Goal: Information Seeking & Learning: Get advice/opinions

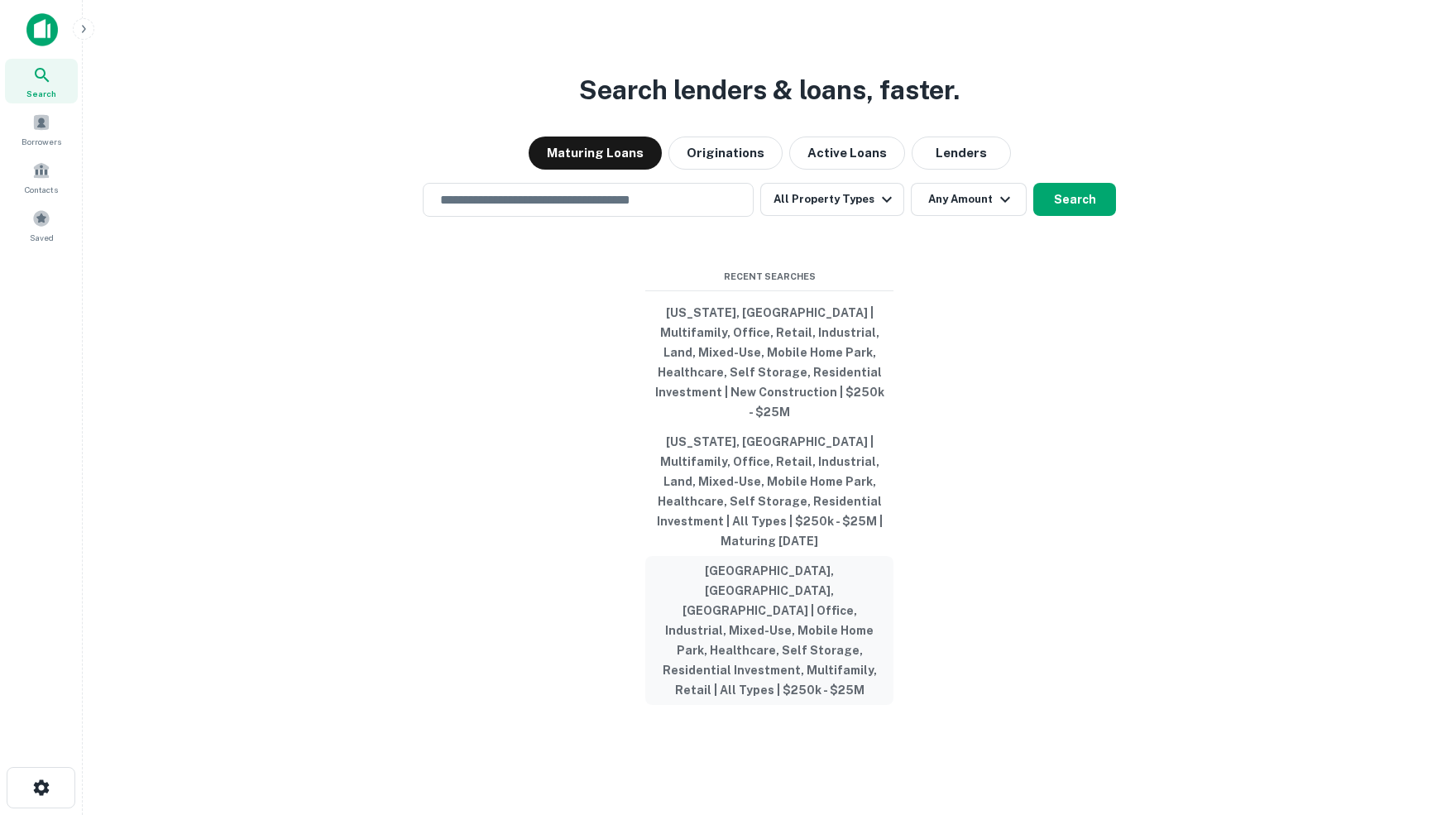
click at [773, 571] on button "[GEOGRAPHIC_DATA], [GEOGRAPHIC_DATA], [GEOGRAPHIC_DATA] | Office, Industrial, M…" at bounding box center [769, 630] width 248 height 149
type input "**********"
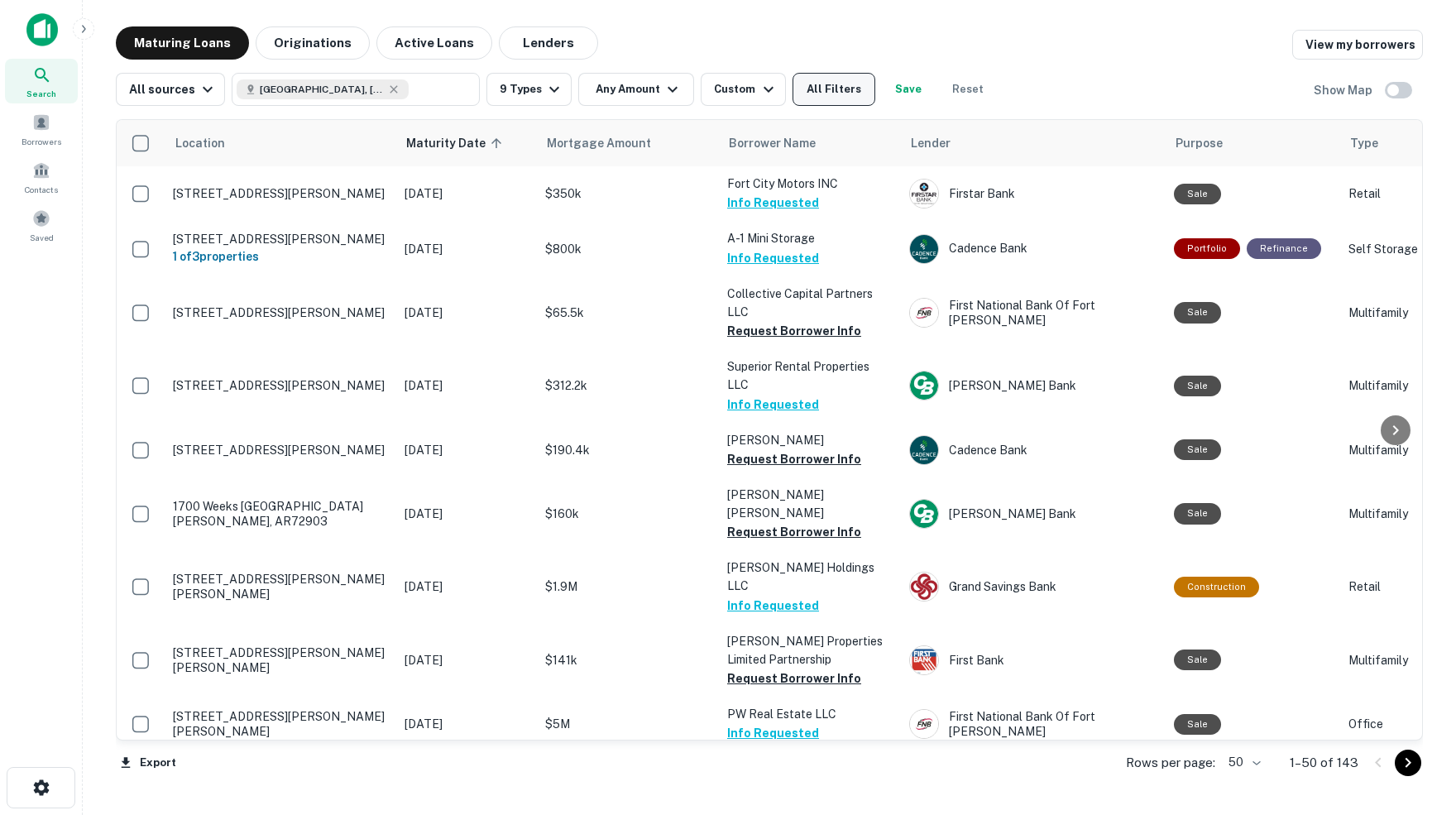
click at [837, 101] on button "All Filters" at bounding box center [833, 89] width 83 height 33
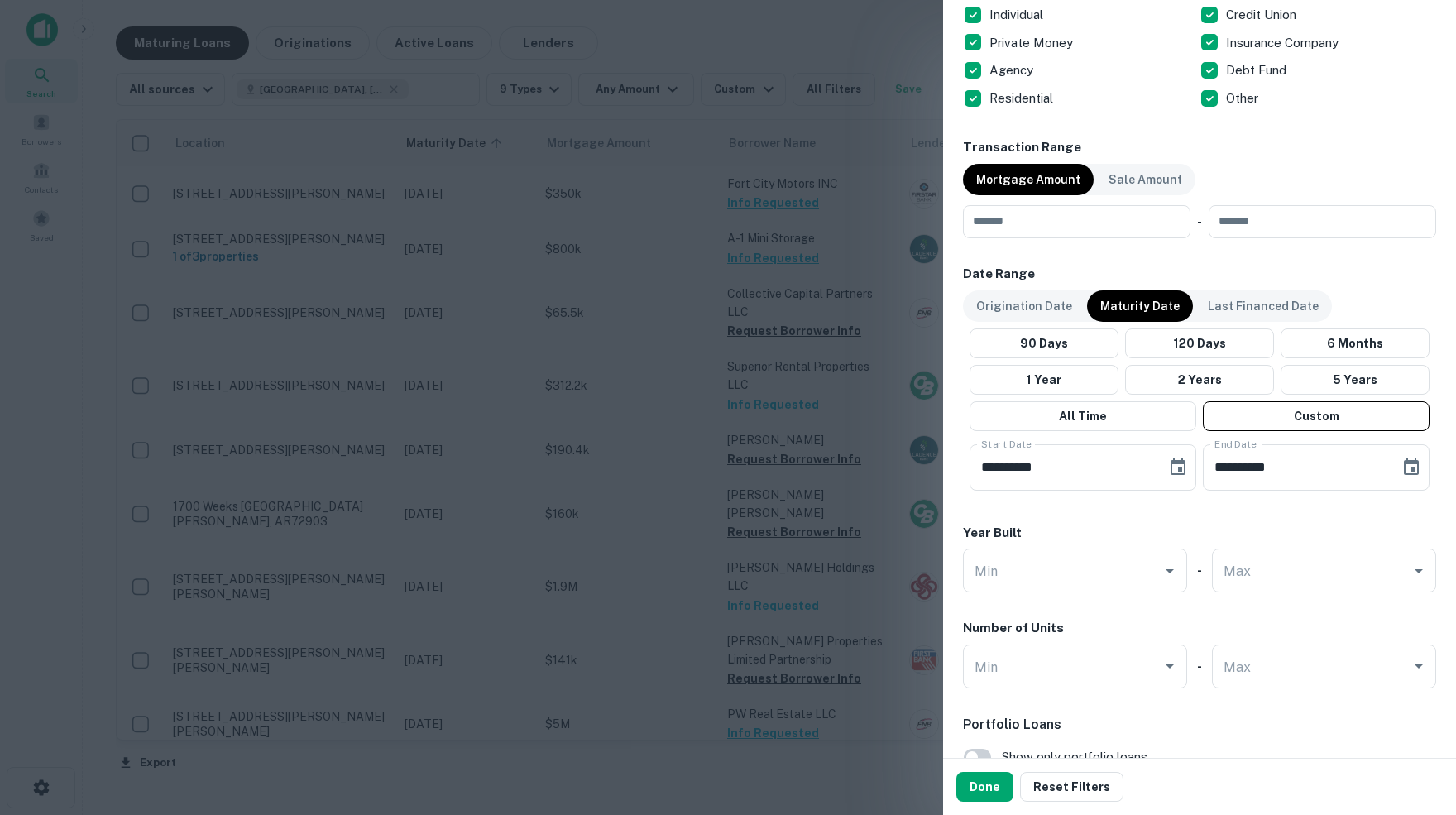
scroll to position [730, 0]
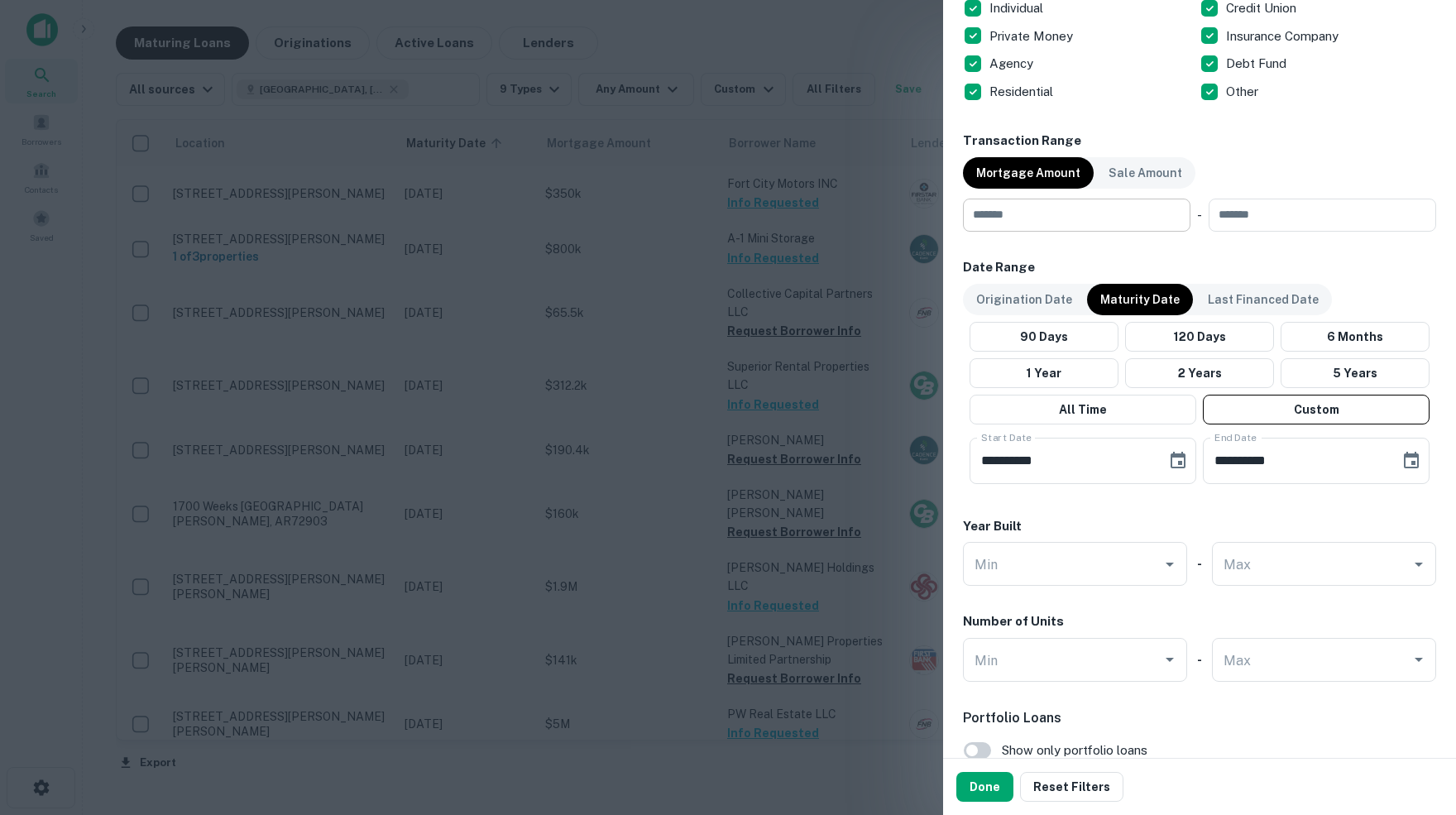
click at [1074, 214] on input "number" at bounding box center [1071, 216] width 216 height 33
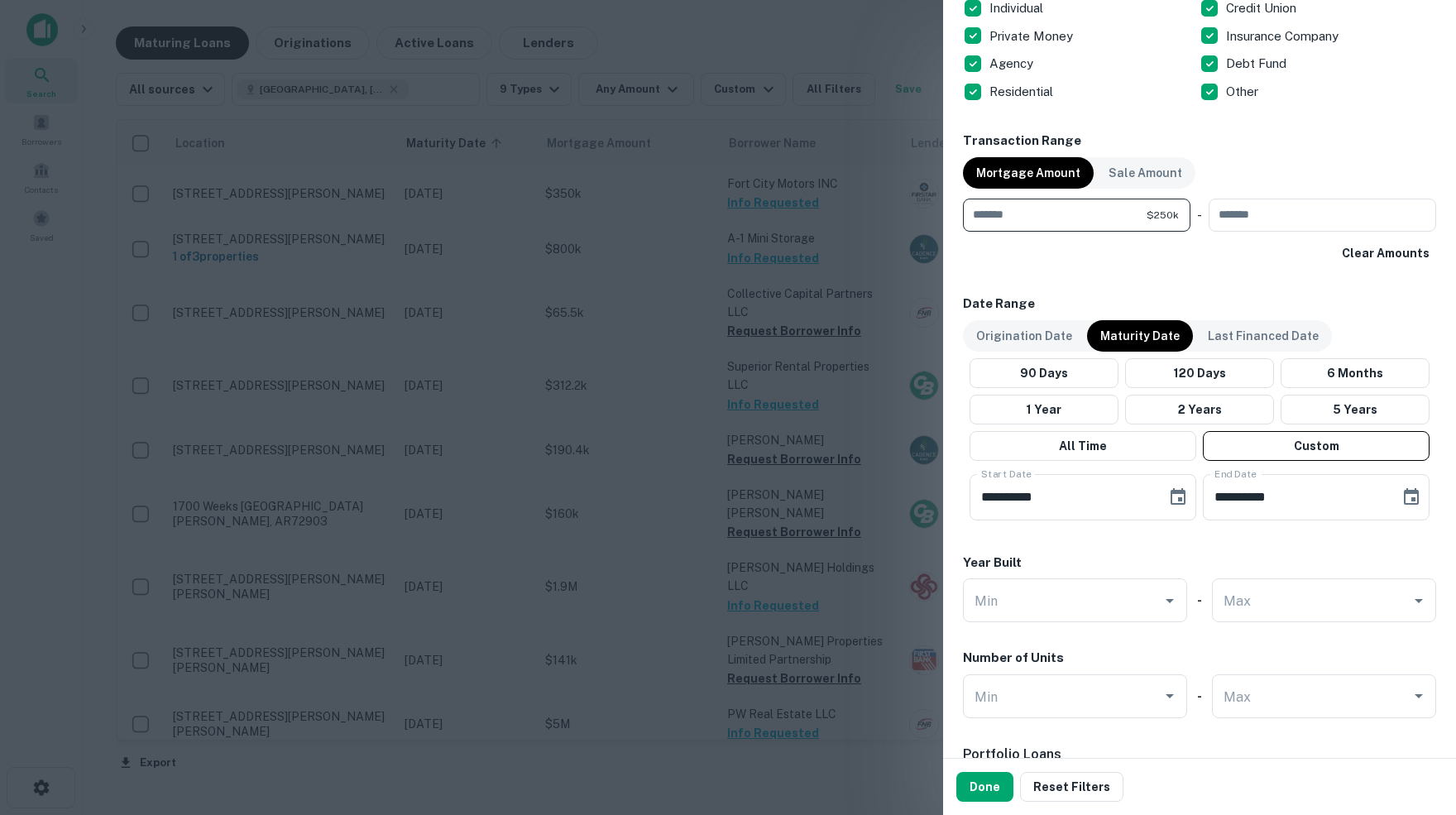
type input "******"
type input "********"
click at [991, 792] on button "Done" at bounding box center [985, 786] width 57 height 30
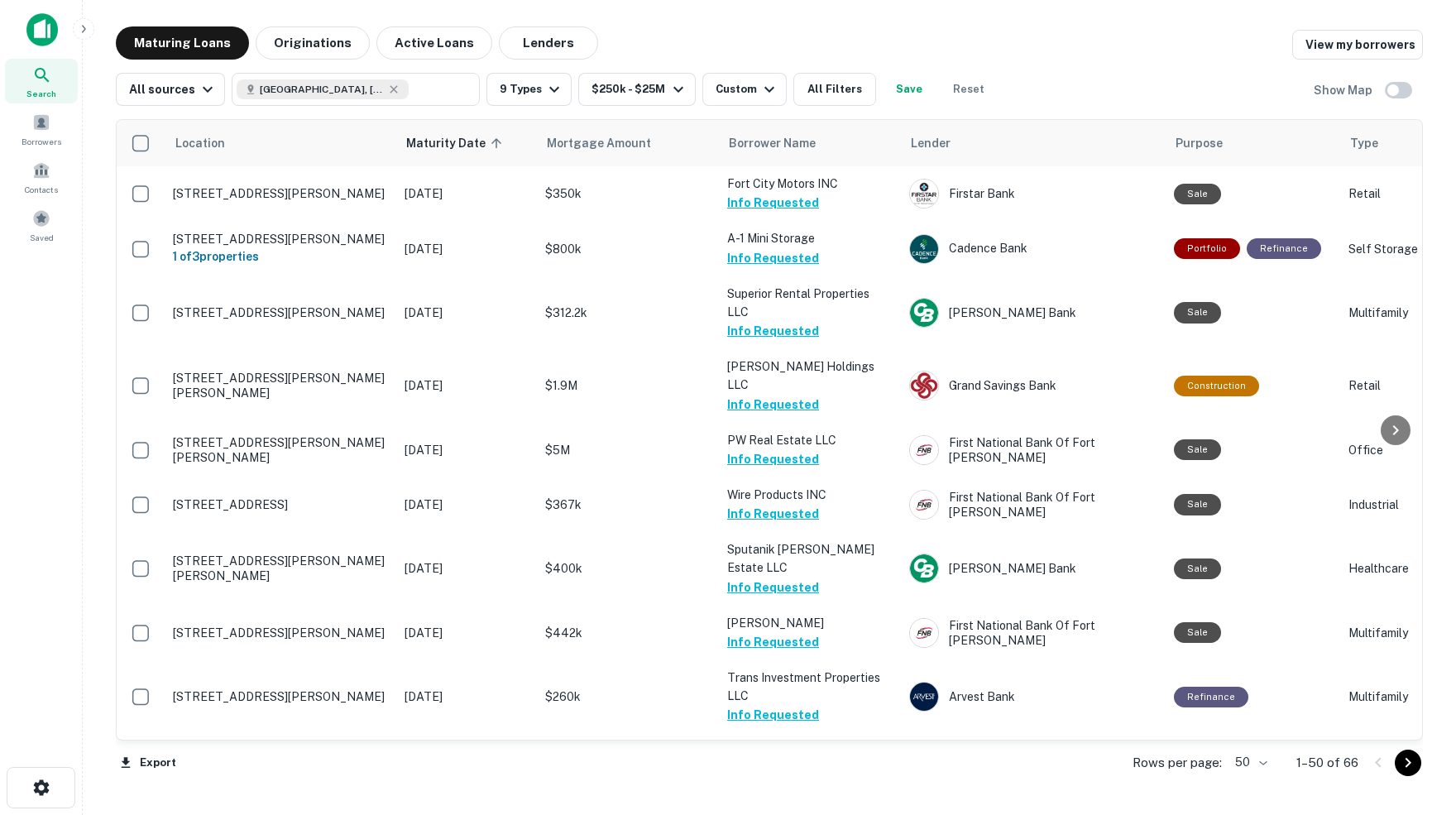
click at [1256, 764] on body "Search Borrowers Contacts Saved Maturing Loans Originations Active Loans Lender…" at bounding box center [728, 407] width 1456 height 815
click at [1248, 778] on li "100" at bounding box center [1245, 782] width 48 height 30
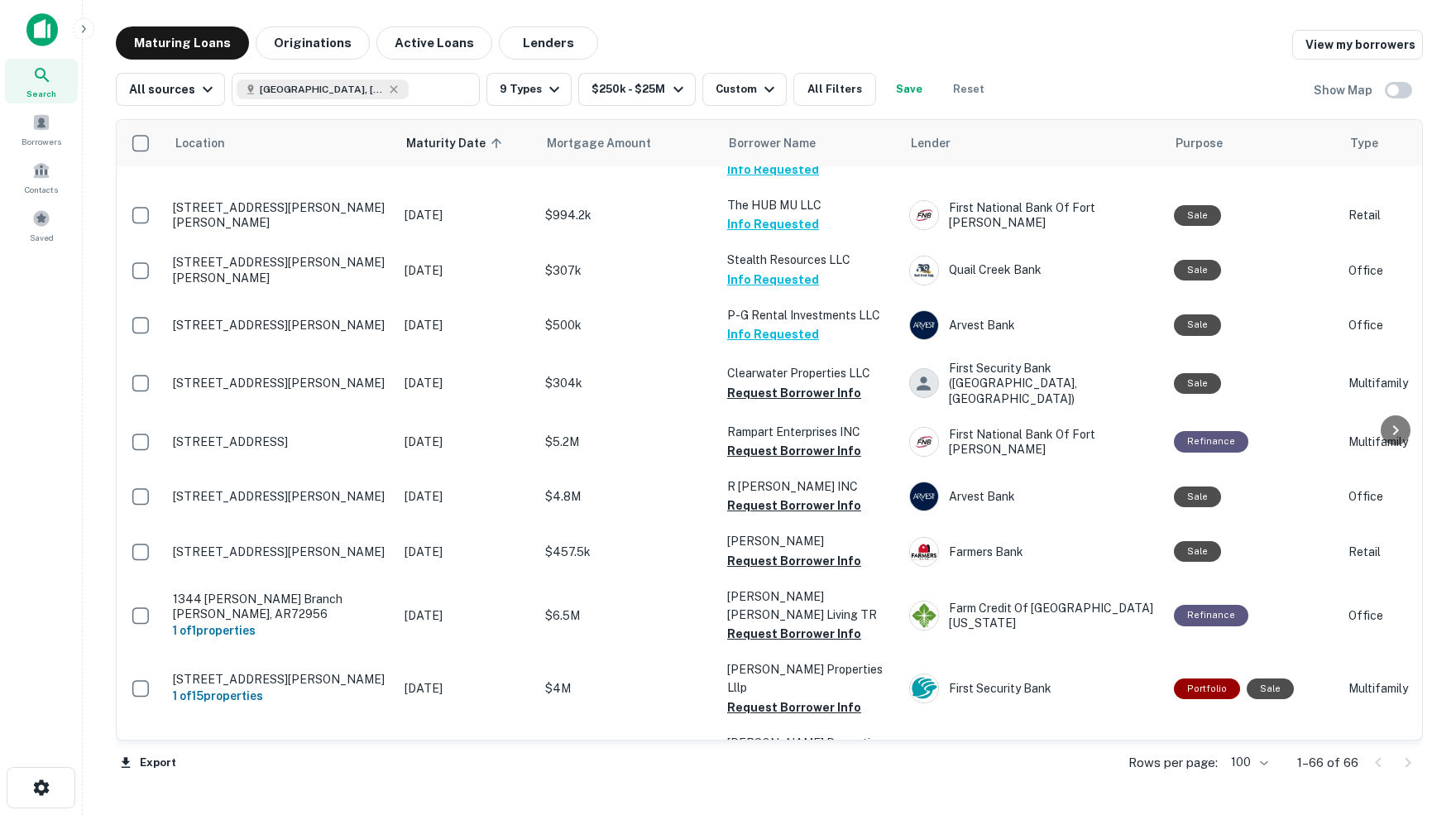
scroll to position [1479, 1]
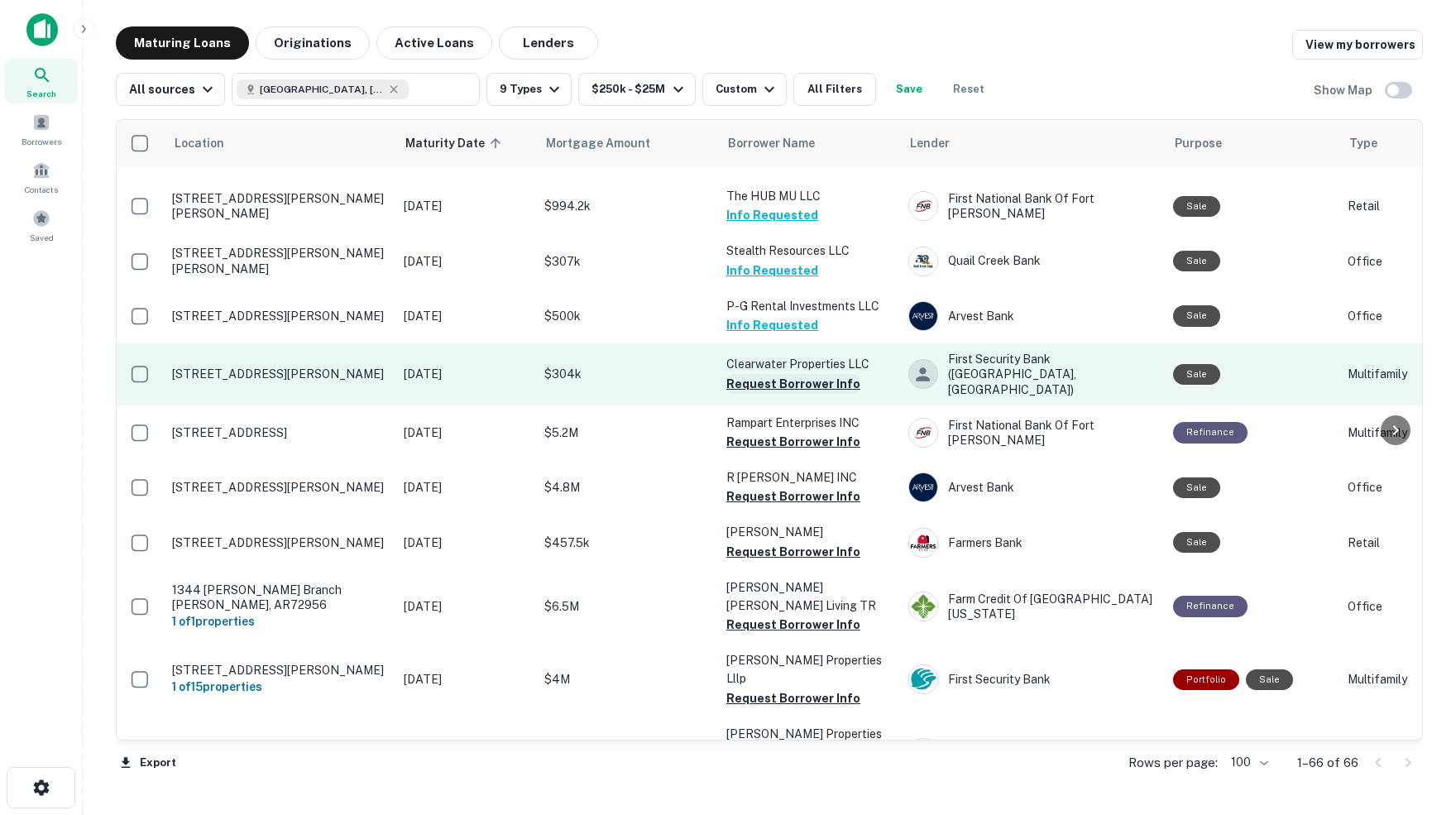
click at [736, 374] on button "Request Borrower Info" at bounding box center [793, 383] width 134 height 20
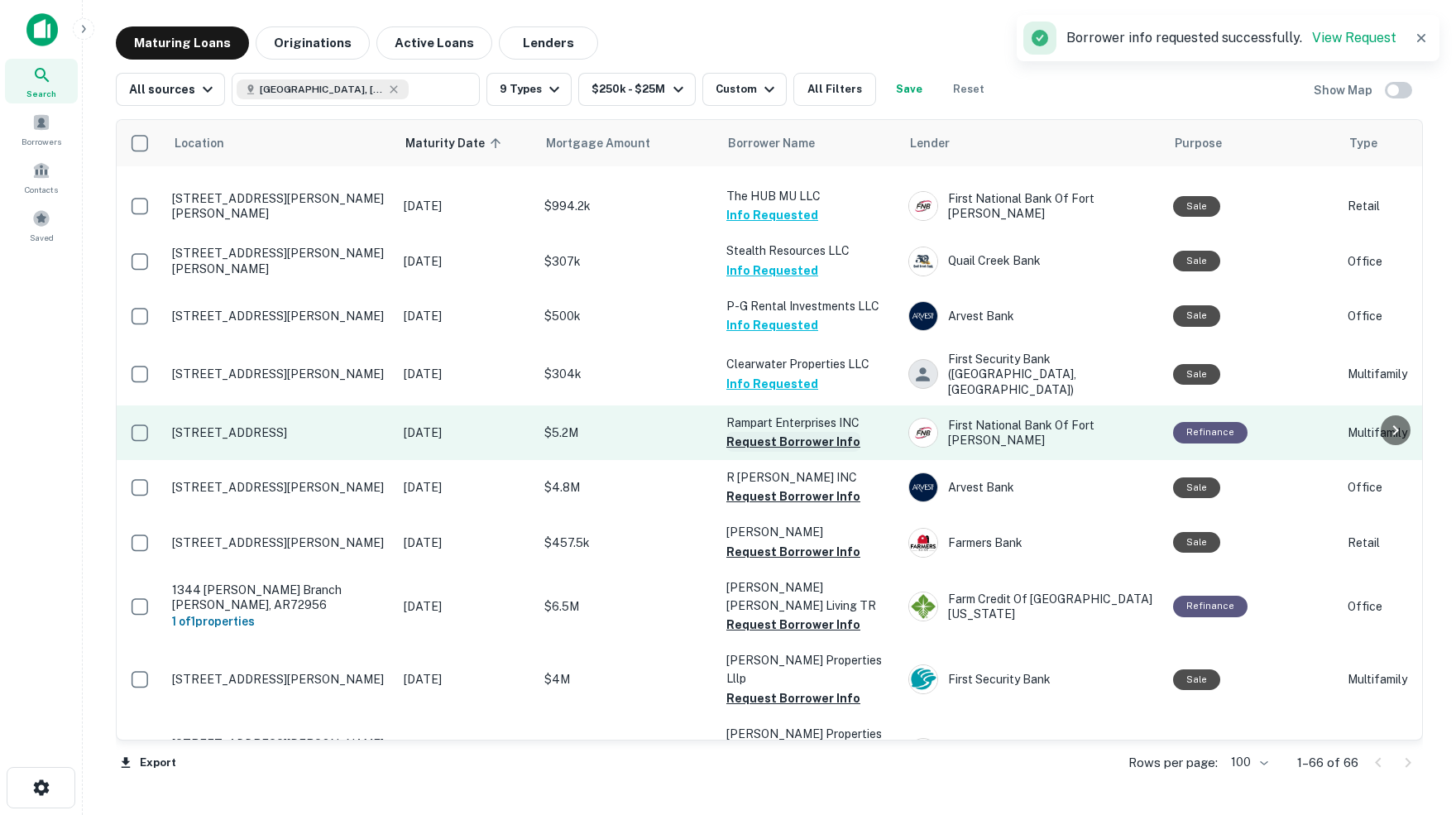
click at [747, 432] on button "Request Borrower Info" at bounding box center [793, 441] width 134 height 20
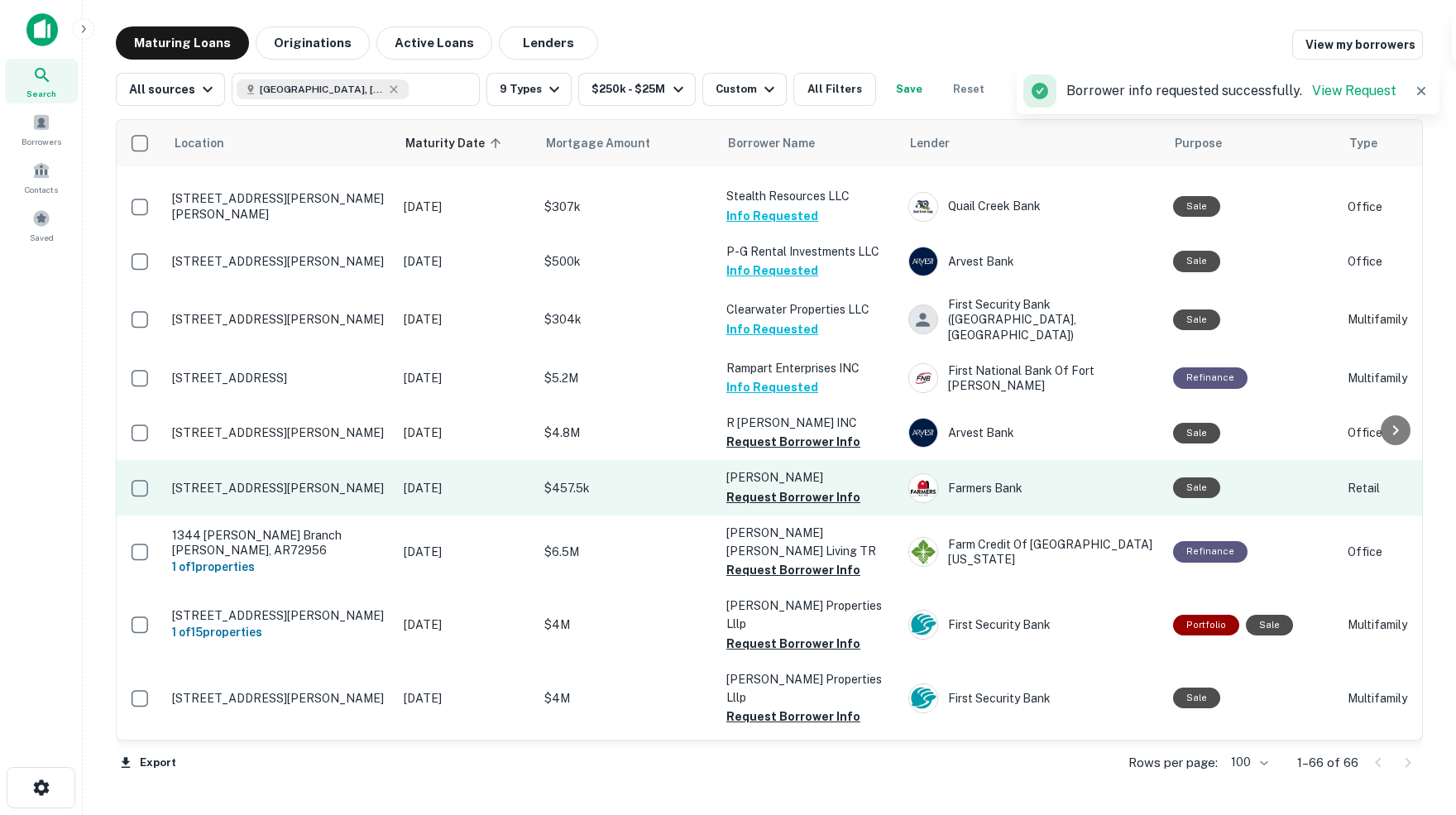
scroll to position [1539, 0]
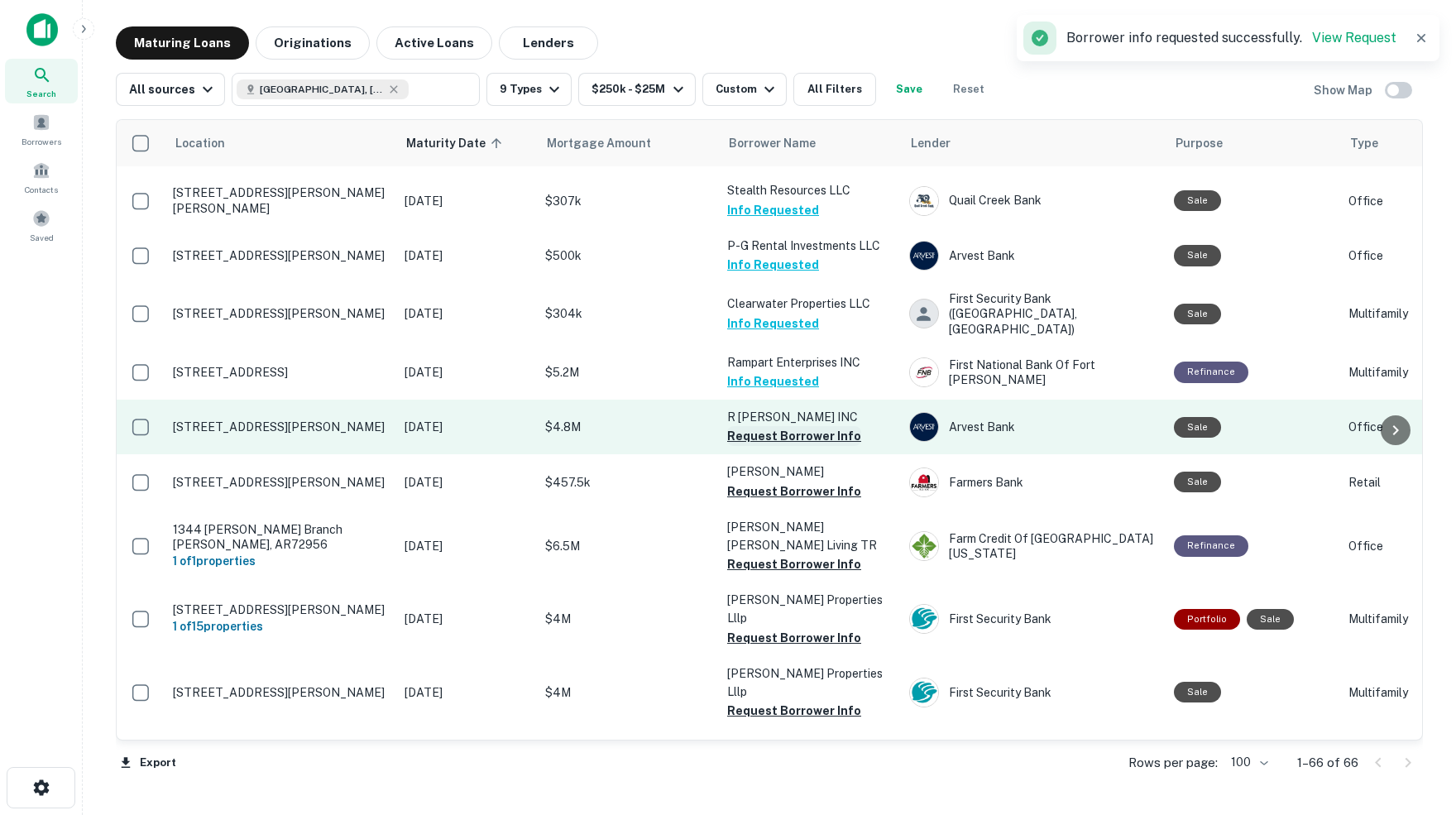
click at [787, 426] on button "Request Borrower Info" at bounding box center [794, 435] width 134 height 20
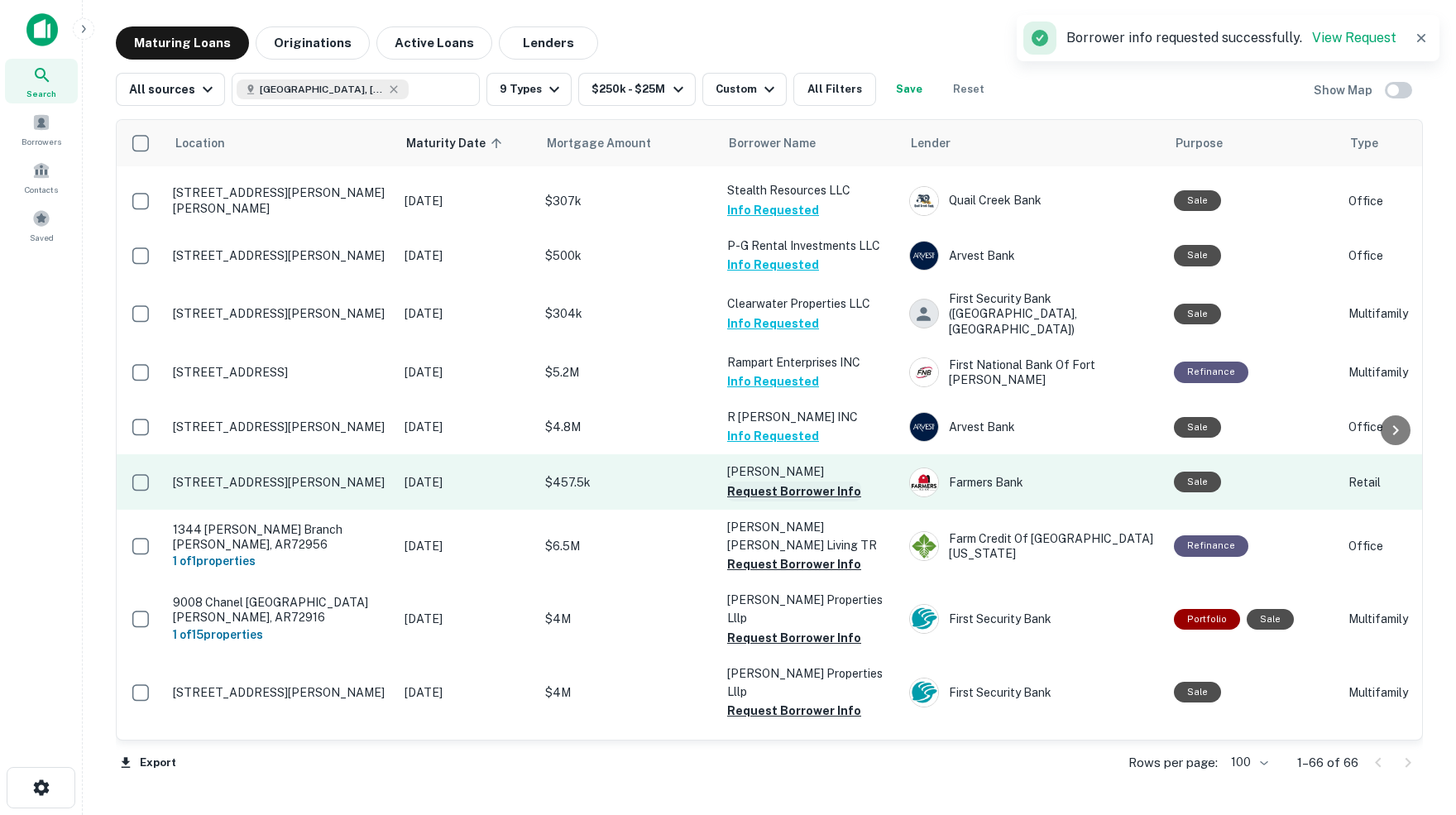
click at [758, 481] on button "Request Borrower Info" at bounding box center [794, 491] width 134 height 20
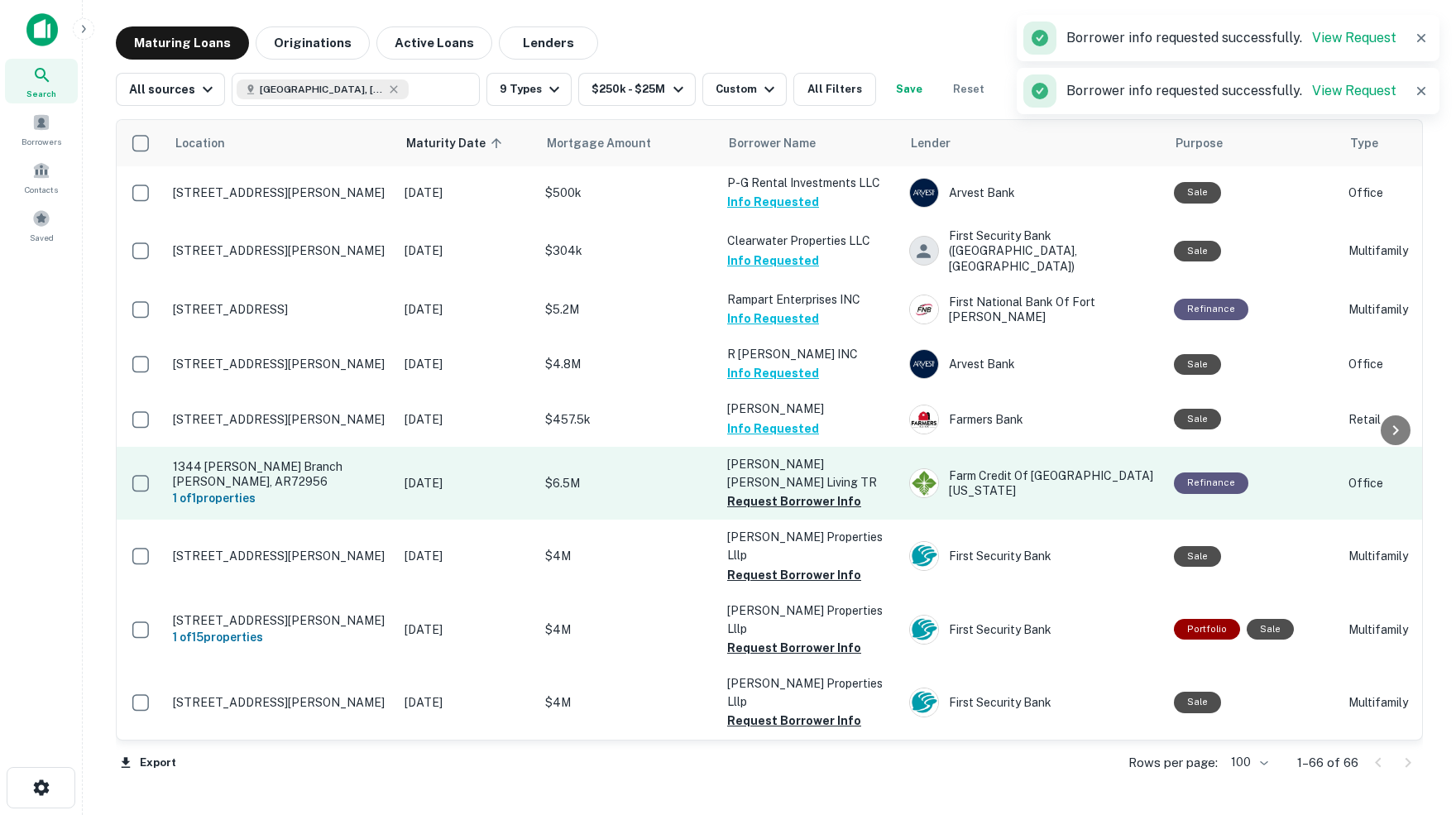
scroll to position [1602, 0]
click at [761, 492] on button "Request Borrower Info" at bounding box center [794, 501] width 134 height 20
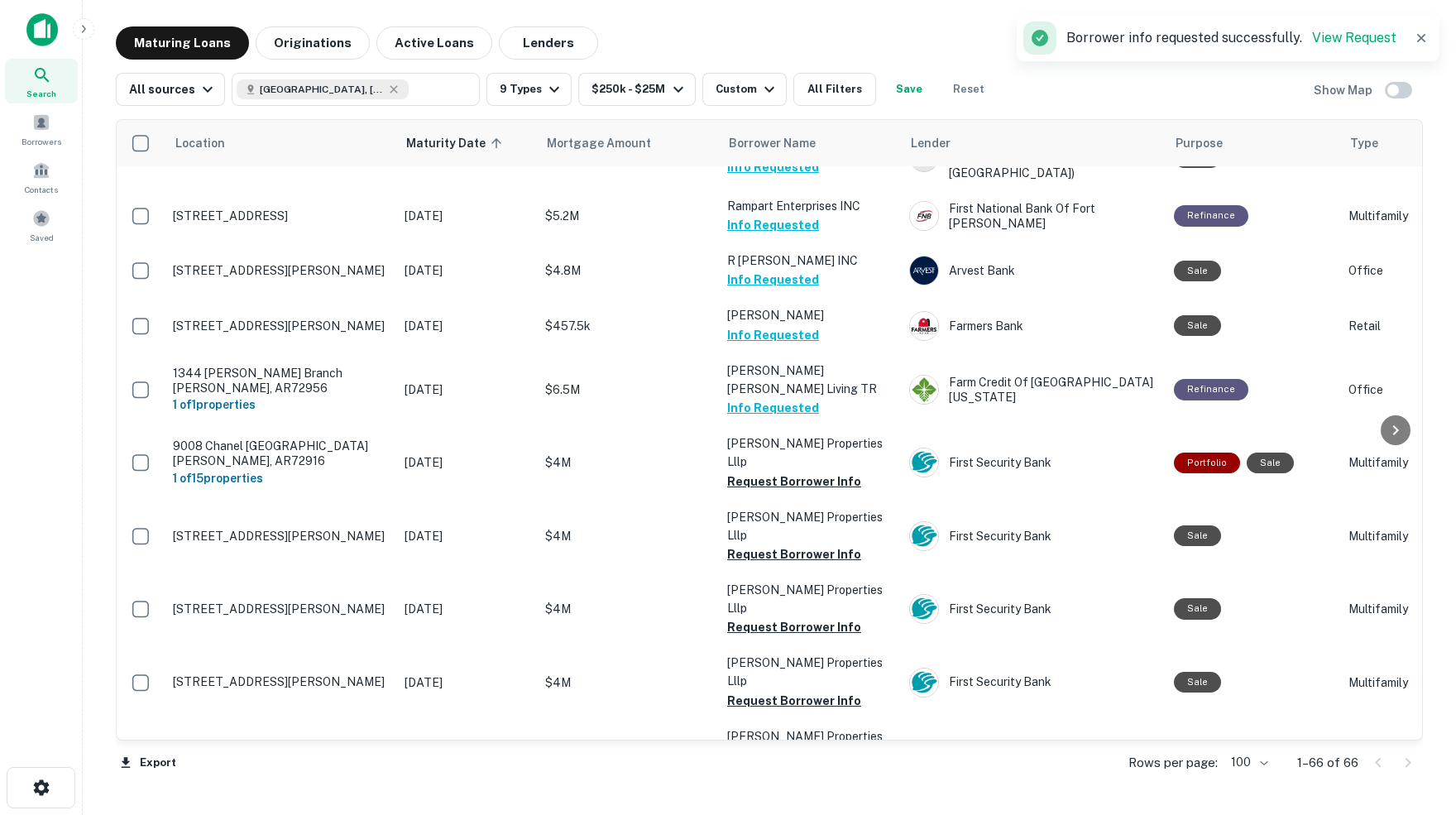
scroll to position [1701, 0]
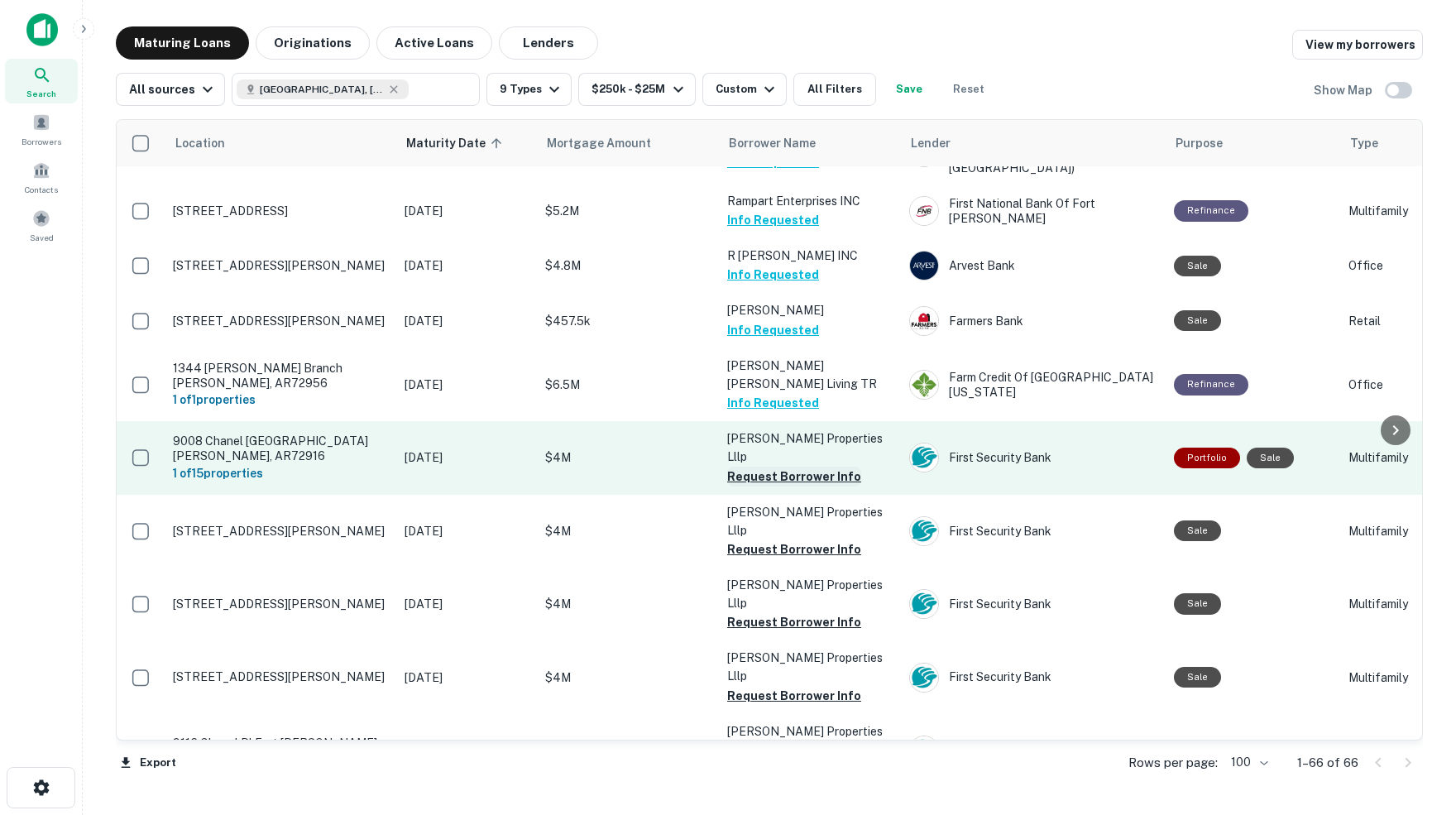
click at [787, 467] on button "Request Borrower Info" at bounding box center [794, 476] width 134 height 20
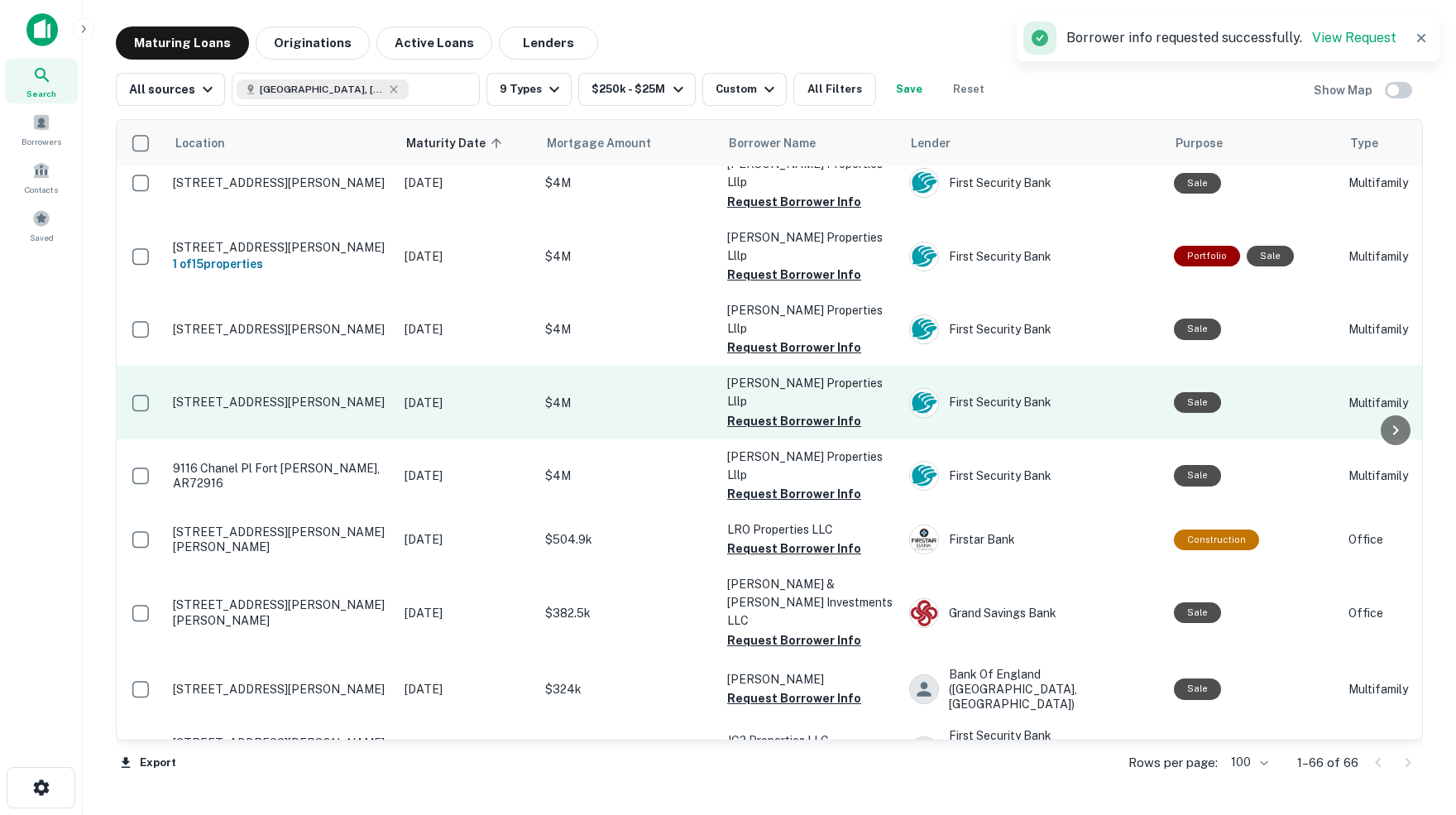
scroll to position [1976, 0]
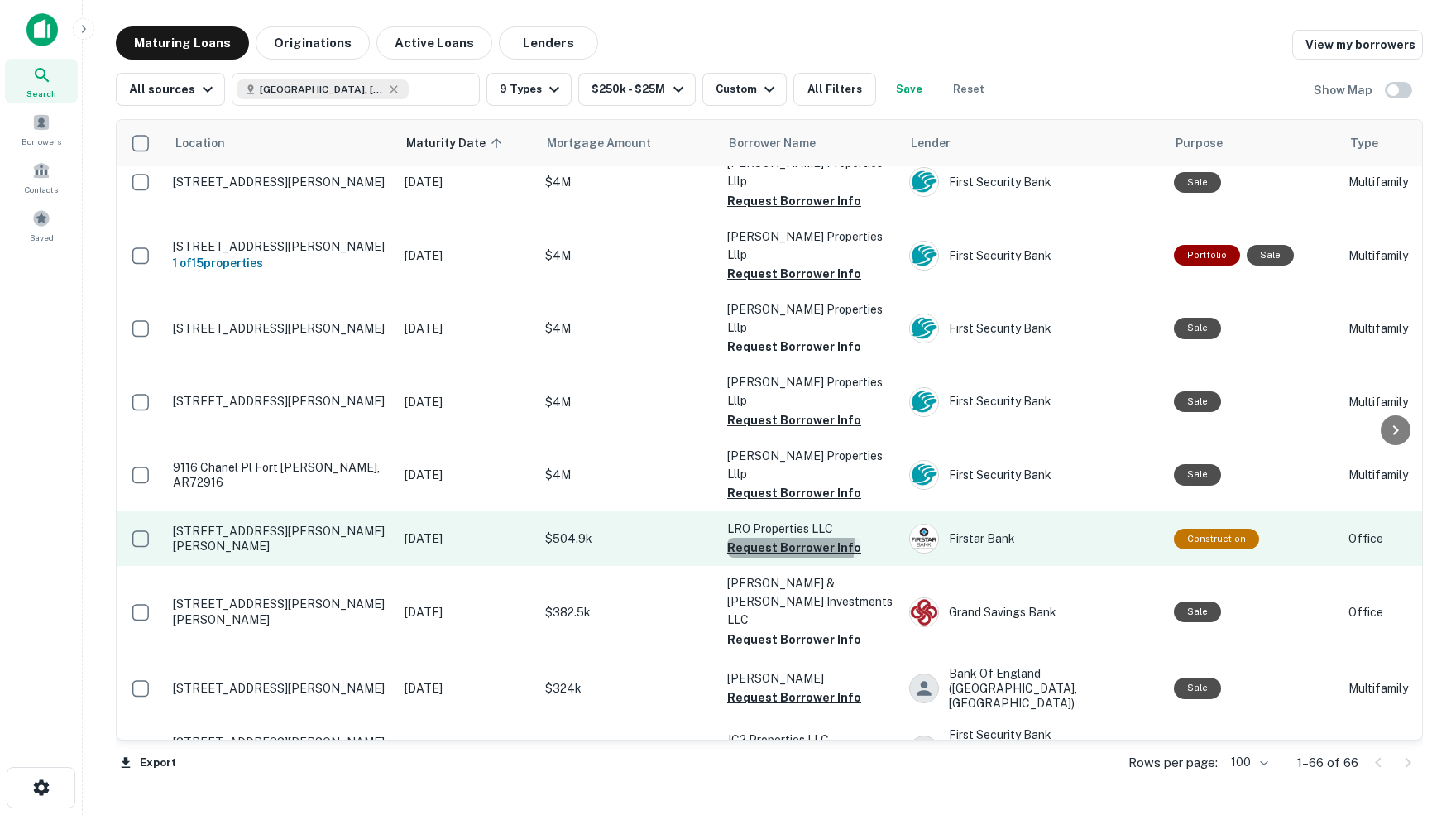
click at [770, 537] on button "Request Borrower Info" at bounding box center [794, 546] width 134 height 20
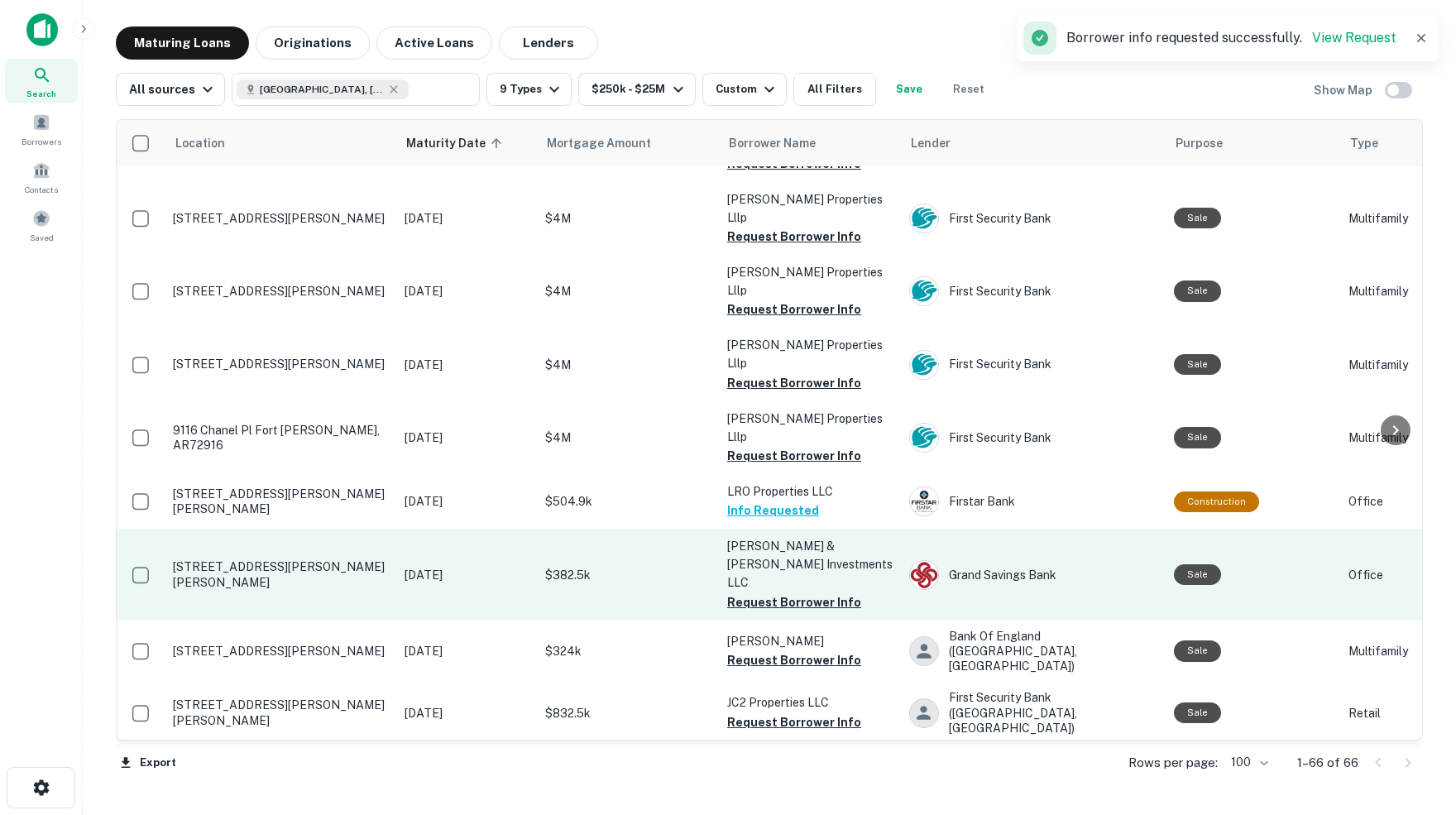
scroll to position [2013, 0]
click at [785, 592] on button "Request Borrower Info" at bounding box center [794, 601] width 134 height 20
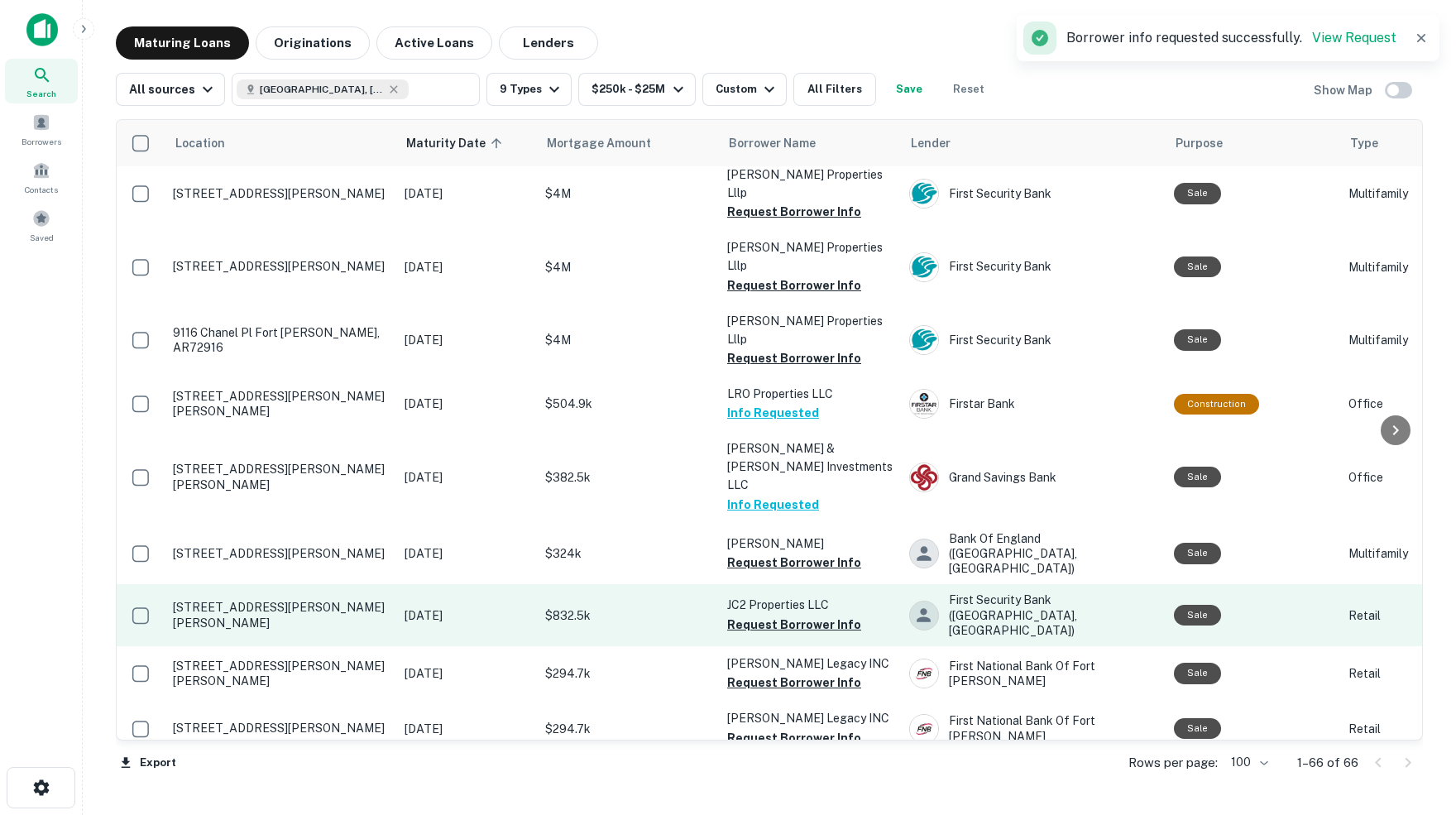
scroll to position [2122, 0]
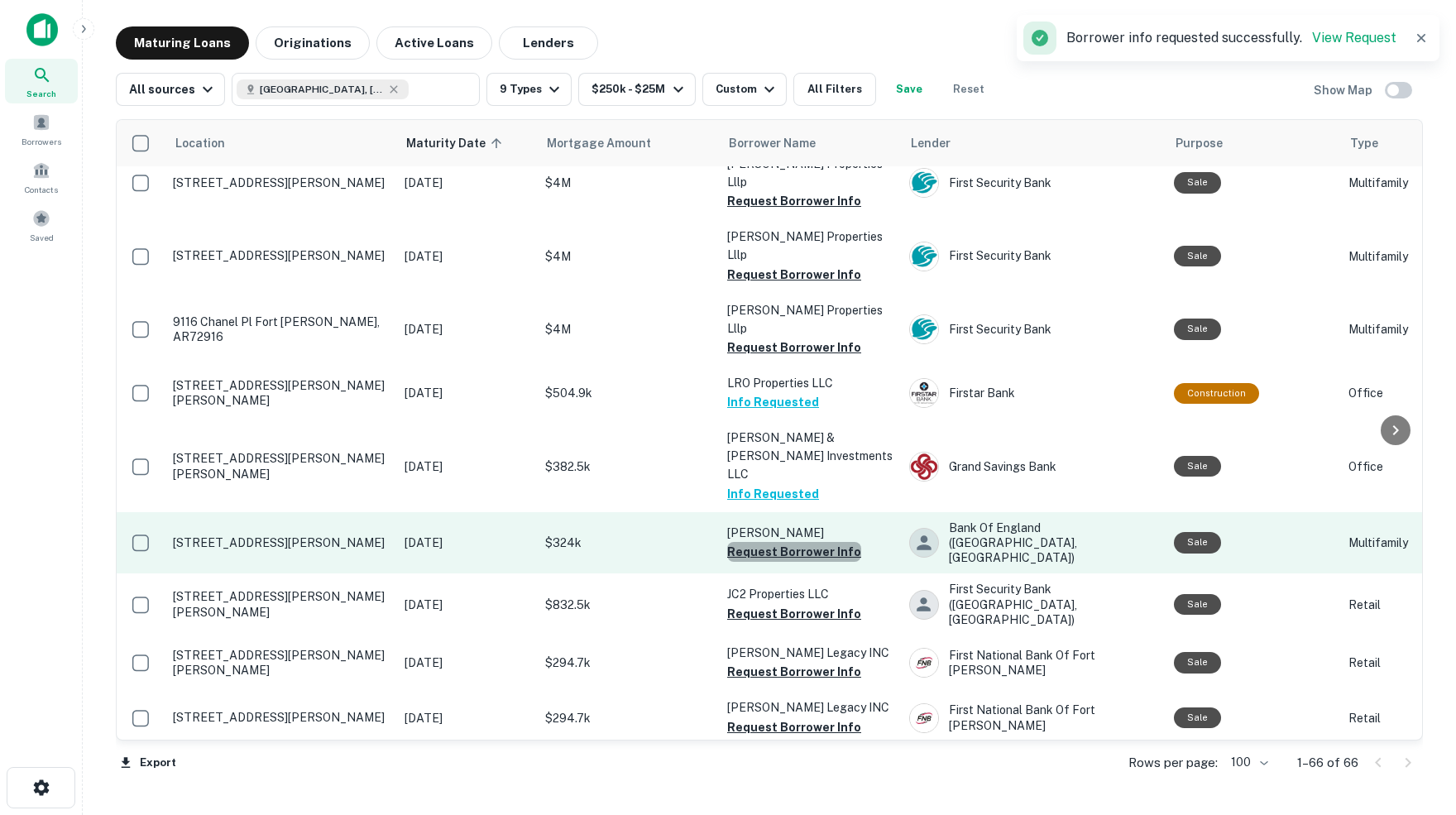
click at [812, 542] on button "Request Borrower Info" at bounding box center [794, 551] width 134 height 20
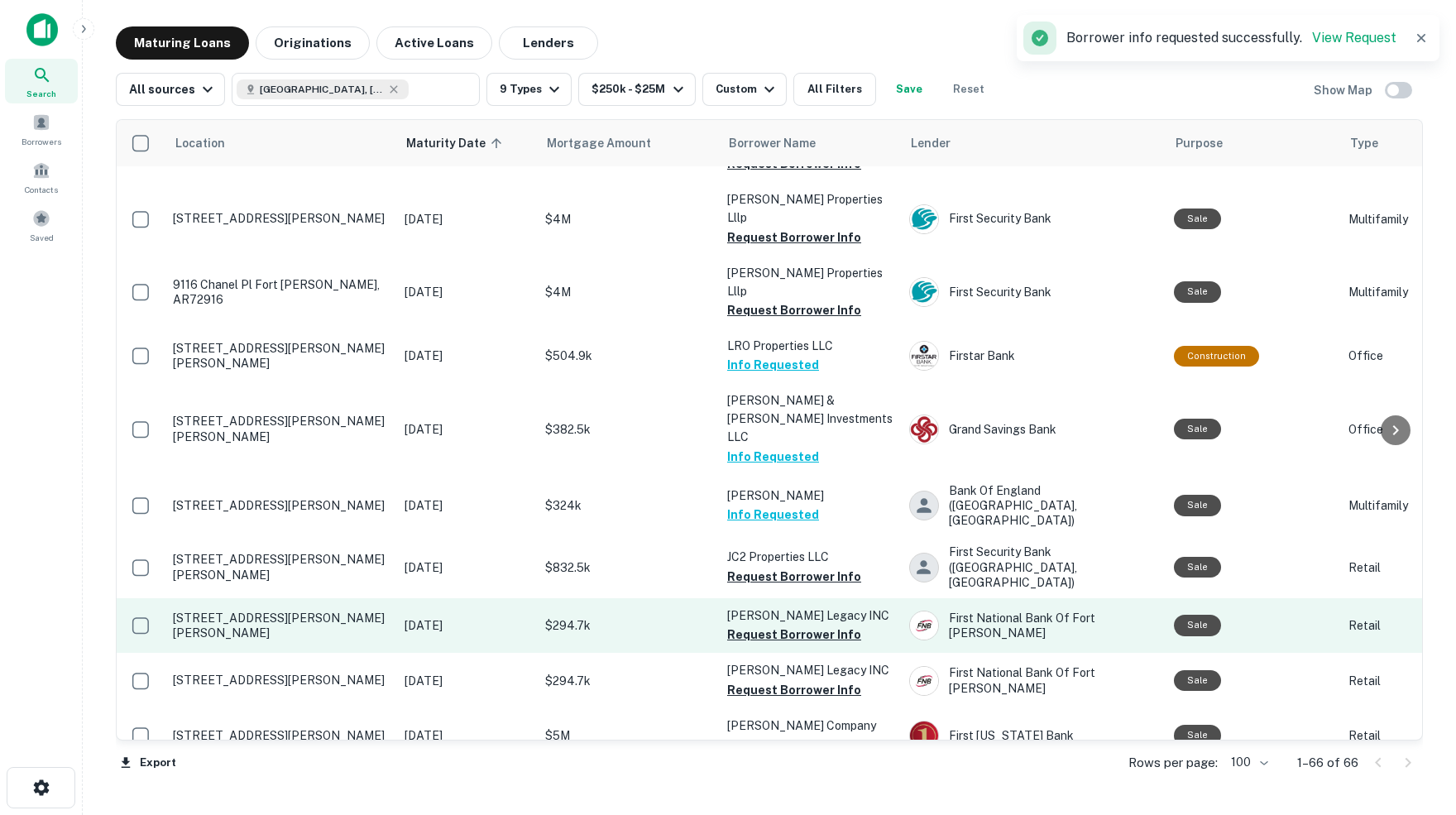
scroll to position [2170, 0]
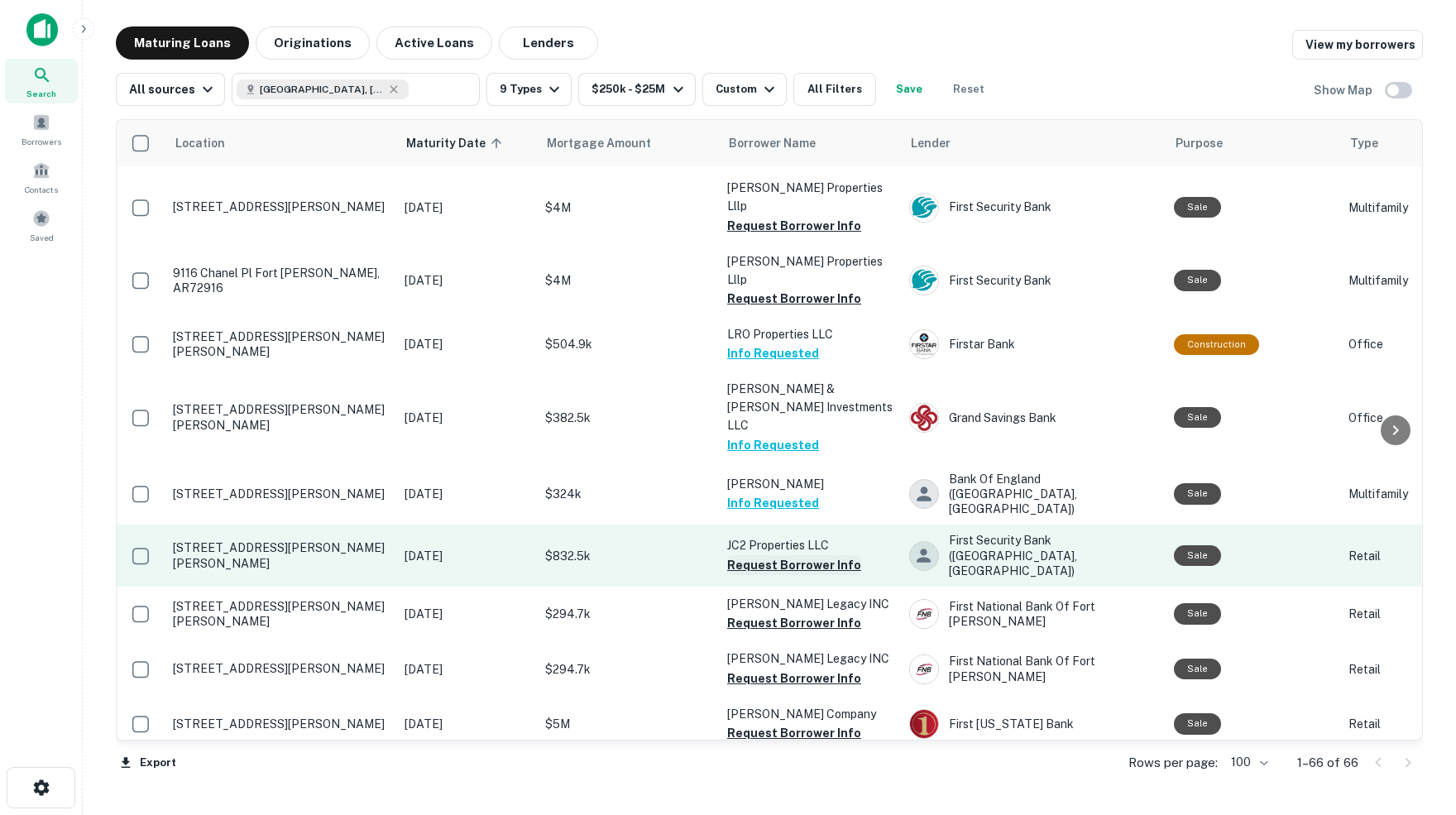
click at [797, 555] on button "Request Borrower Info" at bounding box center [794, 564] width 134 height 20
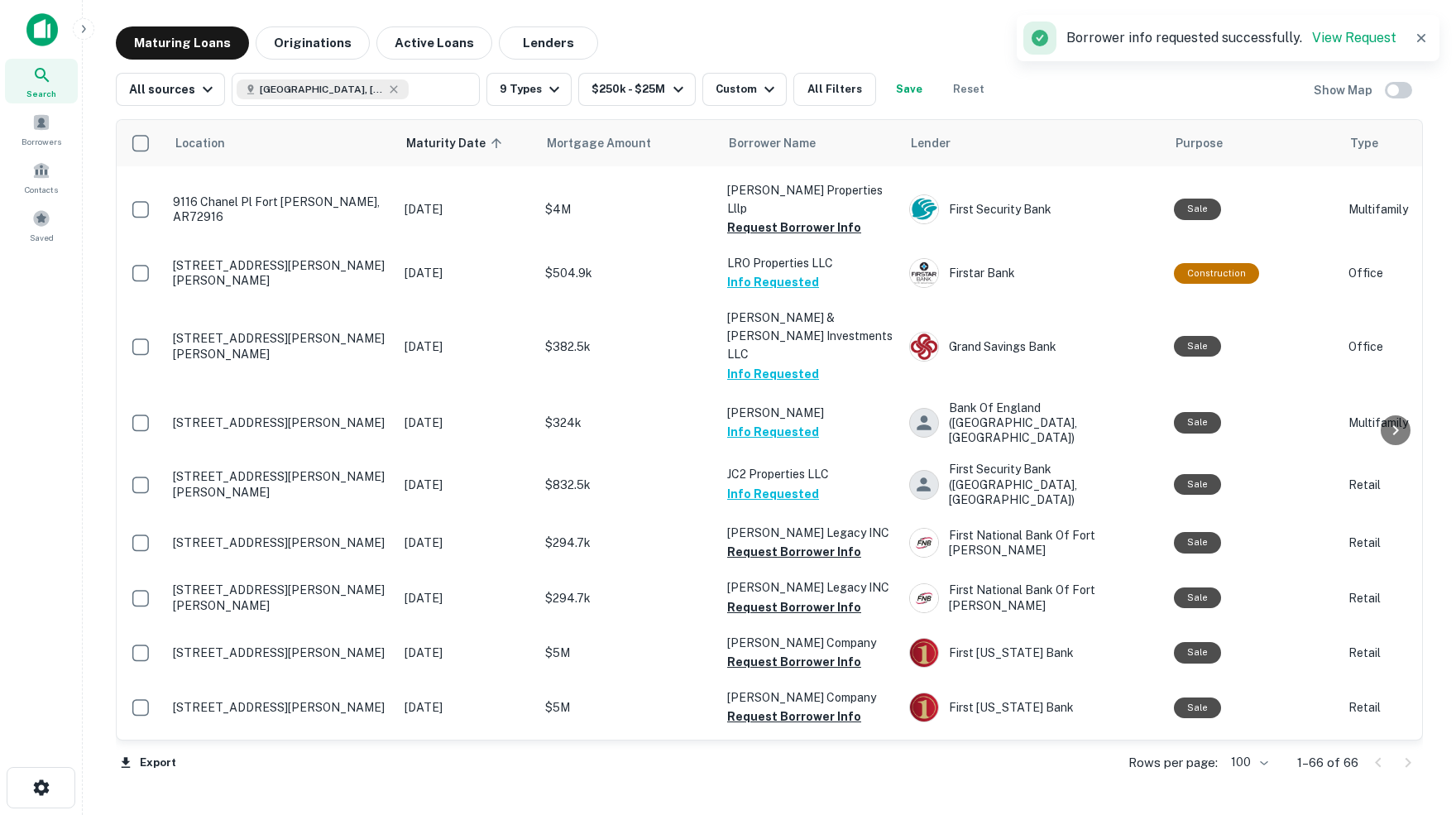
scroll to position [2250, 0]
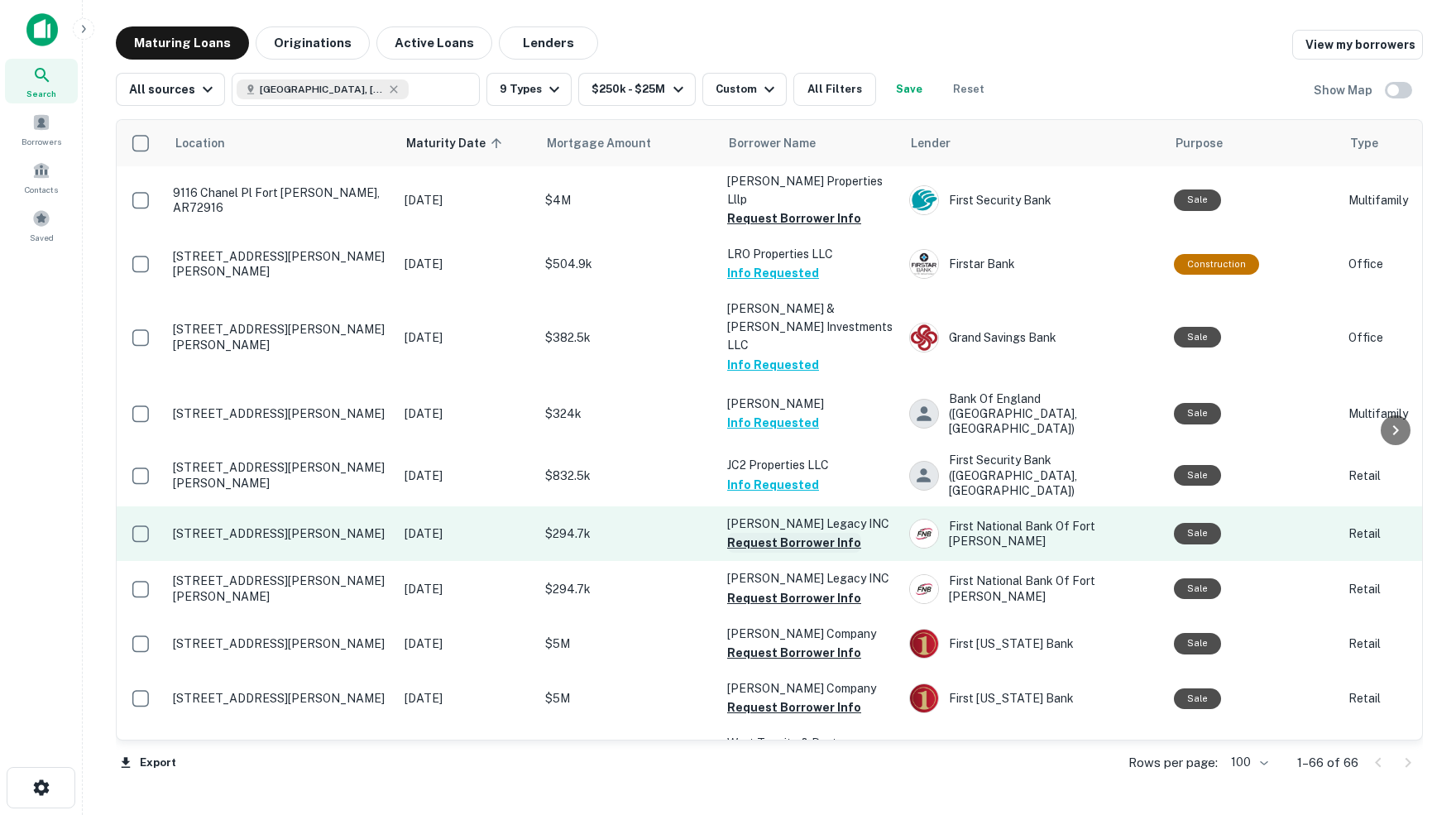
click at [752, 532] on button "Request Borrower Info" at bounding box center [794, 542] width 134 height 20
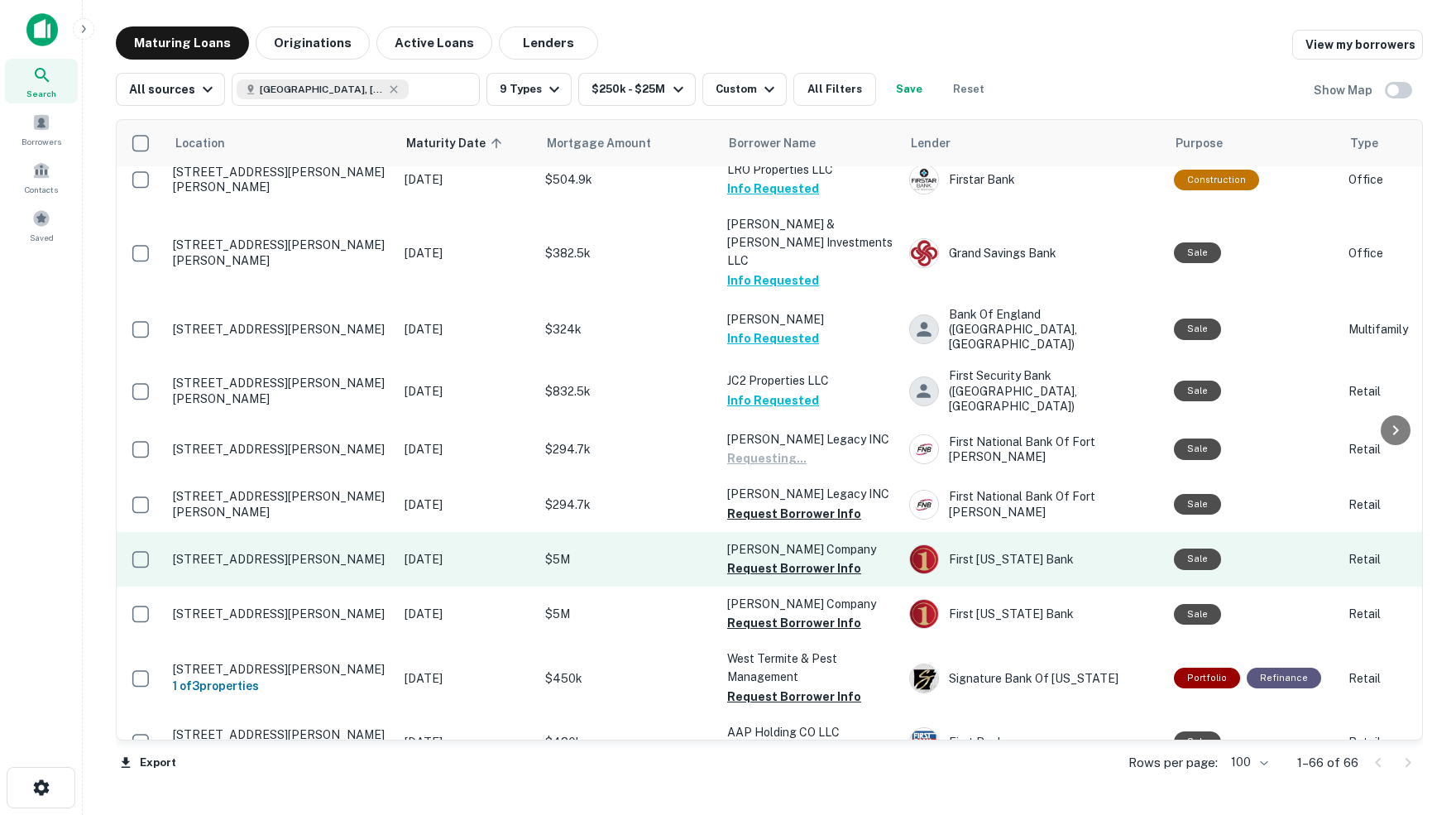
scroll to position [2339, 0]
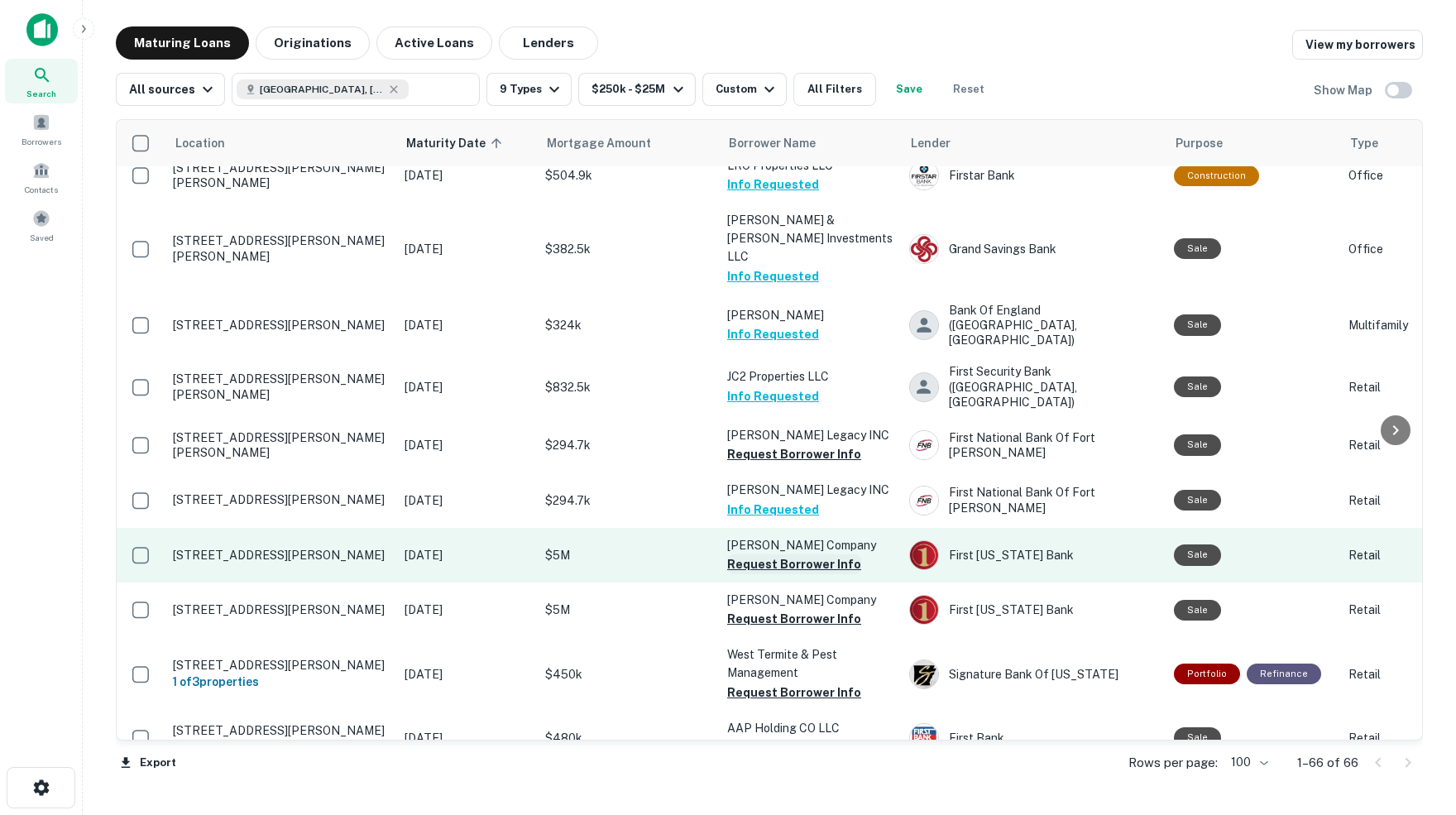
click at [788, 554] on button "Request Borrower Info" at bounding box center [794, 563] width 134 height 20
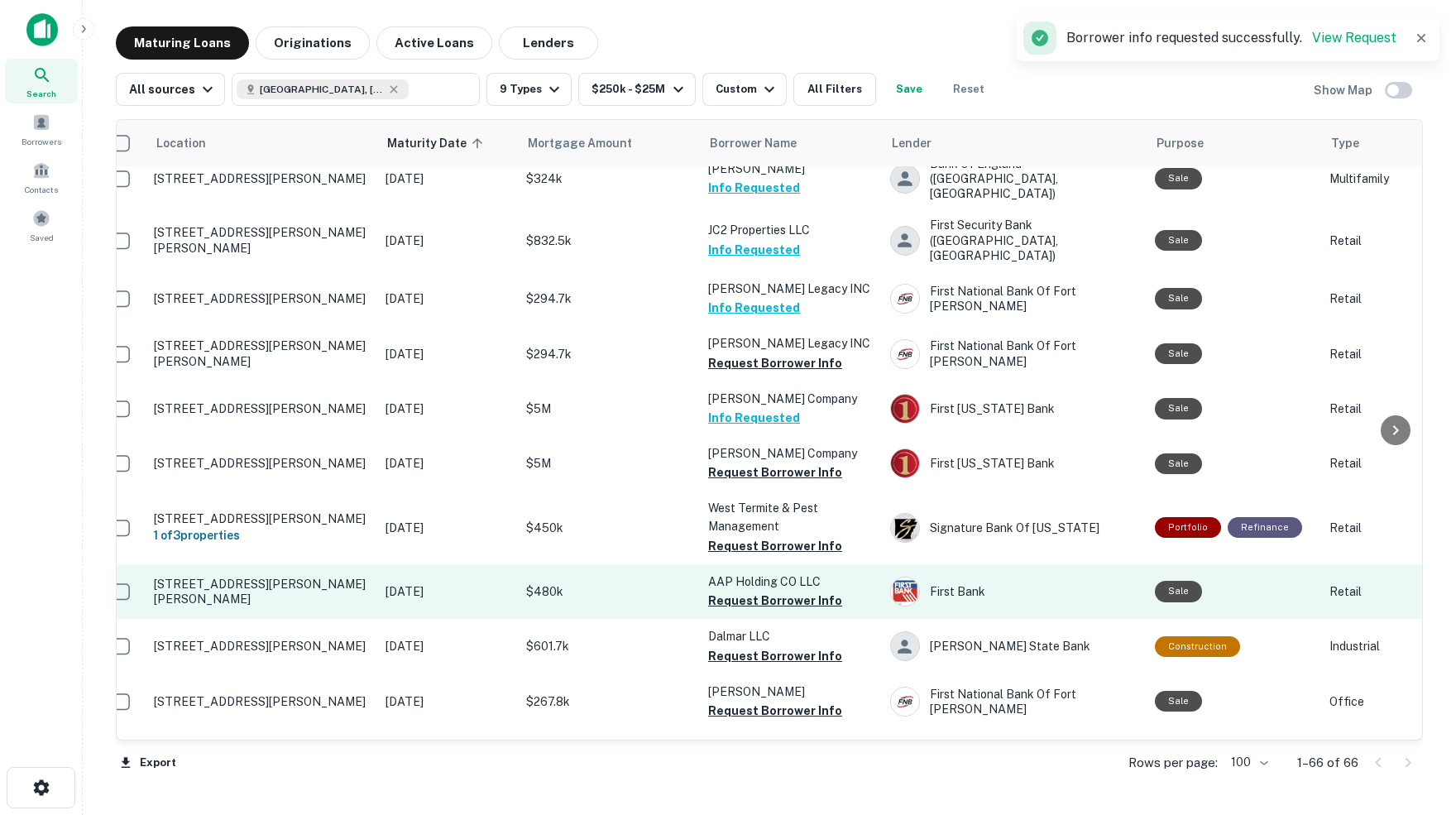
scroll to position [2487, 19]
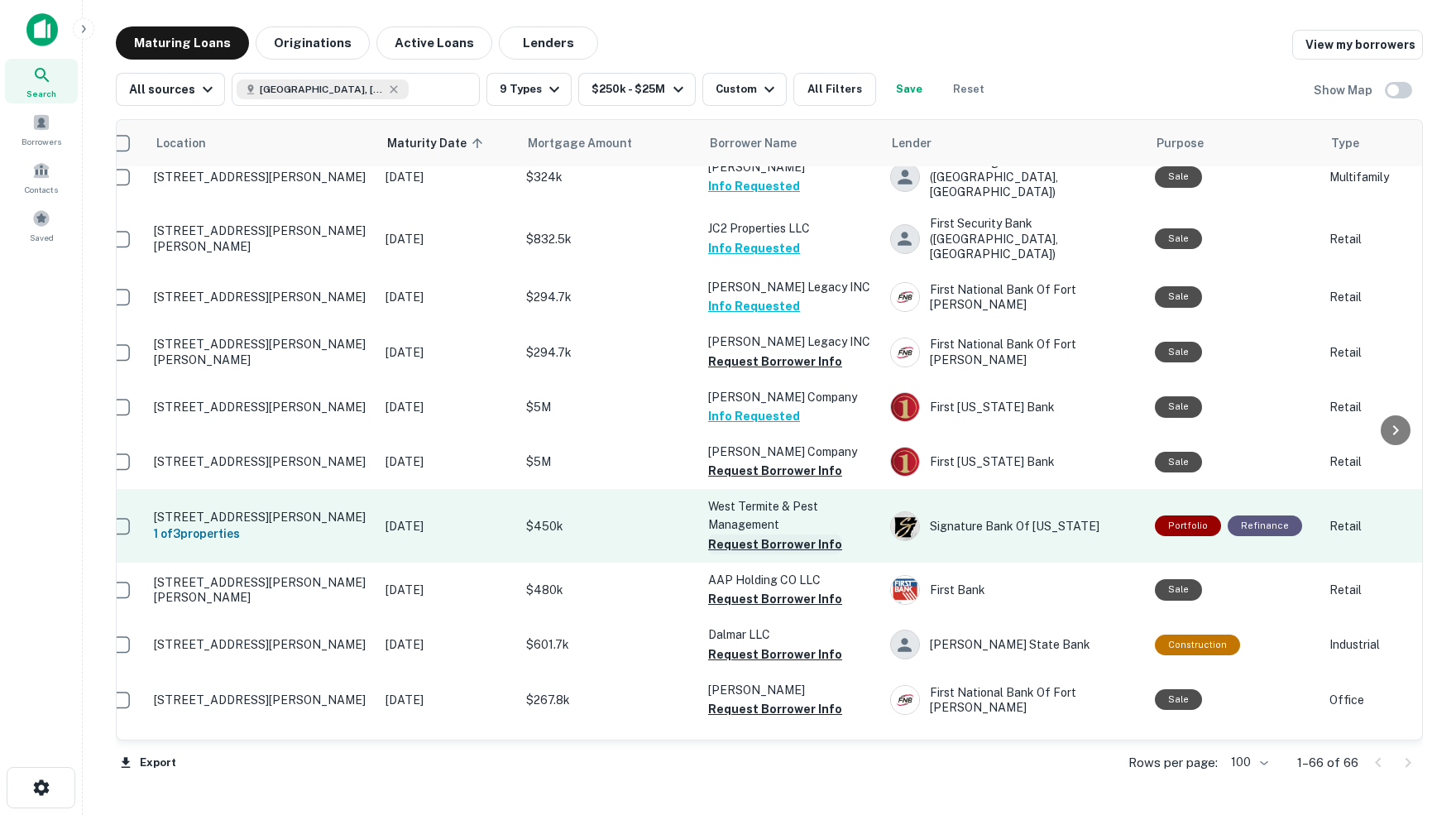
click at [733, 534] on button "Request Borrower Info" at bounding box center [775, 544] width 134 height 20
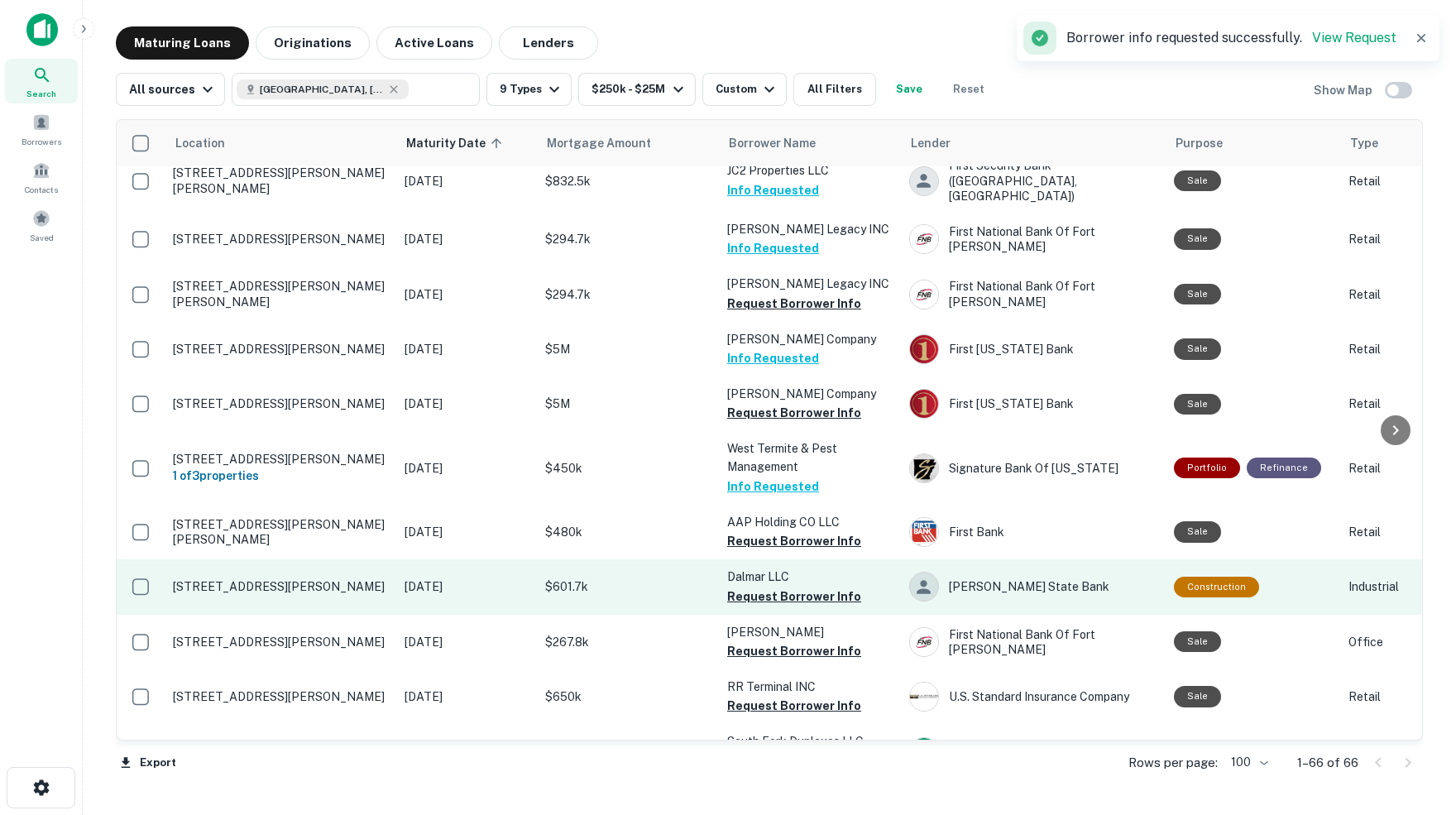
scroll to position [2544, 0]
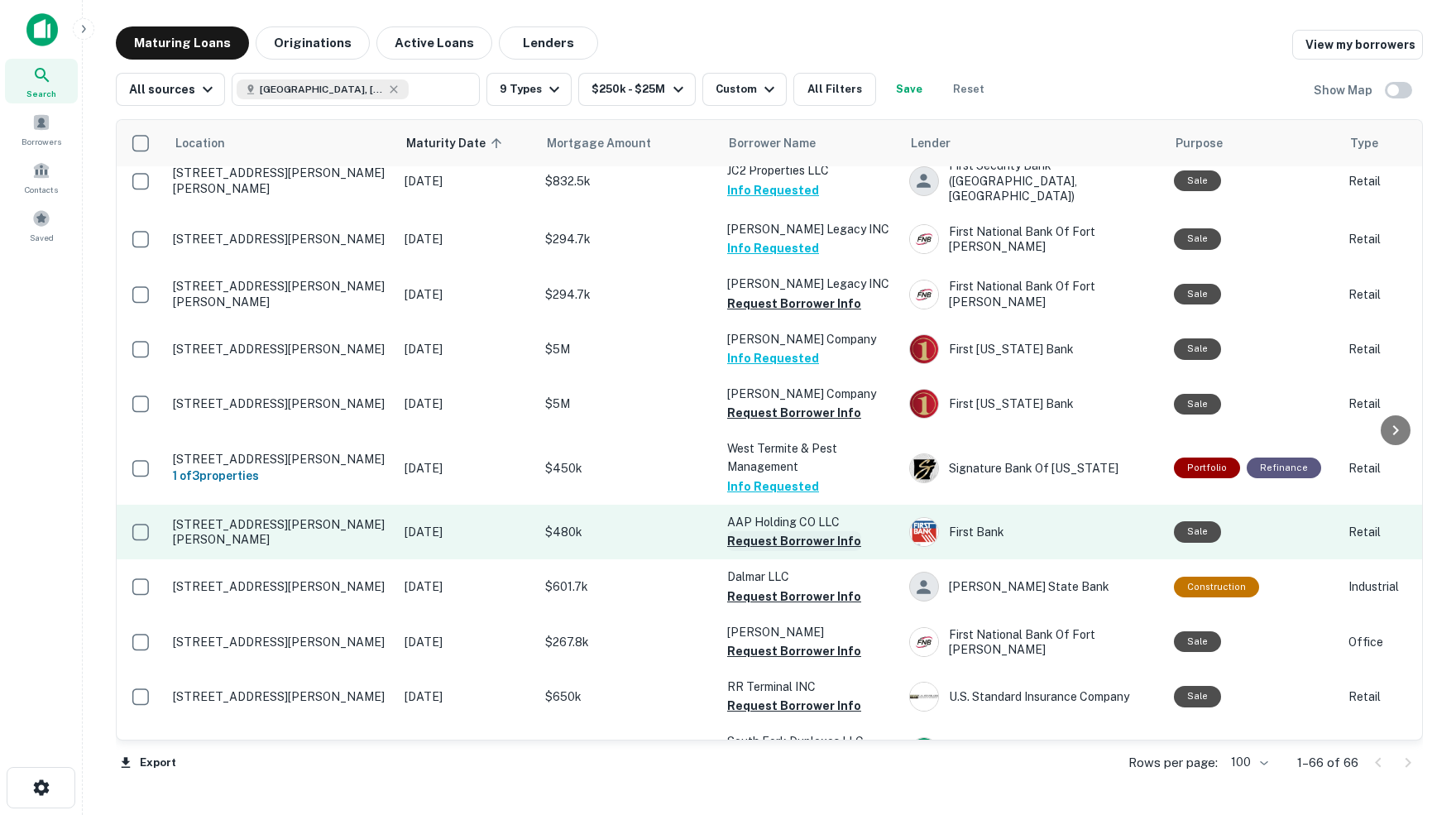
click at [762, 531] on button "Request Borrower Info" at bounding box center [794, 540] width 134 height 20
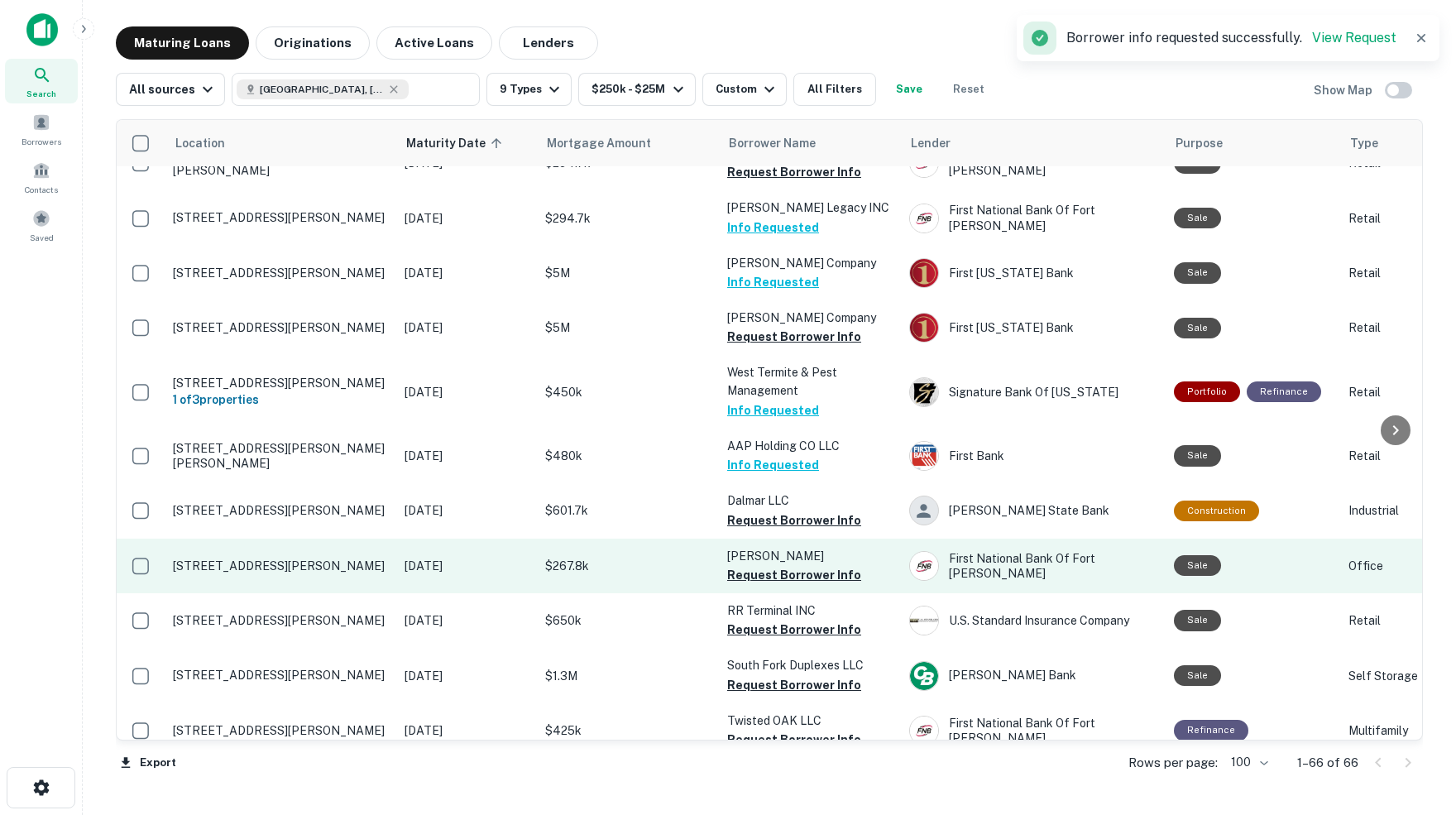
scroll to position [2623, 0]
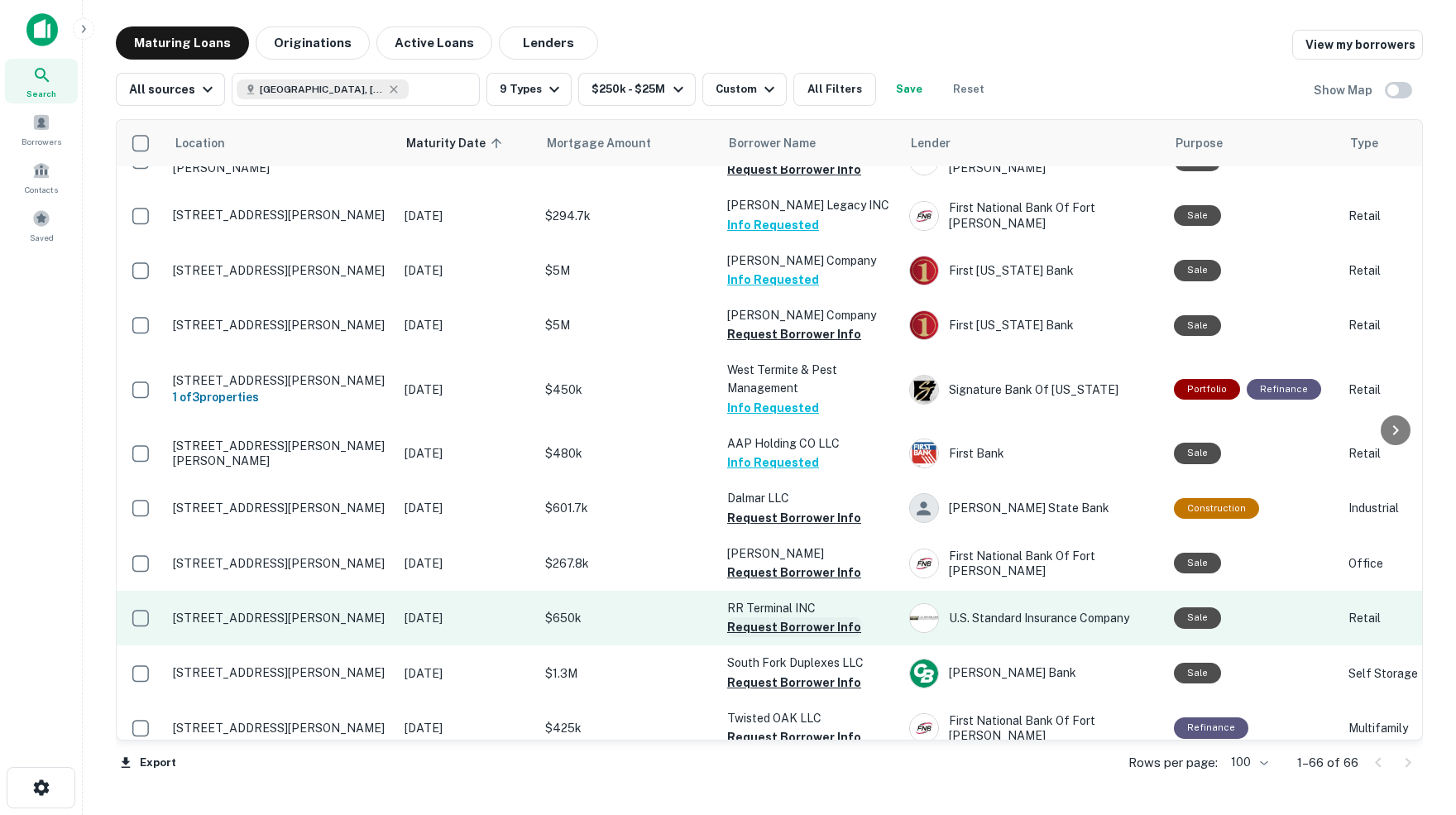
click at [762, 617] on button "Request Borrower Info" at bounding box center [794, 626] width 134 height 20
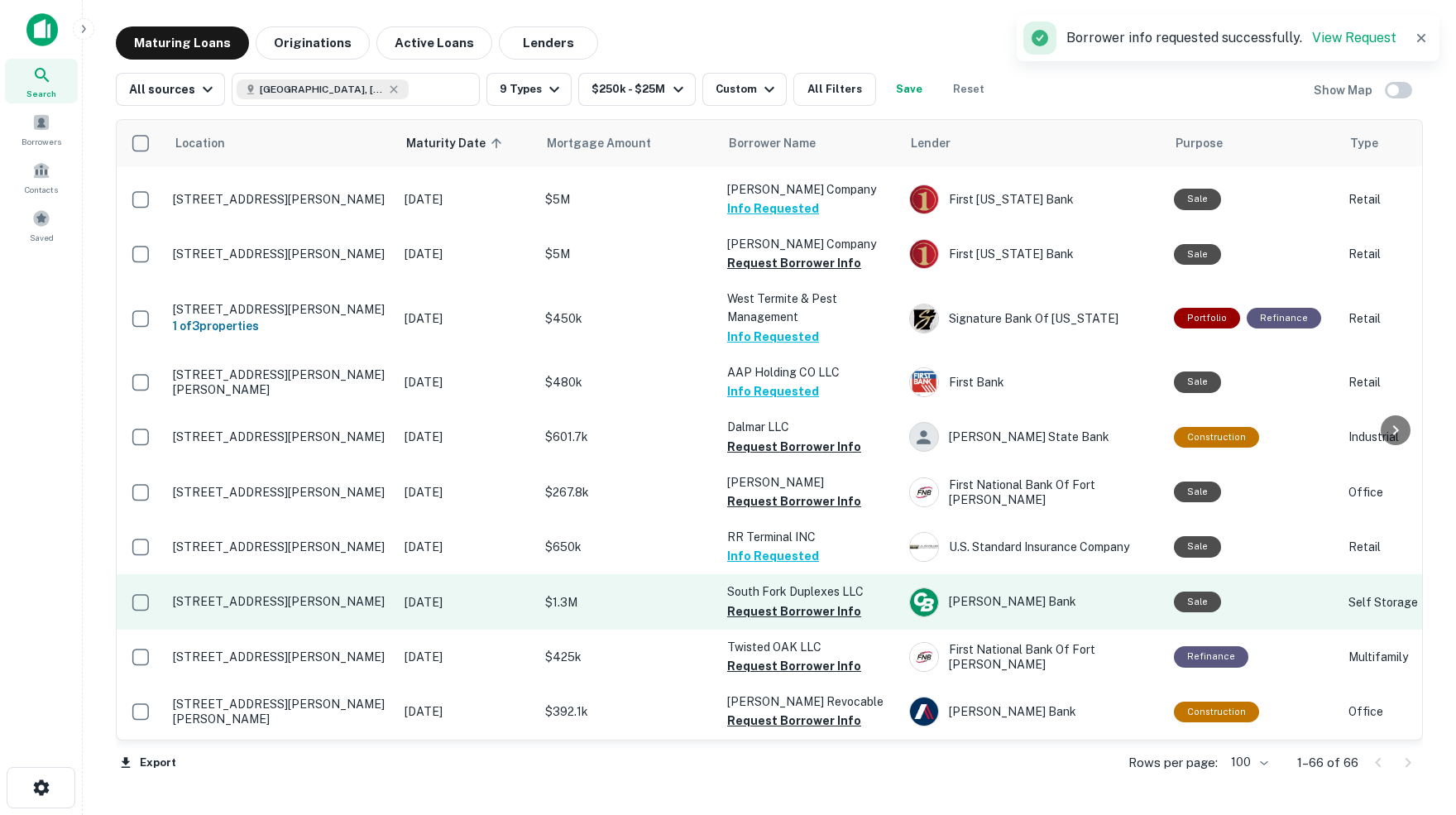
scroll to position [2696, 0]
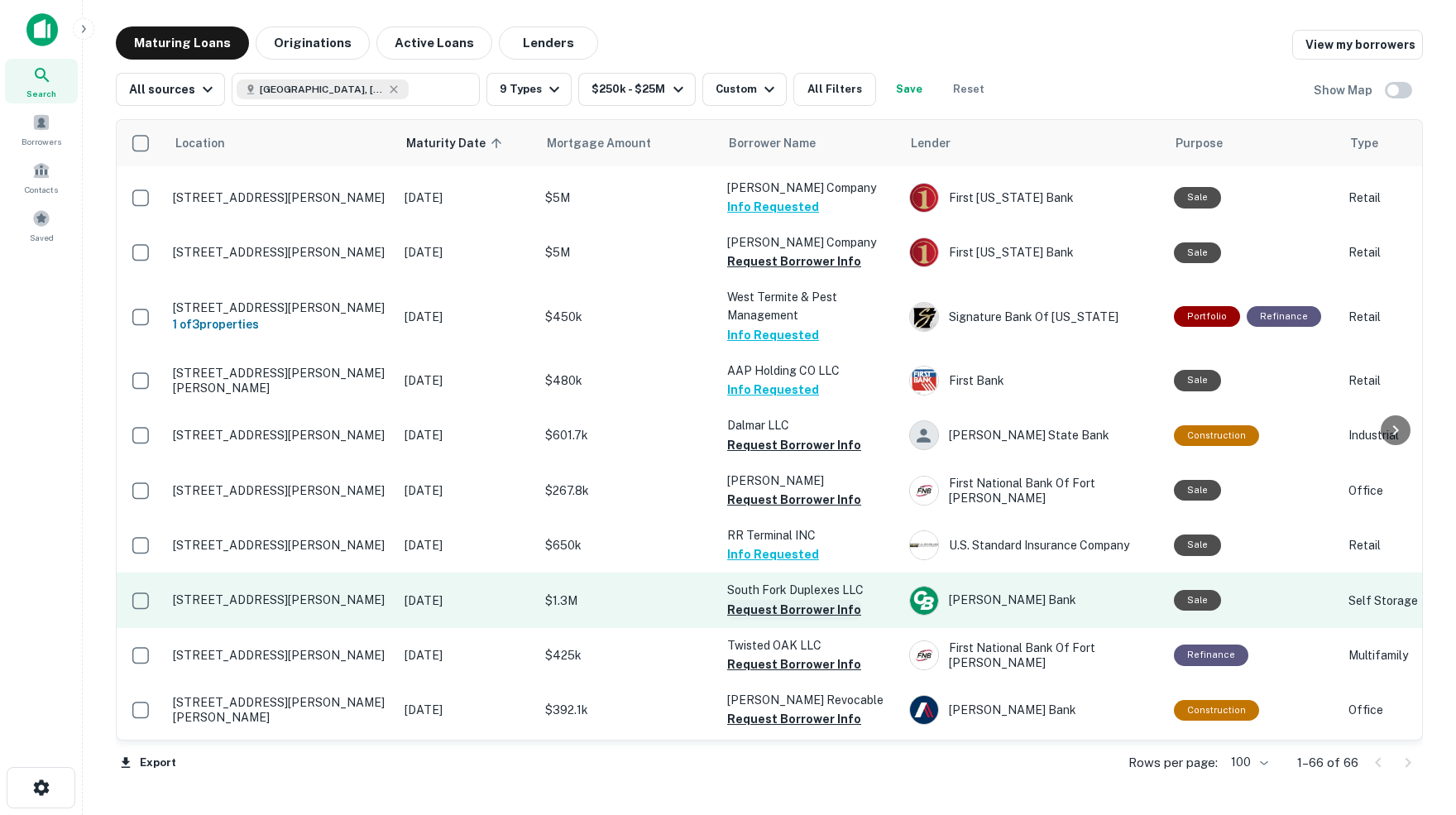
click at [807, 599] on button "Request Borrower Info" at bounding box center [794, 609] width 134 height 20
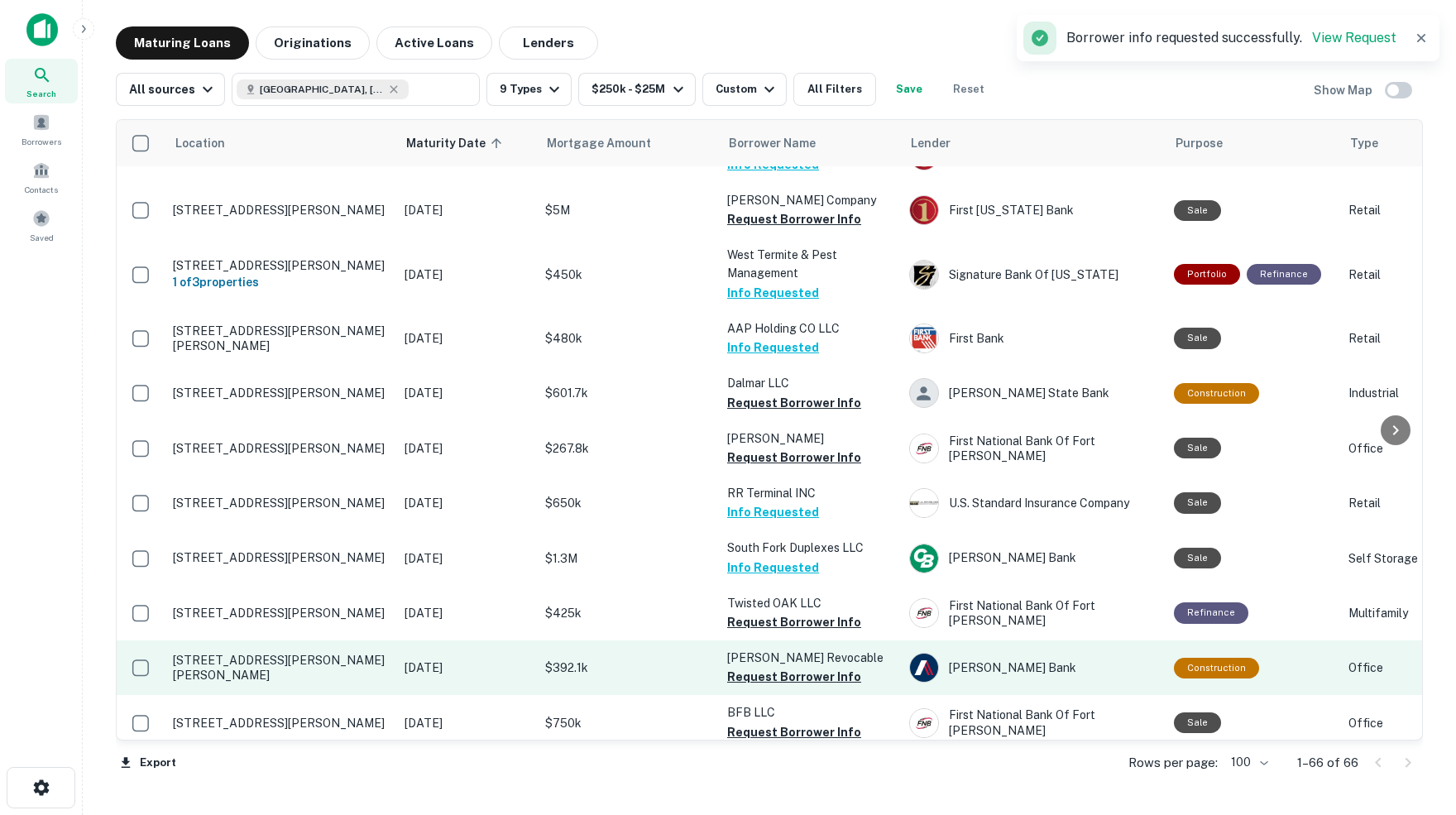
scroll to position [2742, 0]
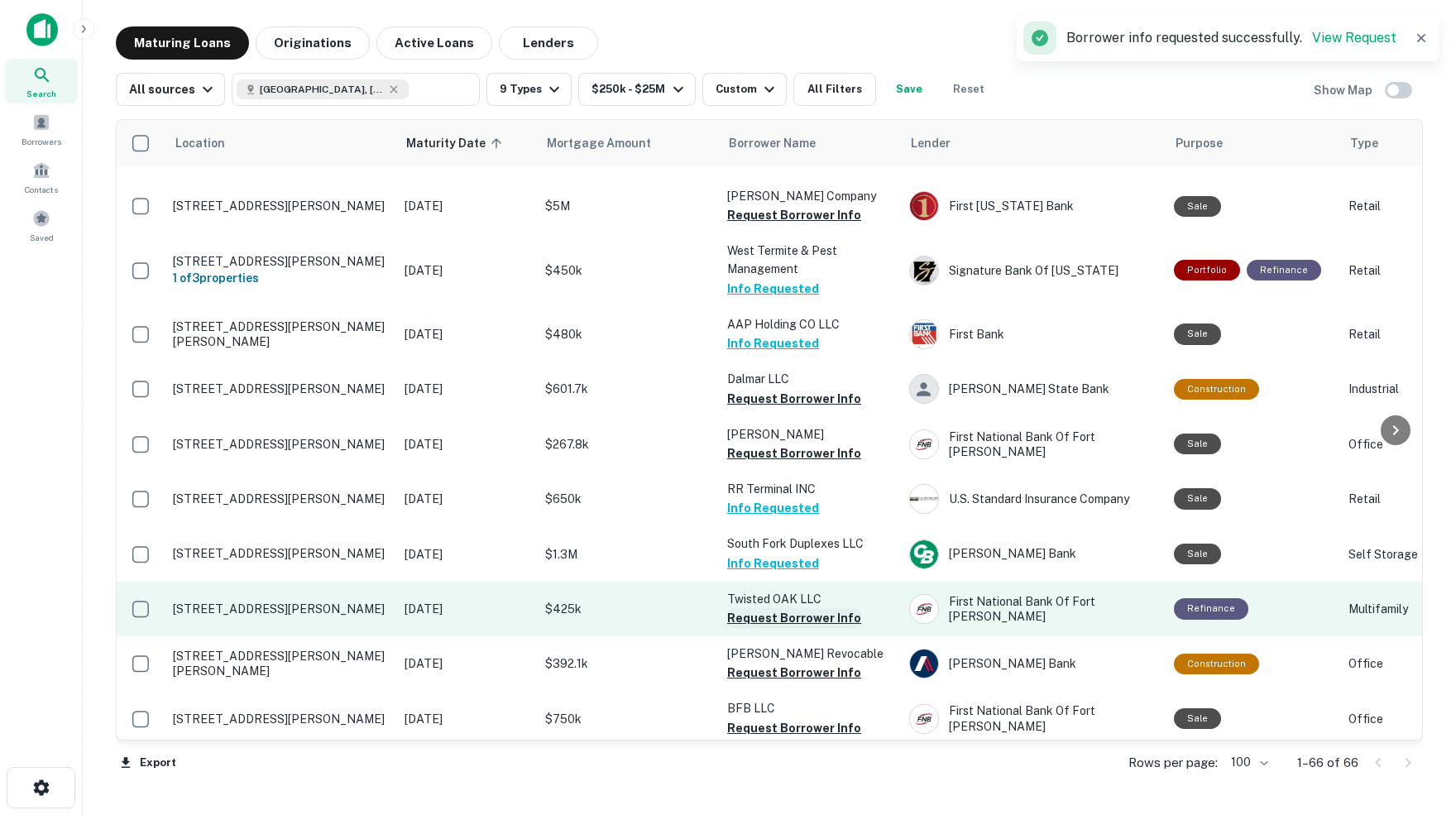
click at [758, 608] on button "Request Borrower Info" at bounding box center [794, 617] width 134 height 20
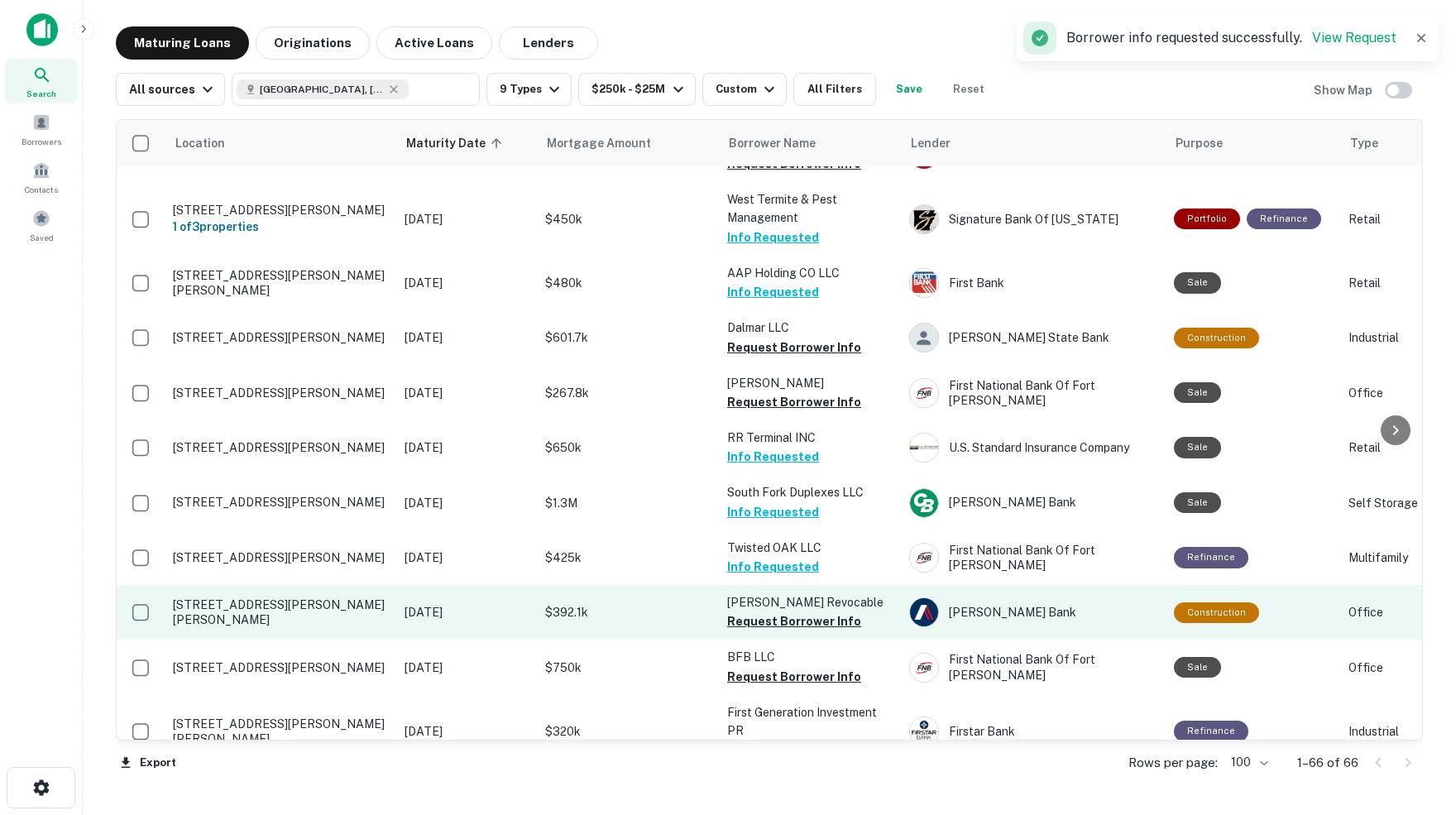
scroll to position [2795, 0]
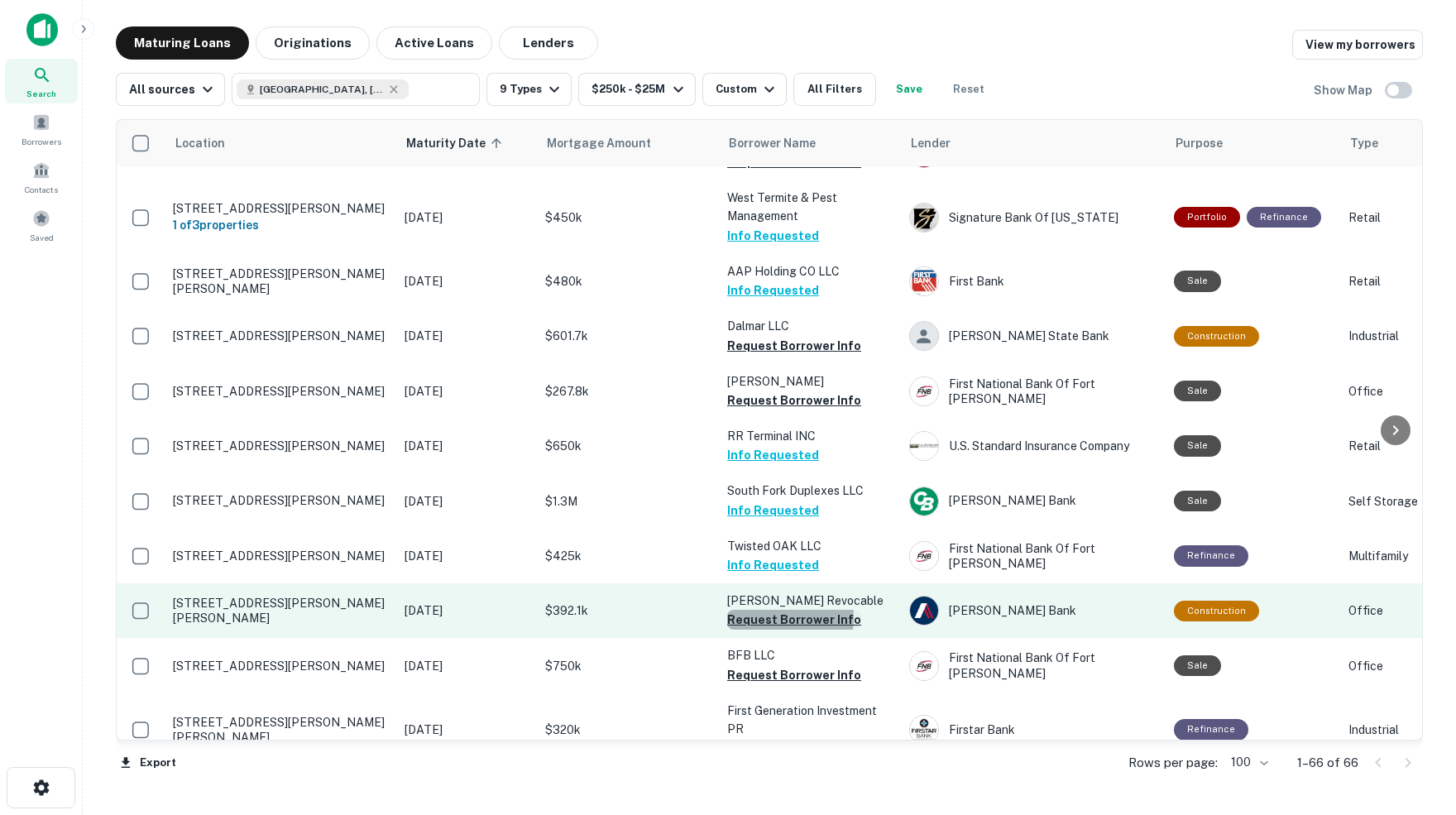
click at [786, 610] on button "Request Borrower Info" at bounding box center [794, 619] width 134 height 20
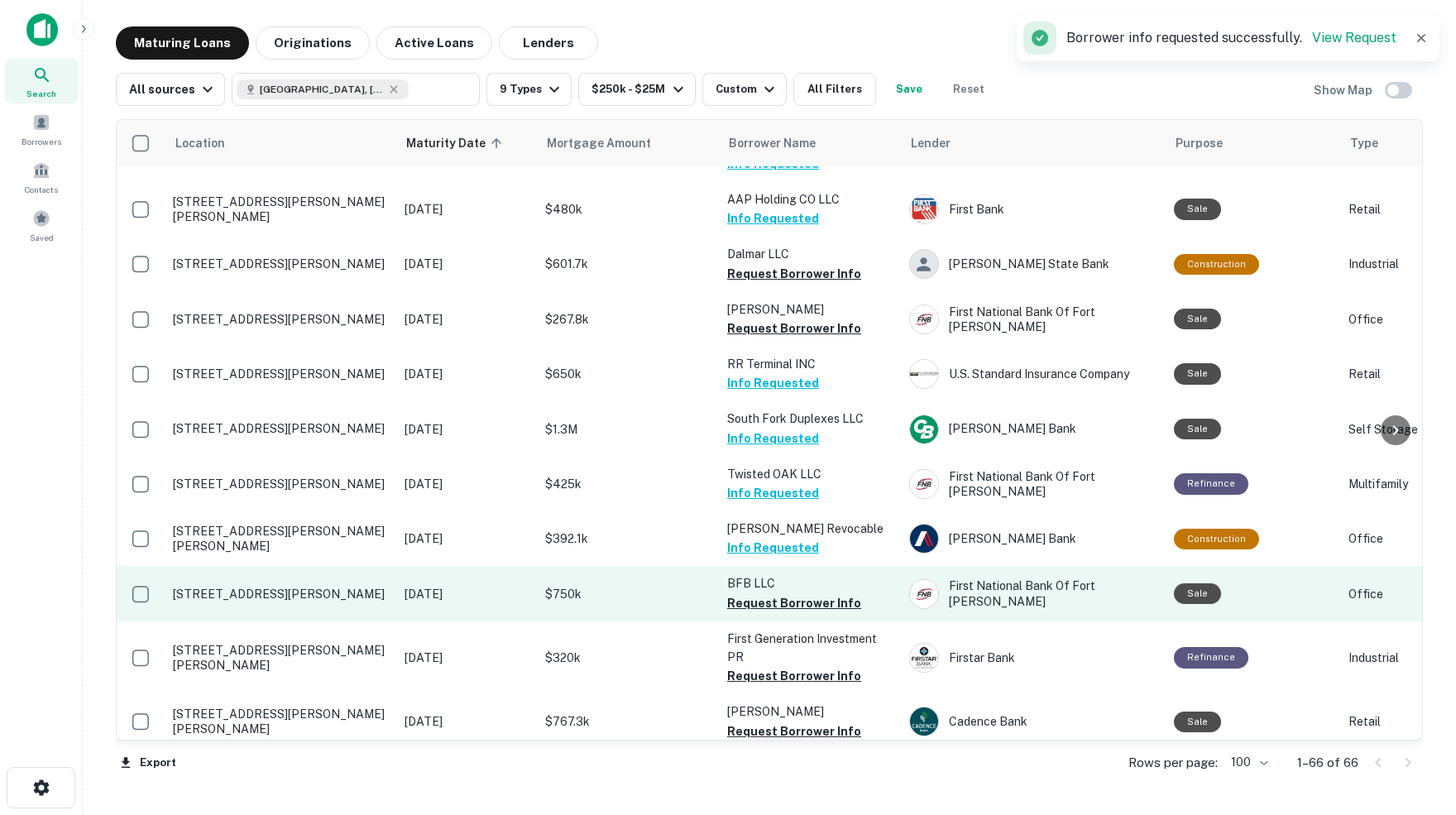
scroll to position [2876, 0]
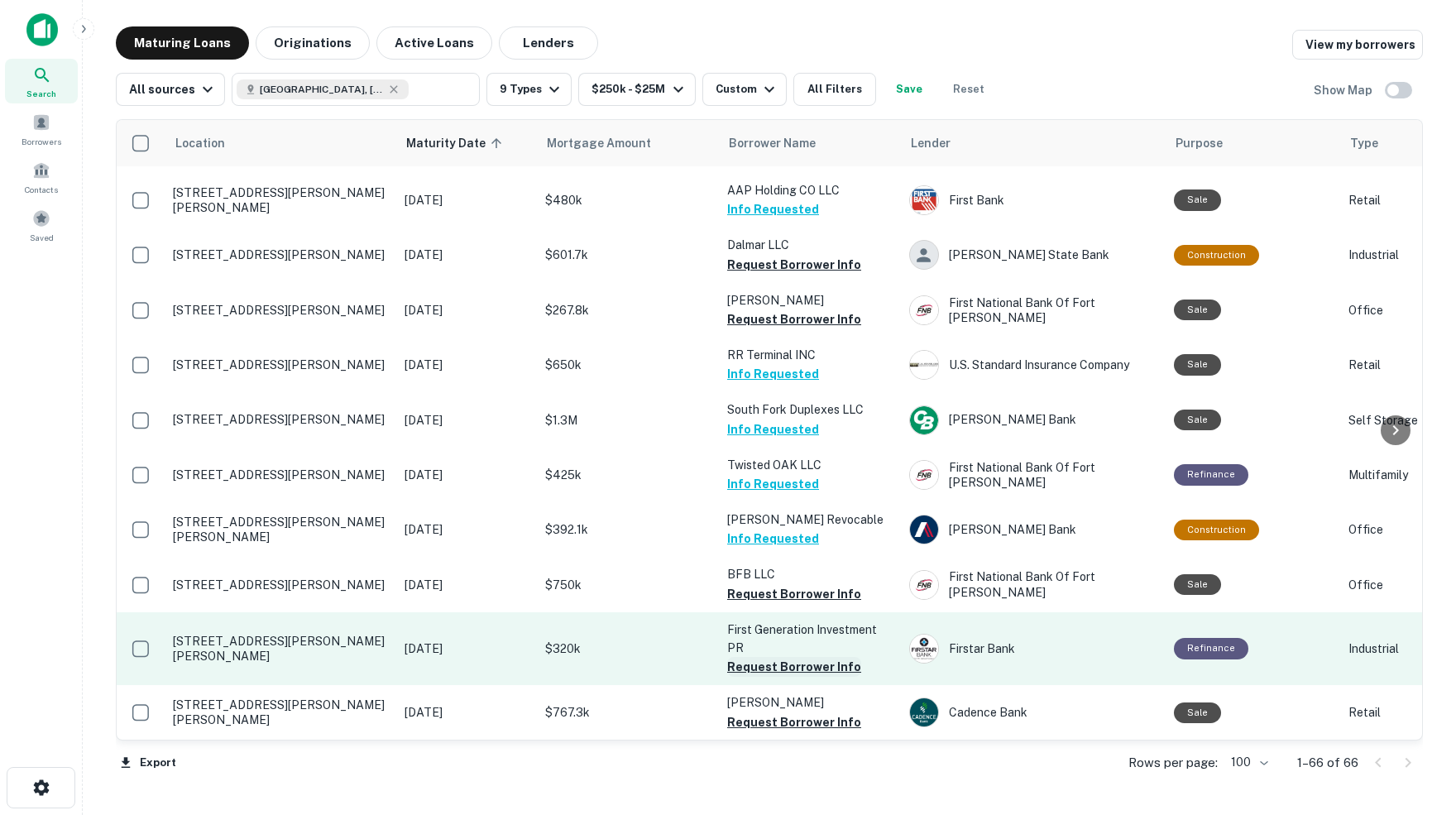
click at [792, 657] on button "Request Borrower Info" at bounding box center [794, 666] width 134 height 20
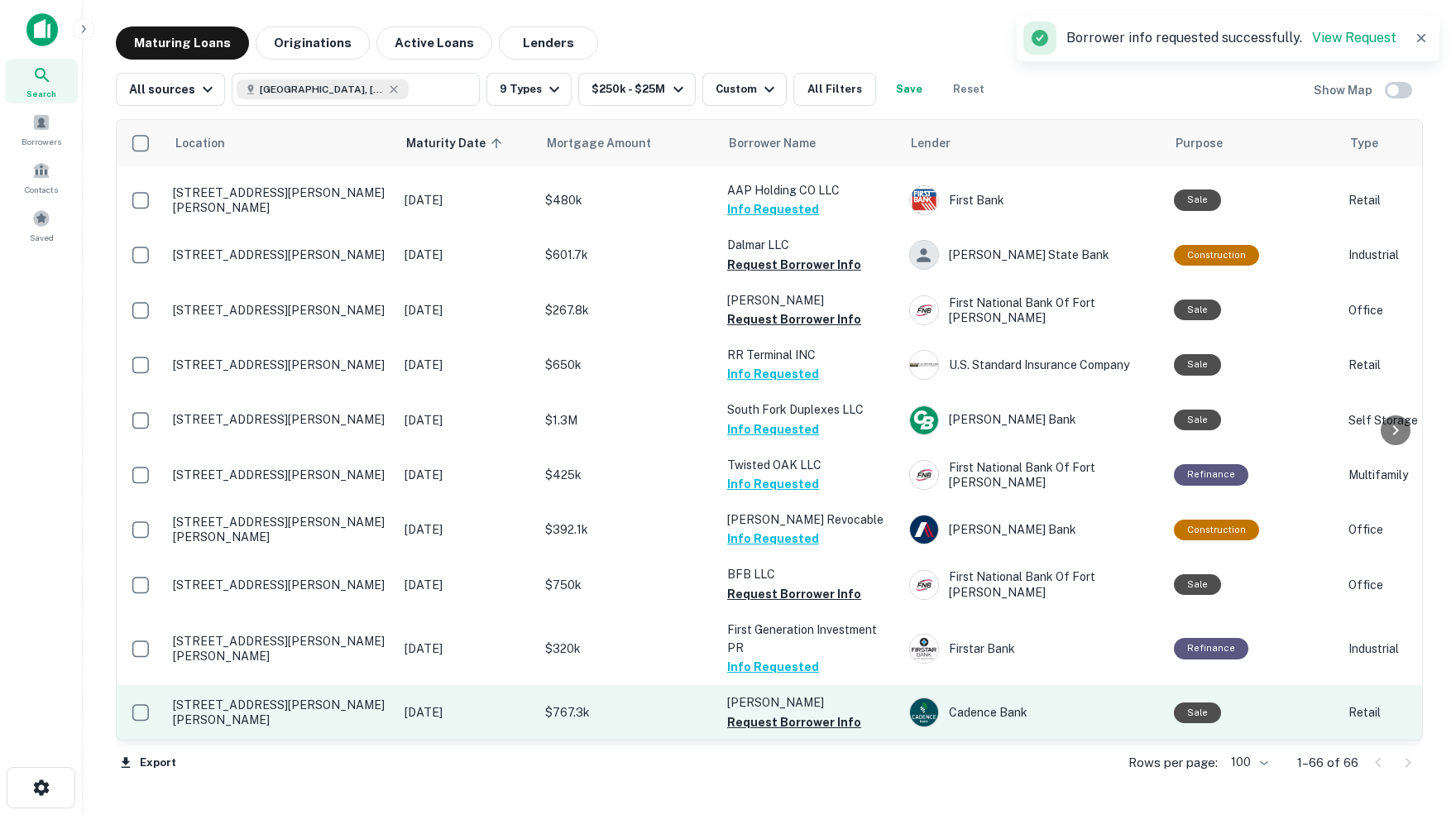
scroll to position [2885, 0]
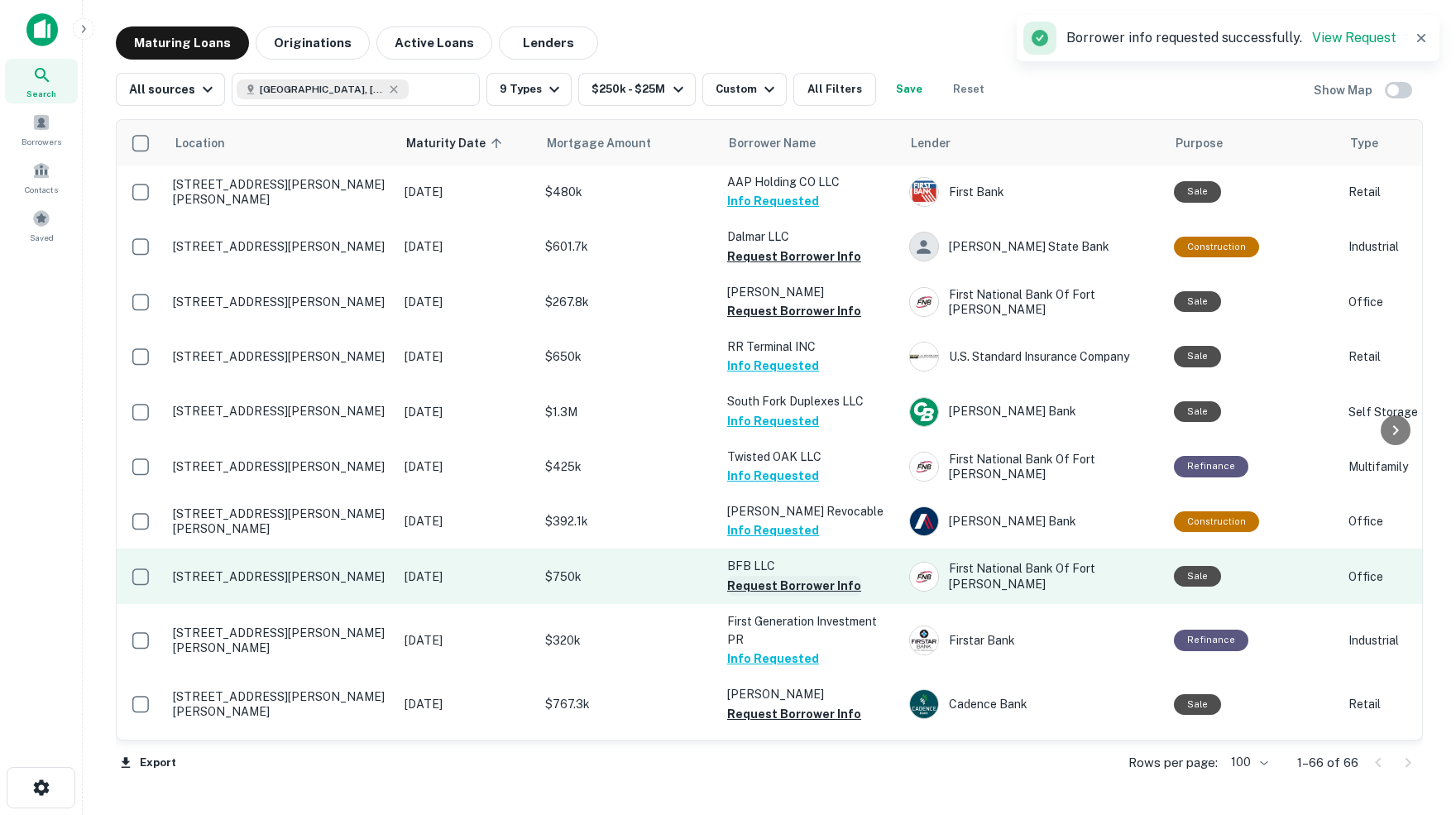
click at [762, 575] on button "Request Borrower Info" at bounding box center [794, 585] width 134 height 20
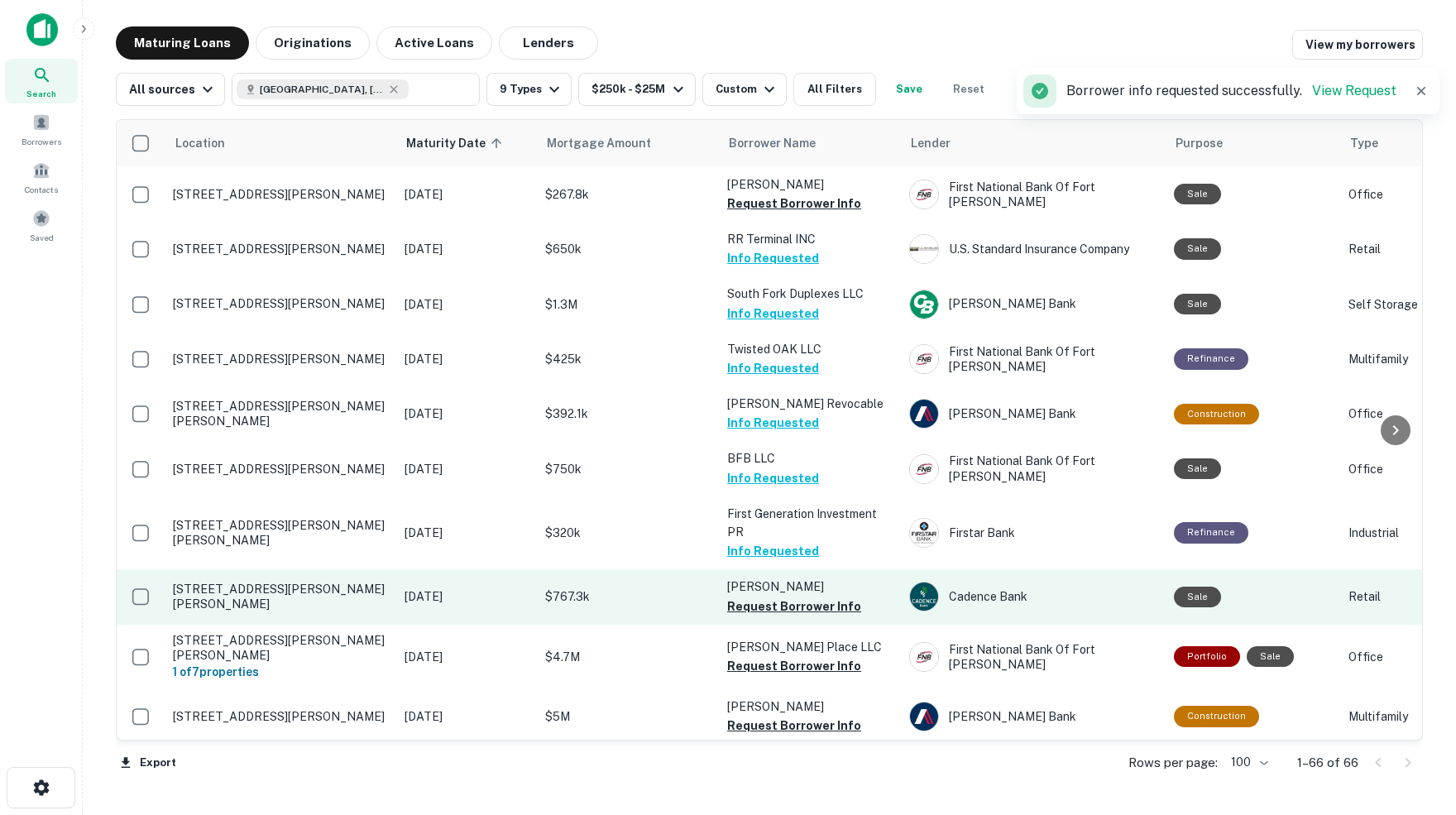
scroll to position [2994, 0]
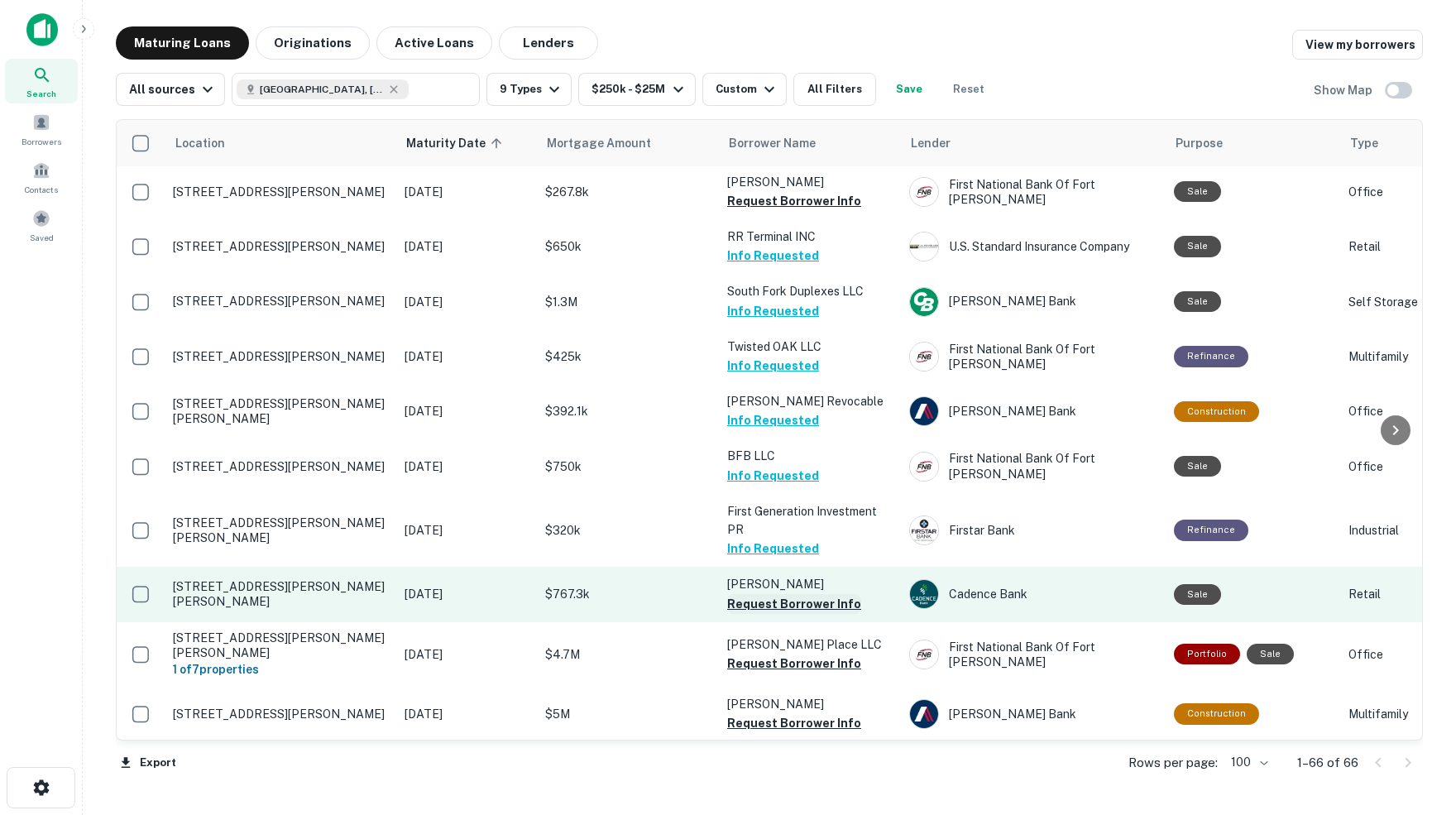
click at [763, 594] on button "Request Borrower Info" at bounding box center [794, 603] width 134 height 20
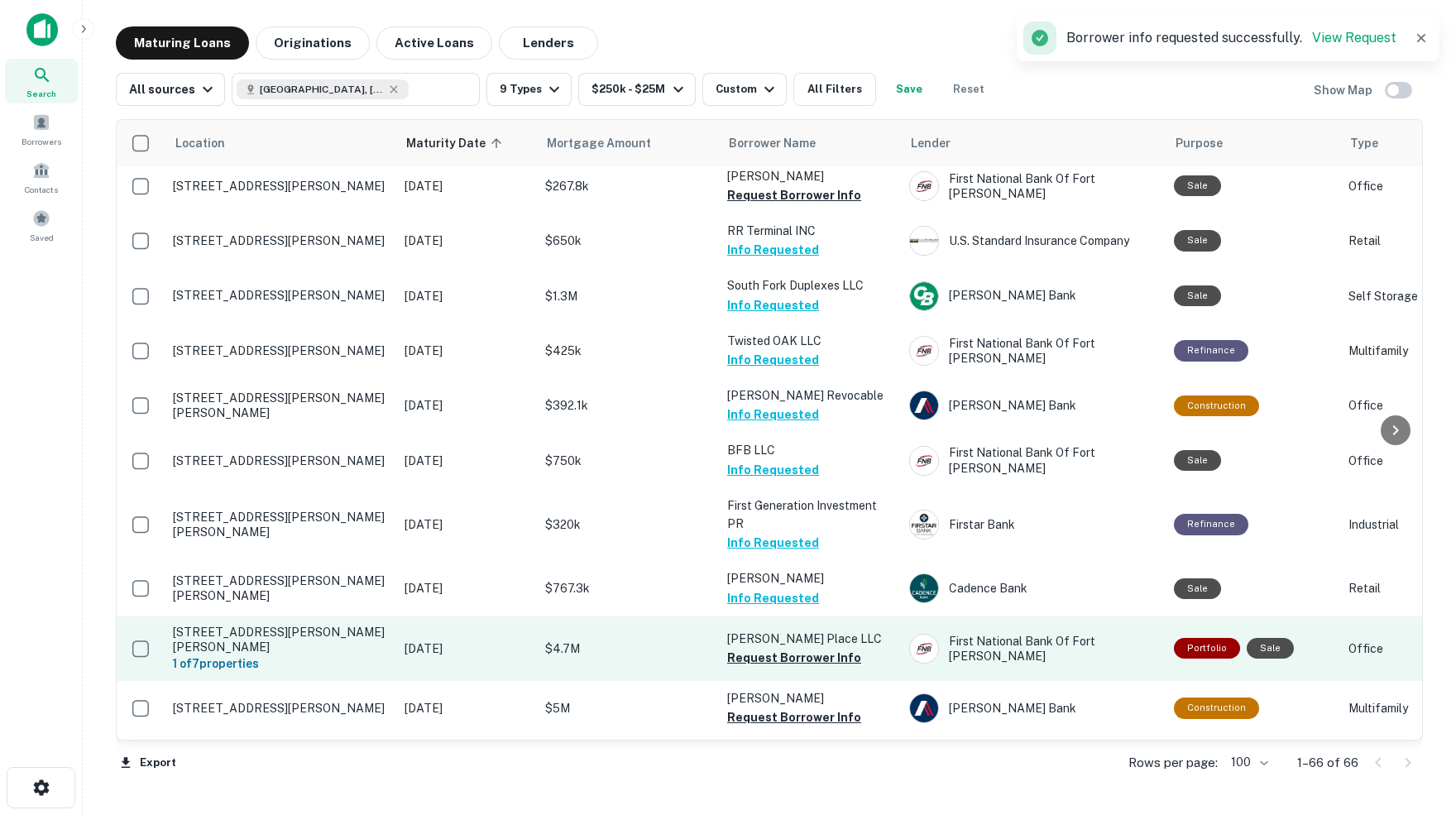
scroll to position [3002, 0]
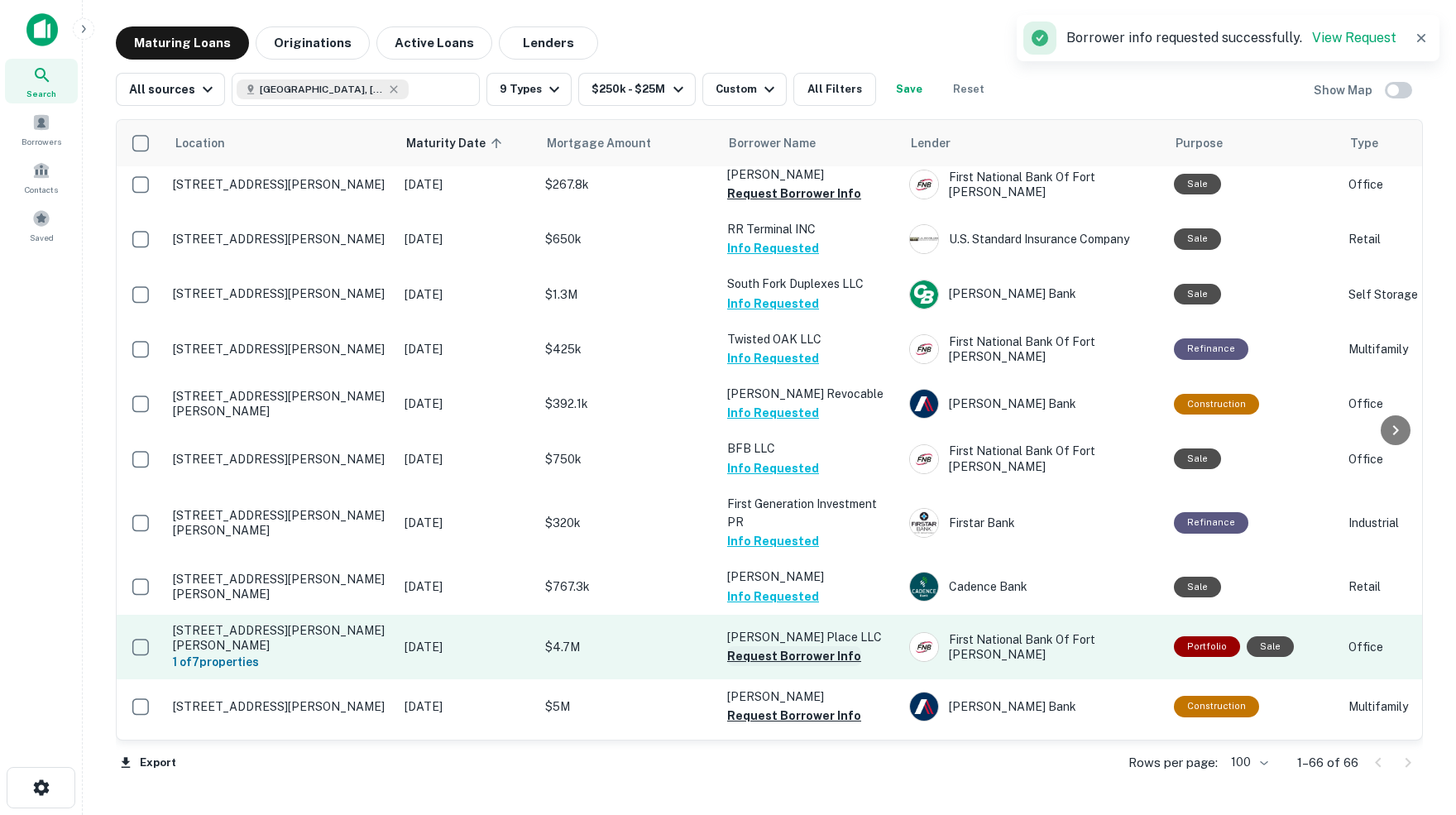
click at [748, 646] on button "Request Borrower Info" at bounding box center [794, 655] width 134 height 20
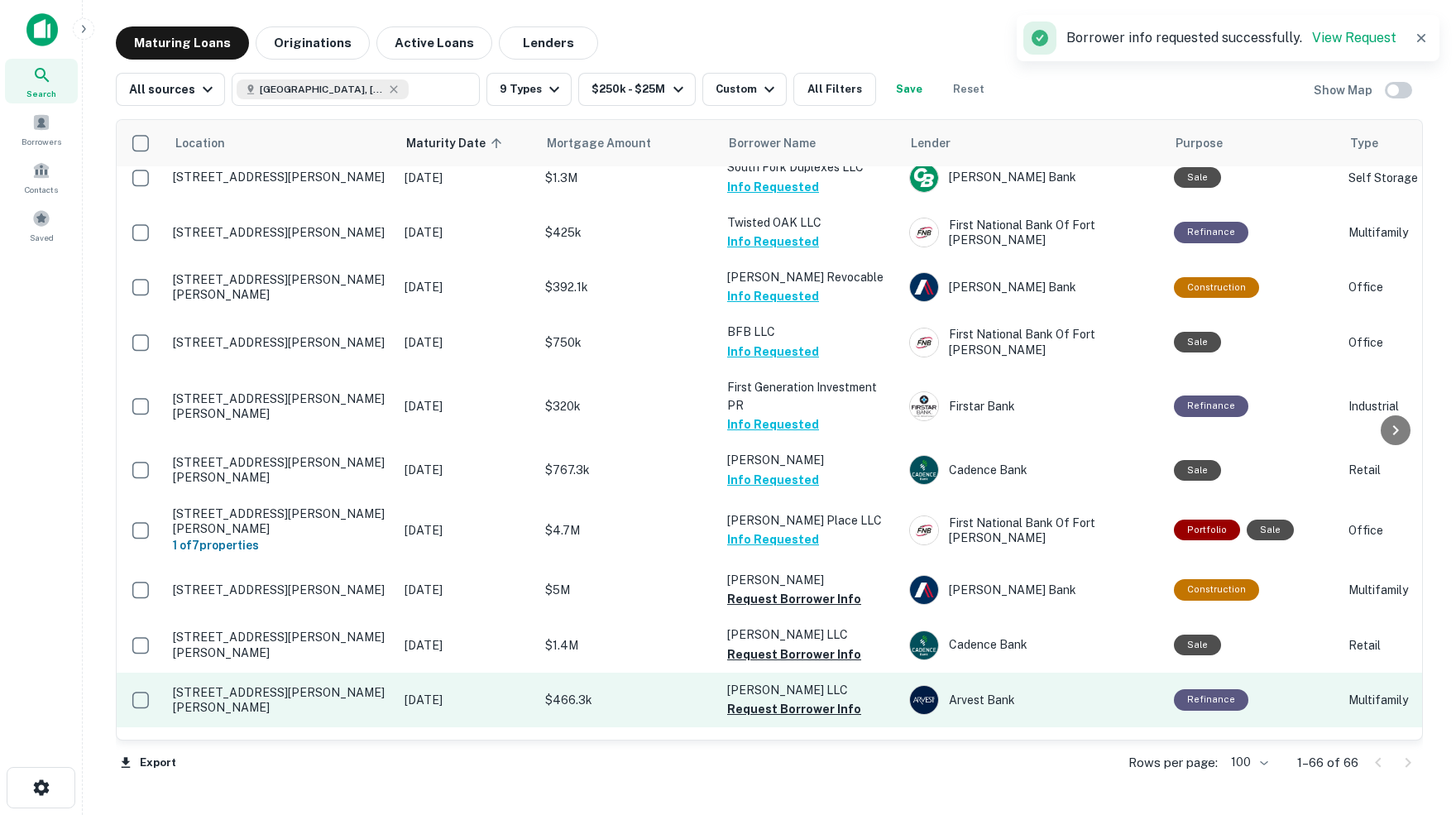
scroll to position [3121, 0]
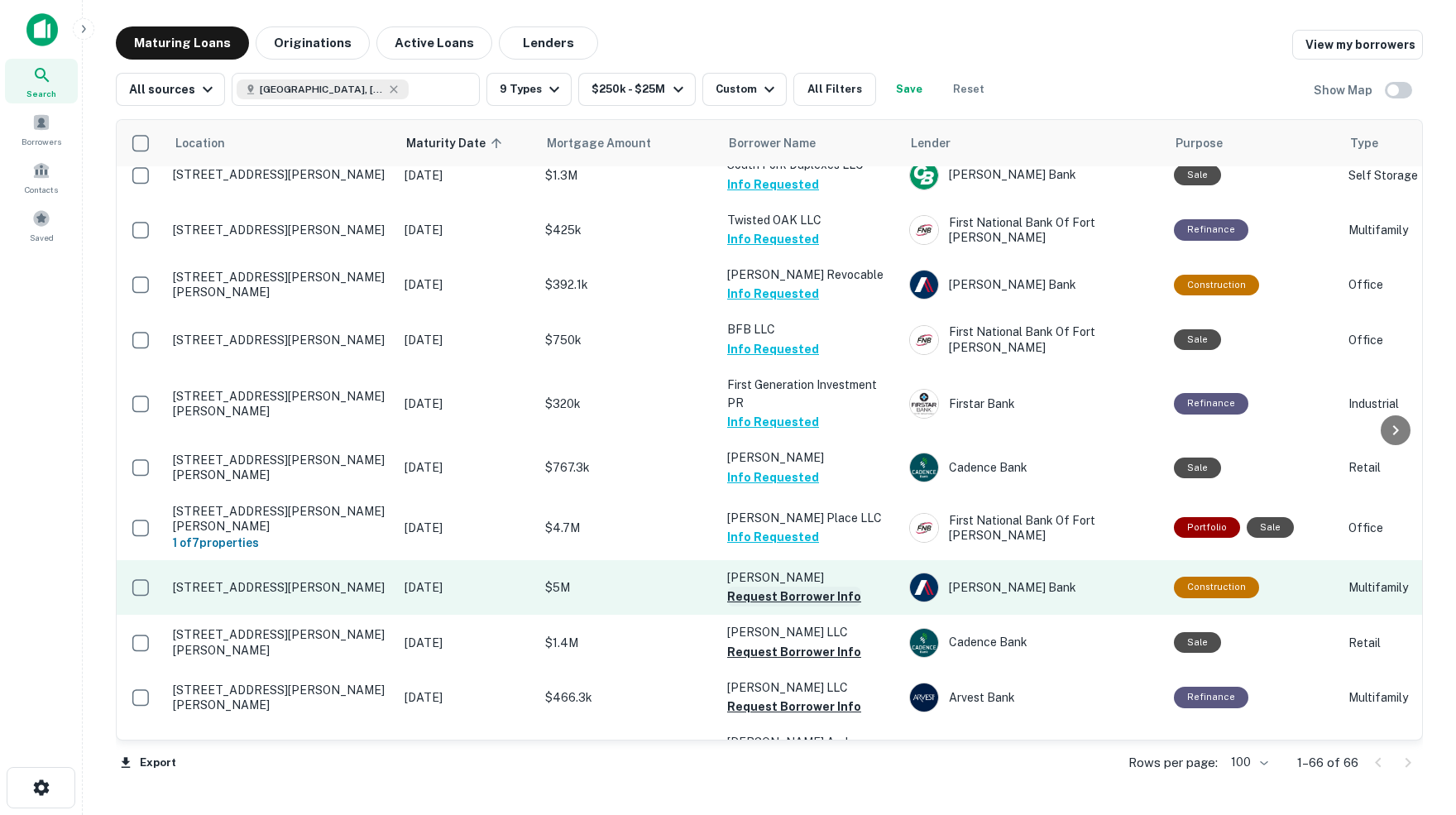
click at [732, 586] on button "Request Borrower Info" at bounding box center [794, 596] width 134 height 20
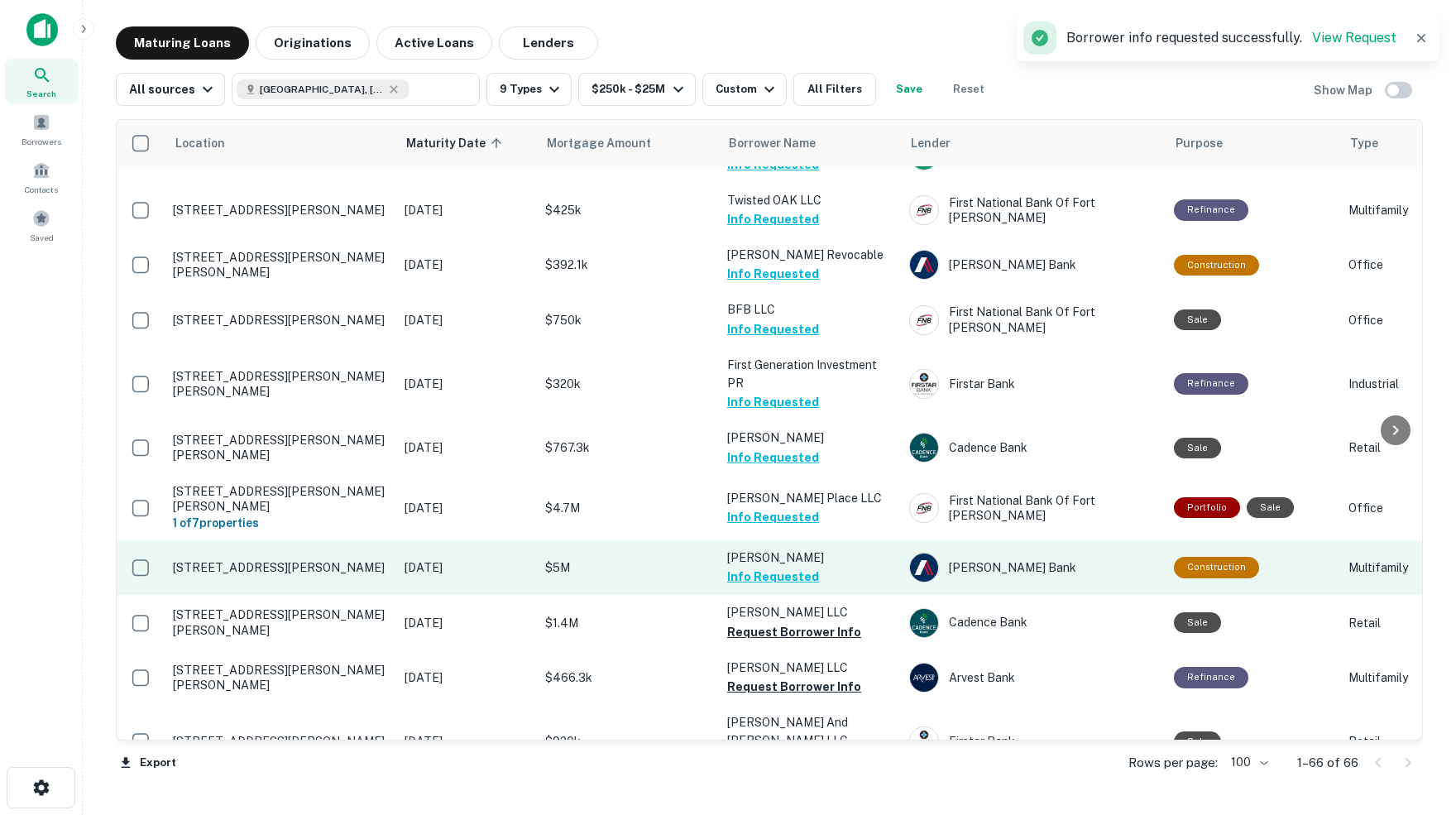
scroll to position [3144, 0]
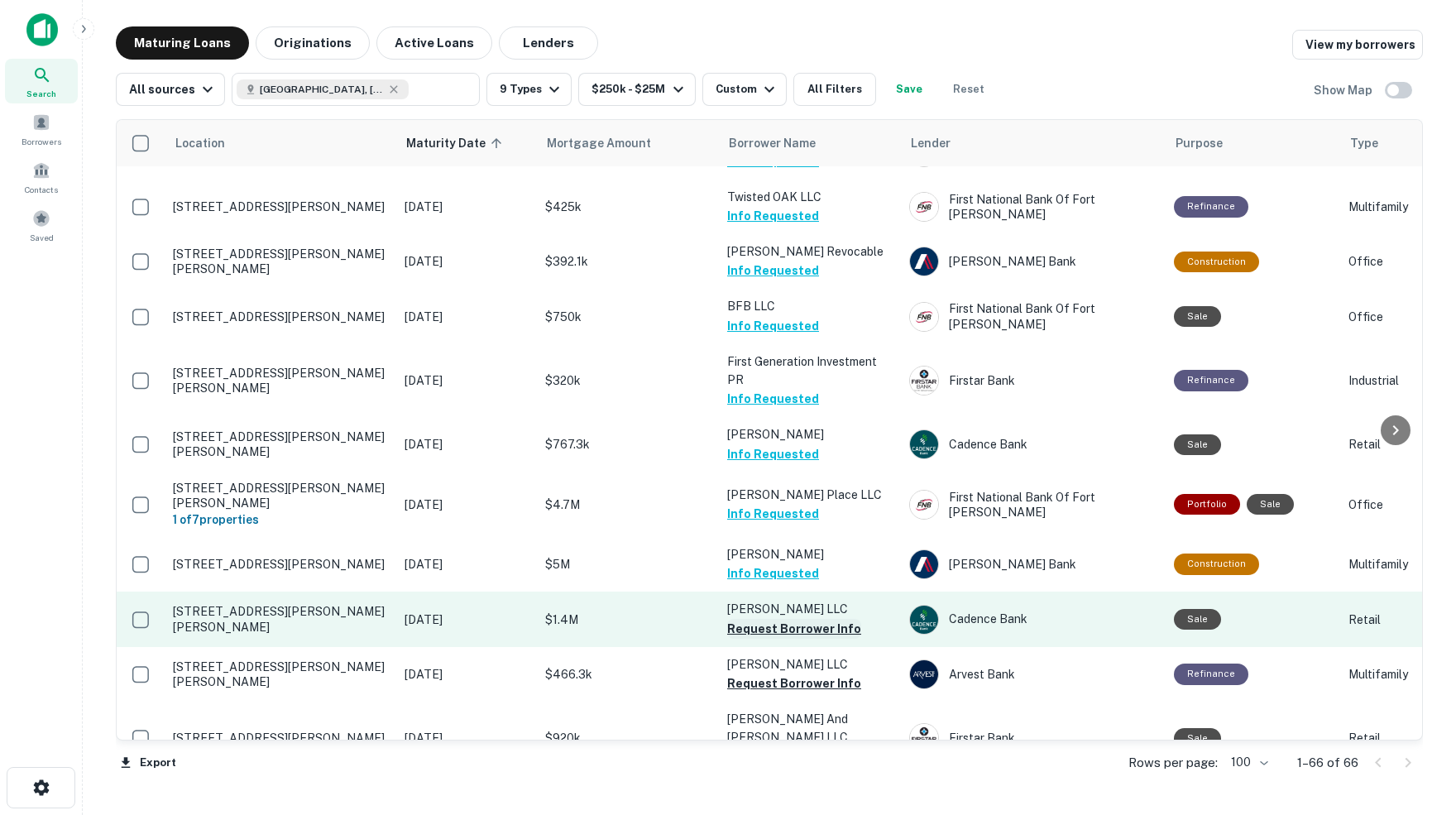
click at [752, 619] on button "Request Borrower Info" at bounding box center [794, 628] width 134 height 20
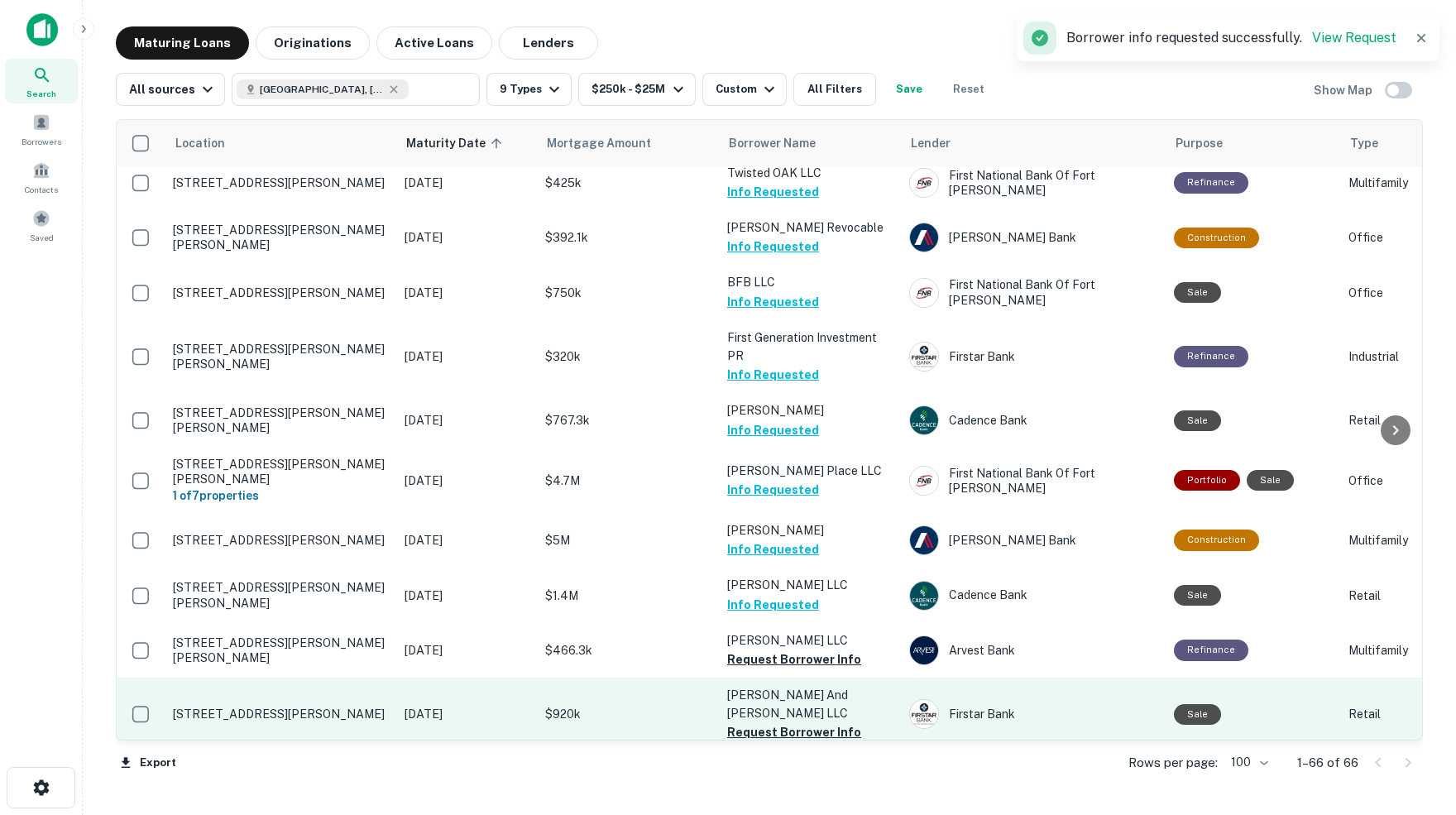
scroll to position [0, 0]
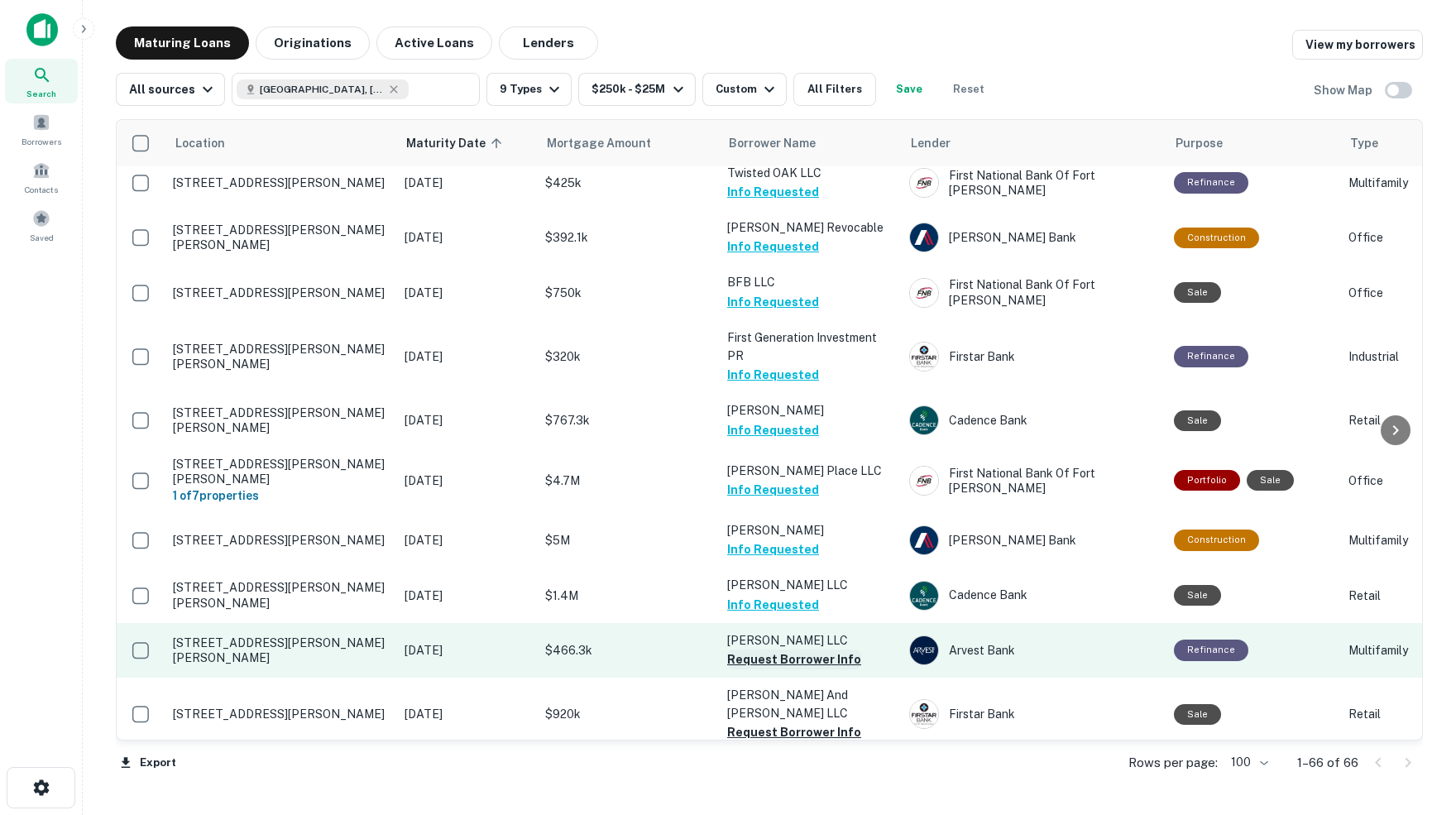
click at [787, 650] on button "Request Borrower Info" at bounding box center [794, 659] width 134 height 20
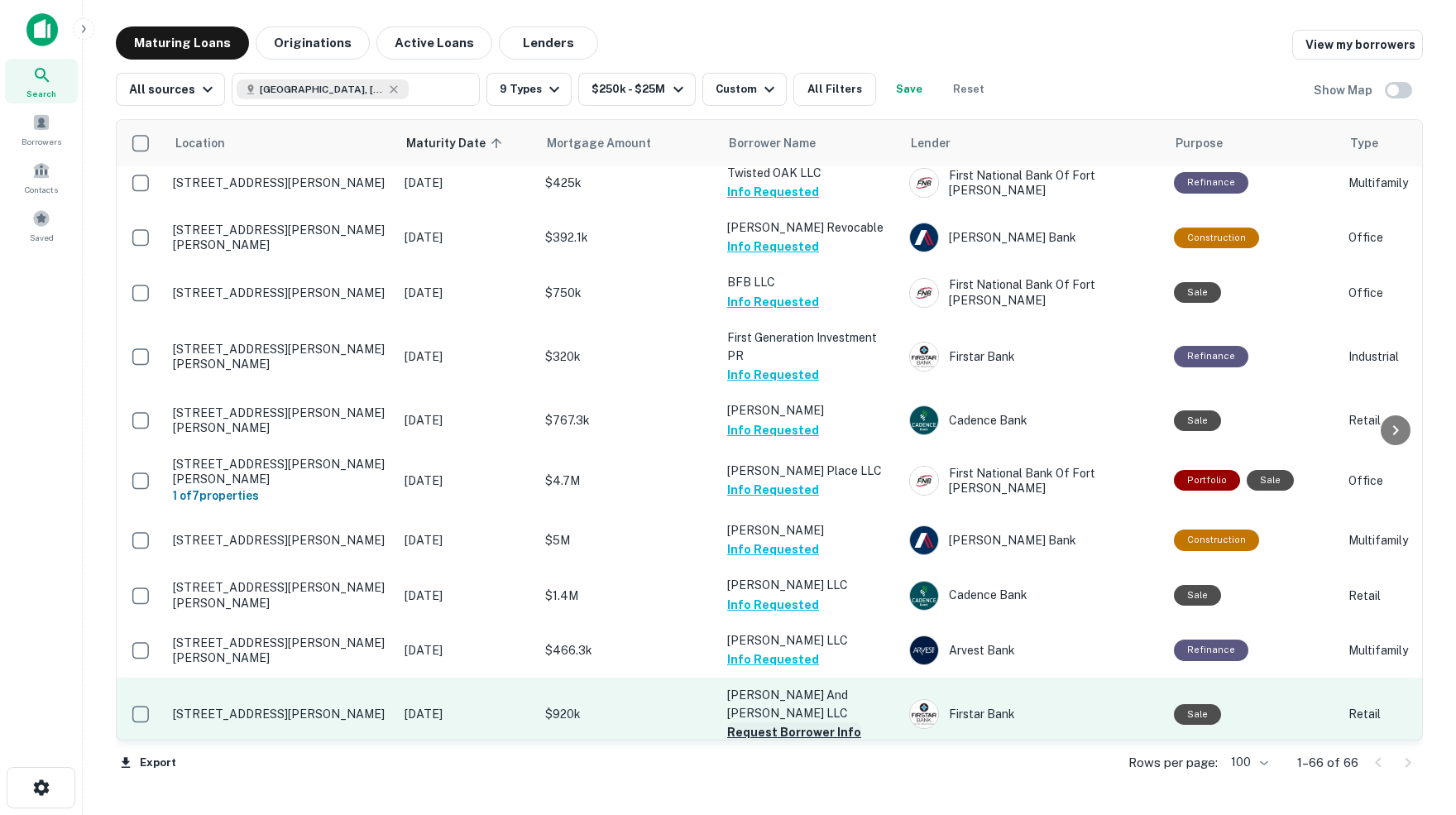
click at [804, 722] on button "Request Borrower Info" at bounding box center [794, 731] width 134 height 20
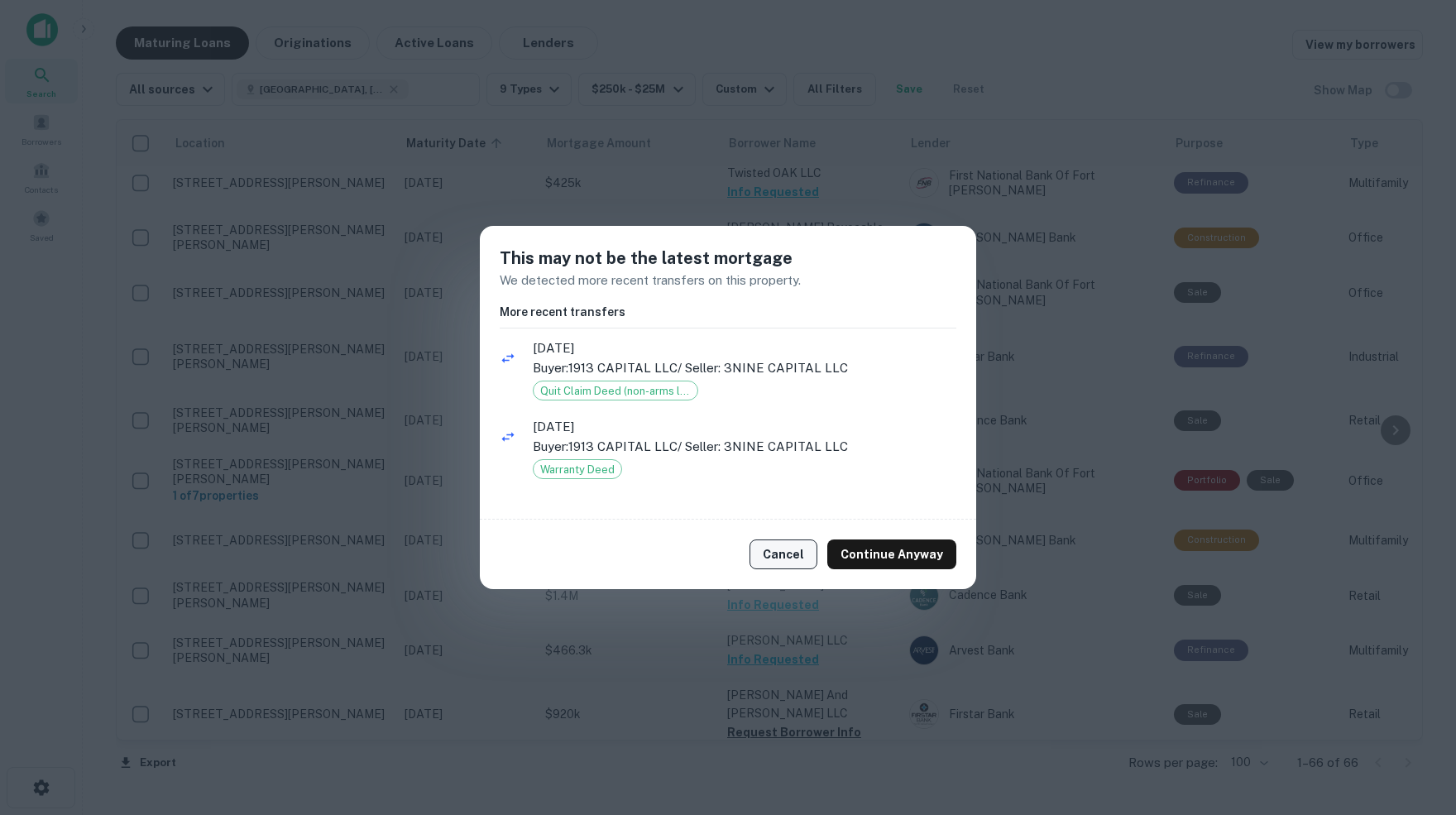
click at [789, 558] on button "Cancel" at bounding box center [783, 554] width 68 height 30
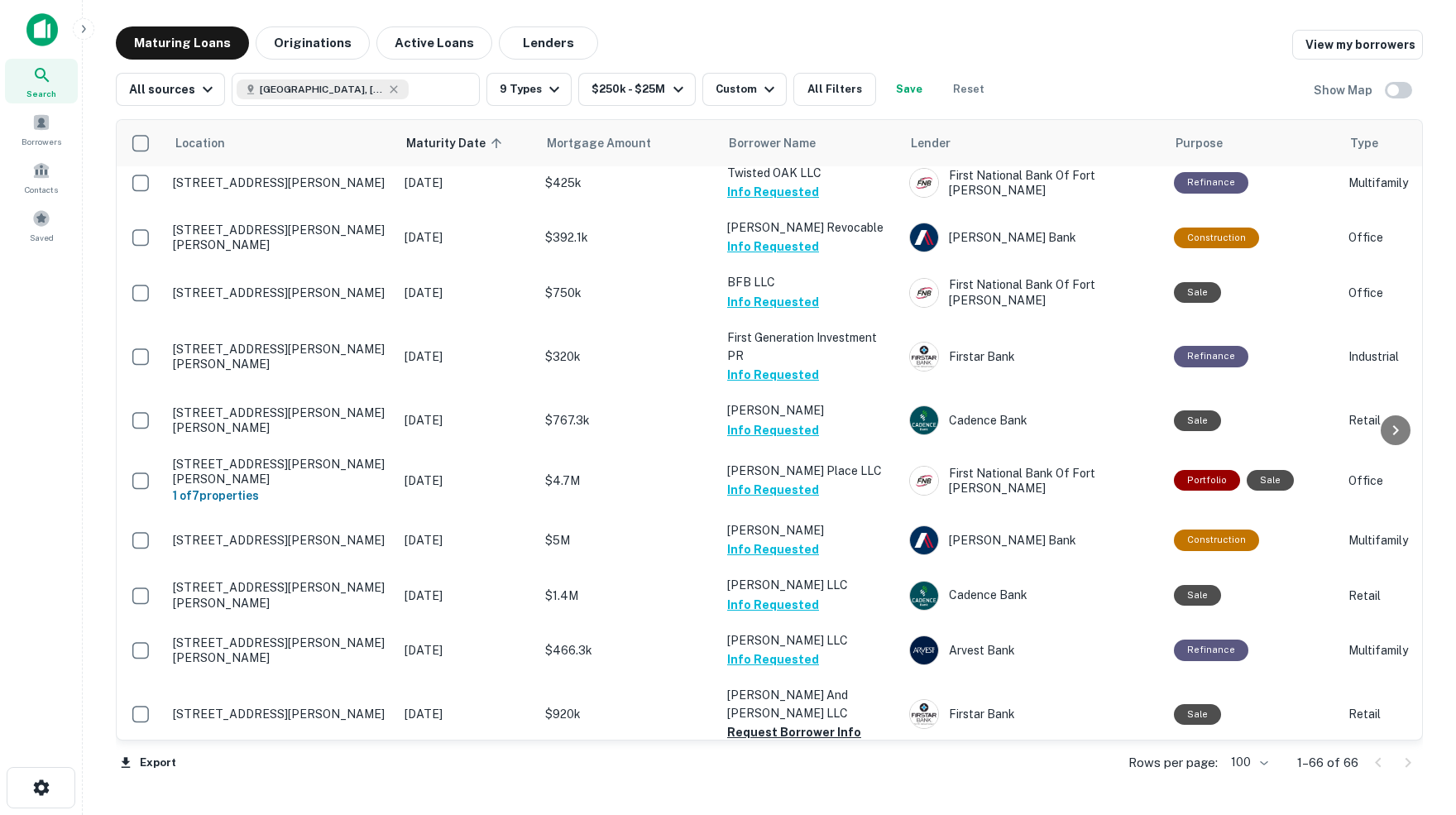
click at [758, 777] on button "Request Borrower Info" at bounding box center [794, 786] width 134 height 20
click at [867, 90] on button "All Filters" at bounding box center [834, 89] width 83 height 33
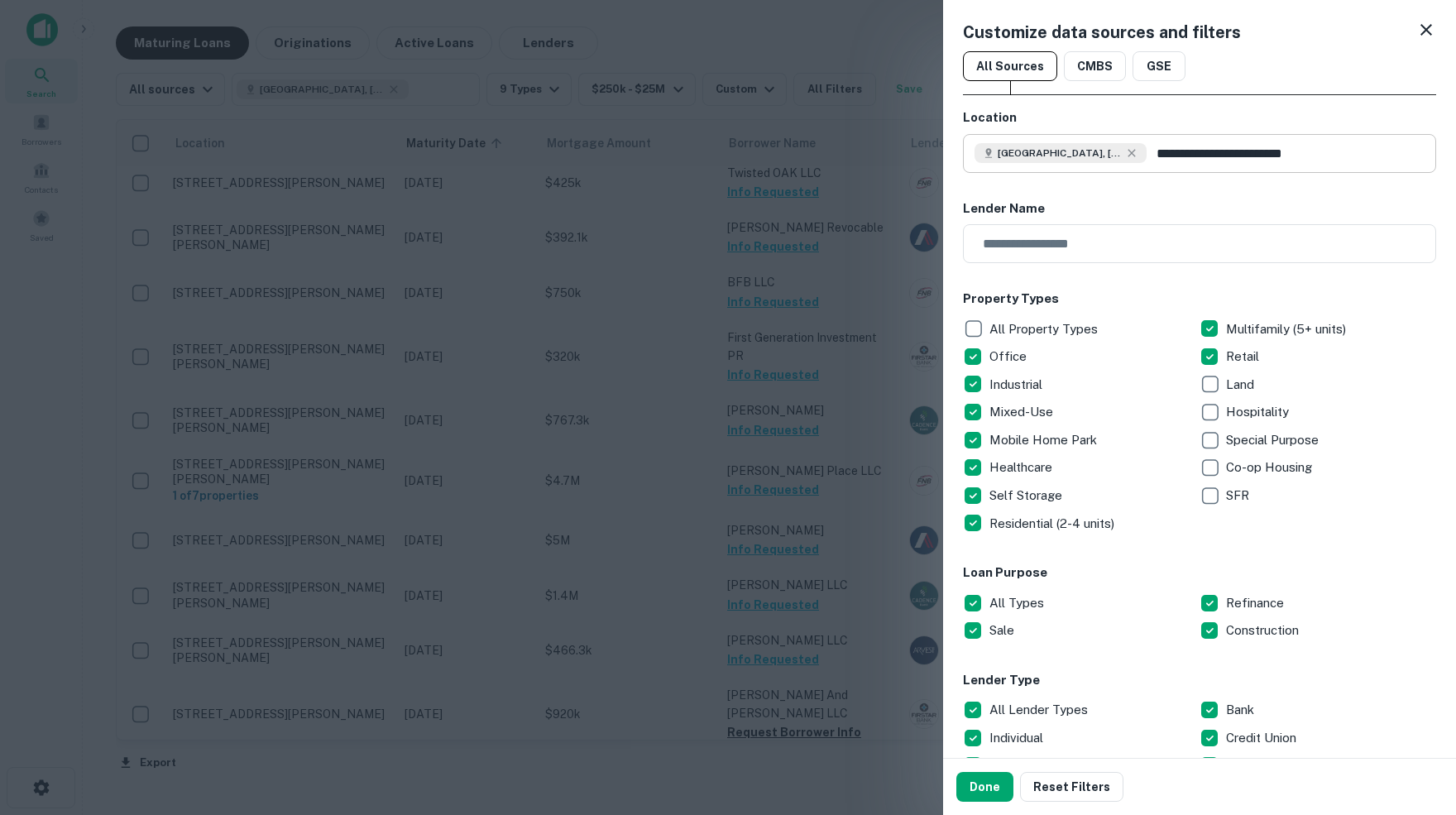
click at [1173, 151] on input "**********" at bounding box center [1291, 153] width 289 height 39
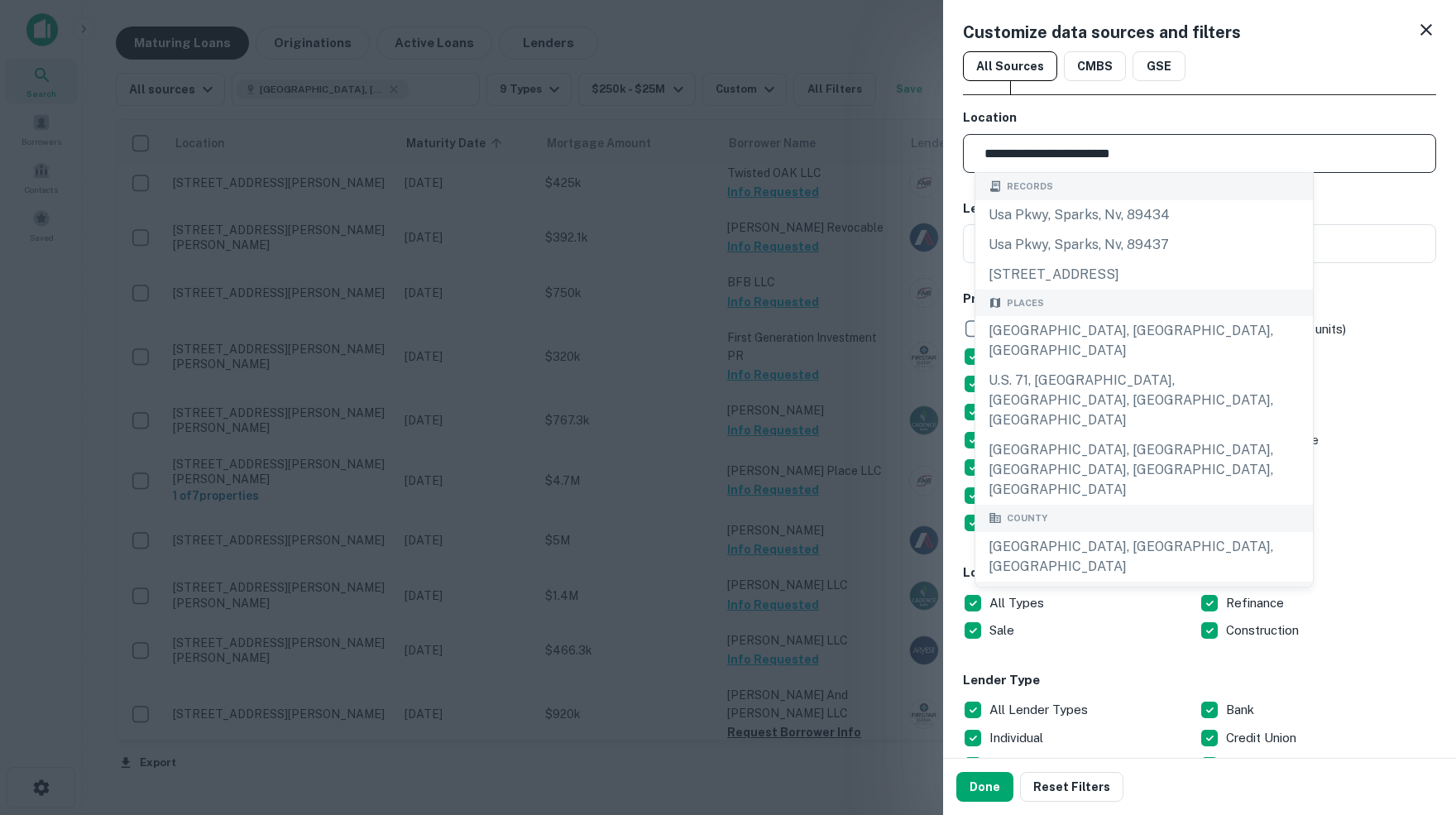
click at [1203, 153] on input "**********" at bounding box center [1205, 153] width 462 height 39
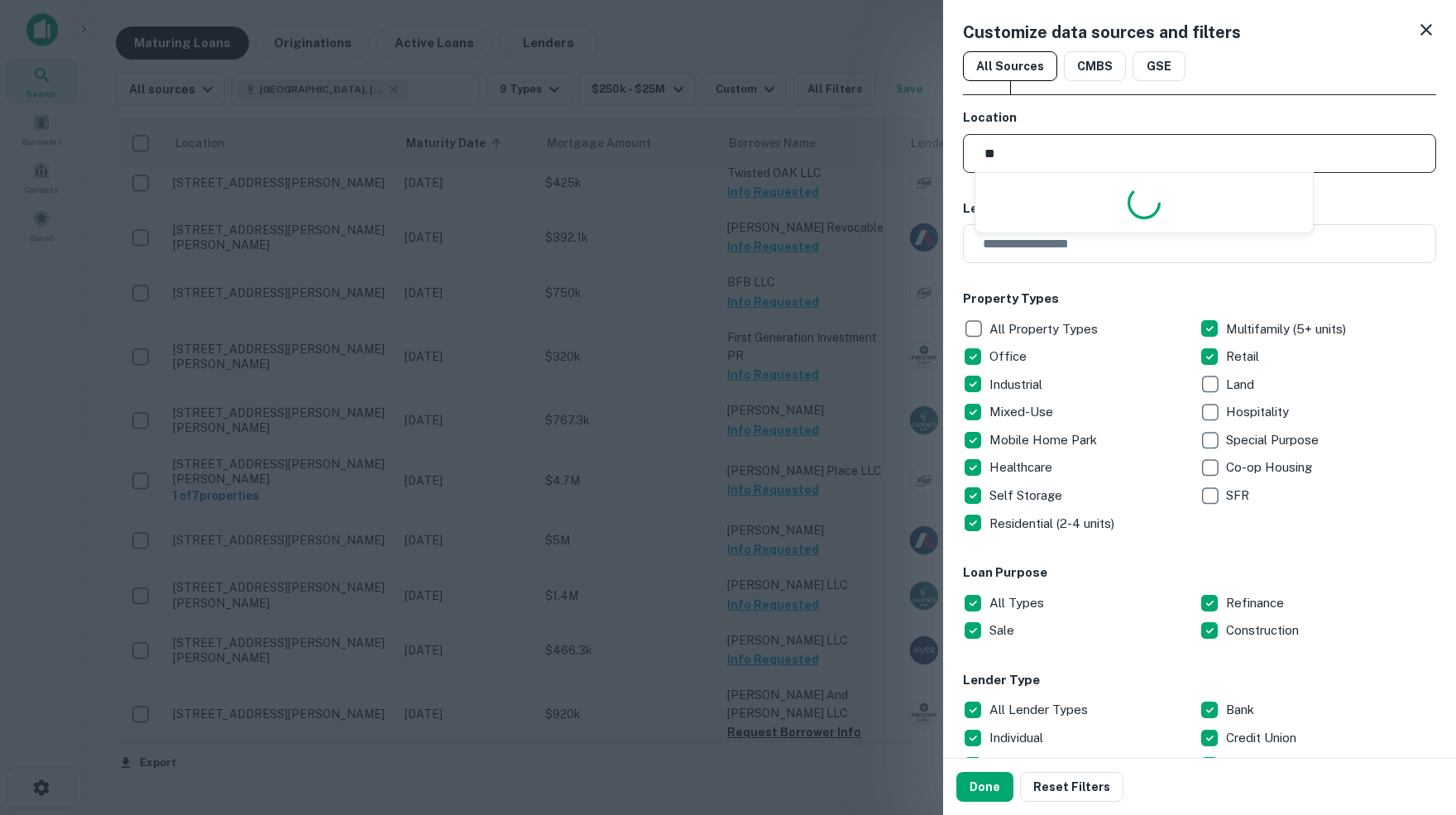
type input "*"
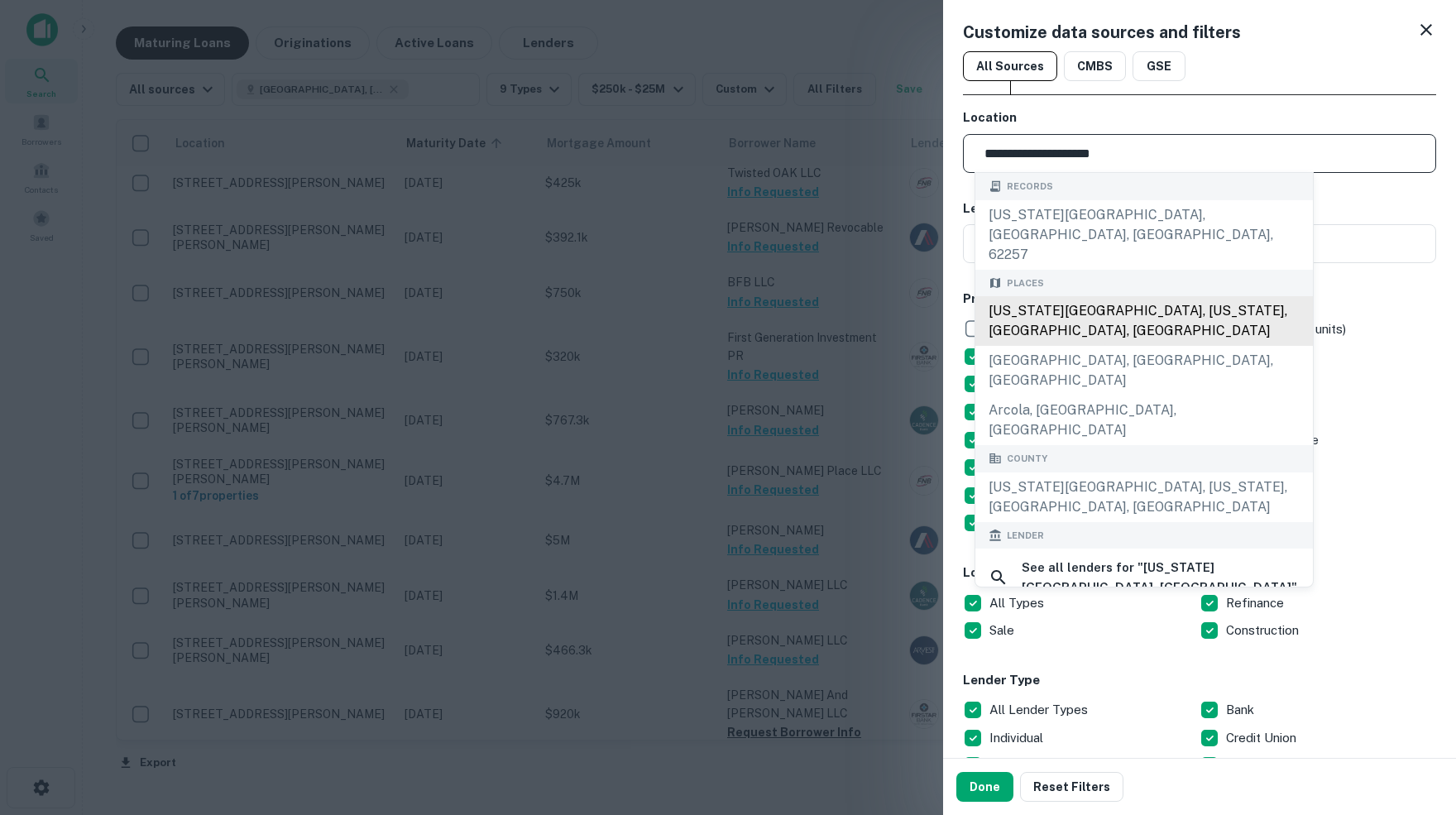
click at [1149, 296] on div "[US_STATE][GEOGRAPHIC_DATA], [US_STATE], [GEOGRAPHIC_DATA], [GEOGRAPHIC_DATA]" at bounding box center [1144, 321] width 338 height 49
type input "**********"
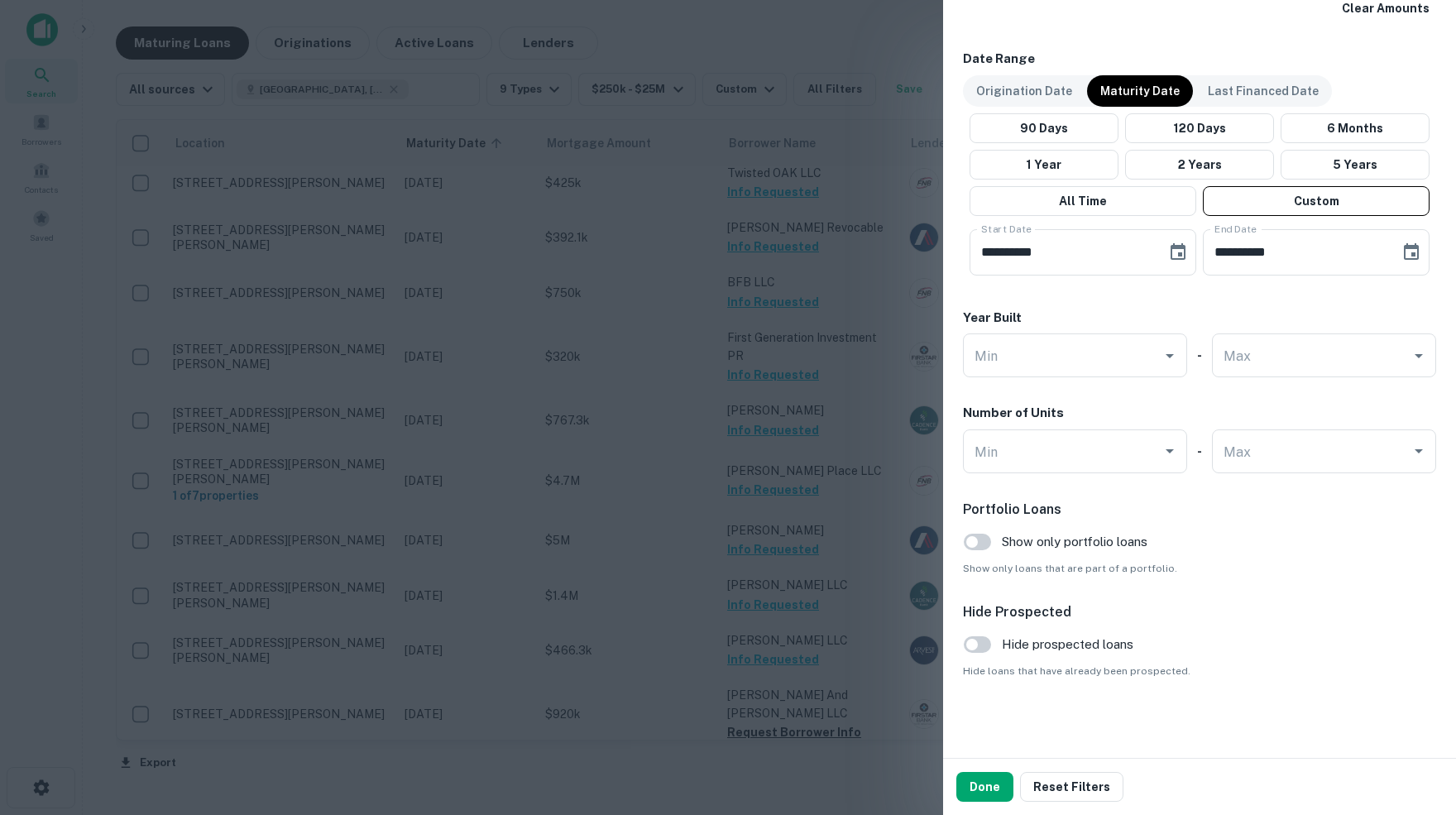
scroll to position [974, 0]
click at [986, 786] on button "Done" at bounding box center [985, 786] width 57 height 30
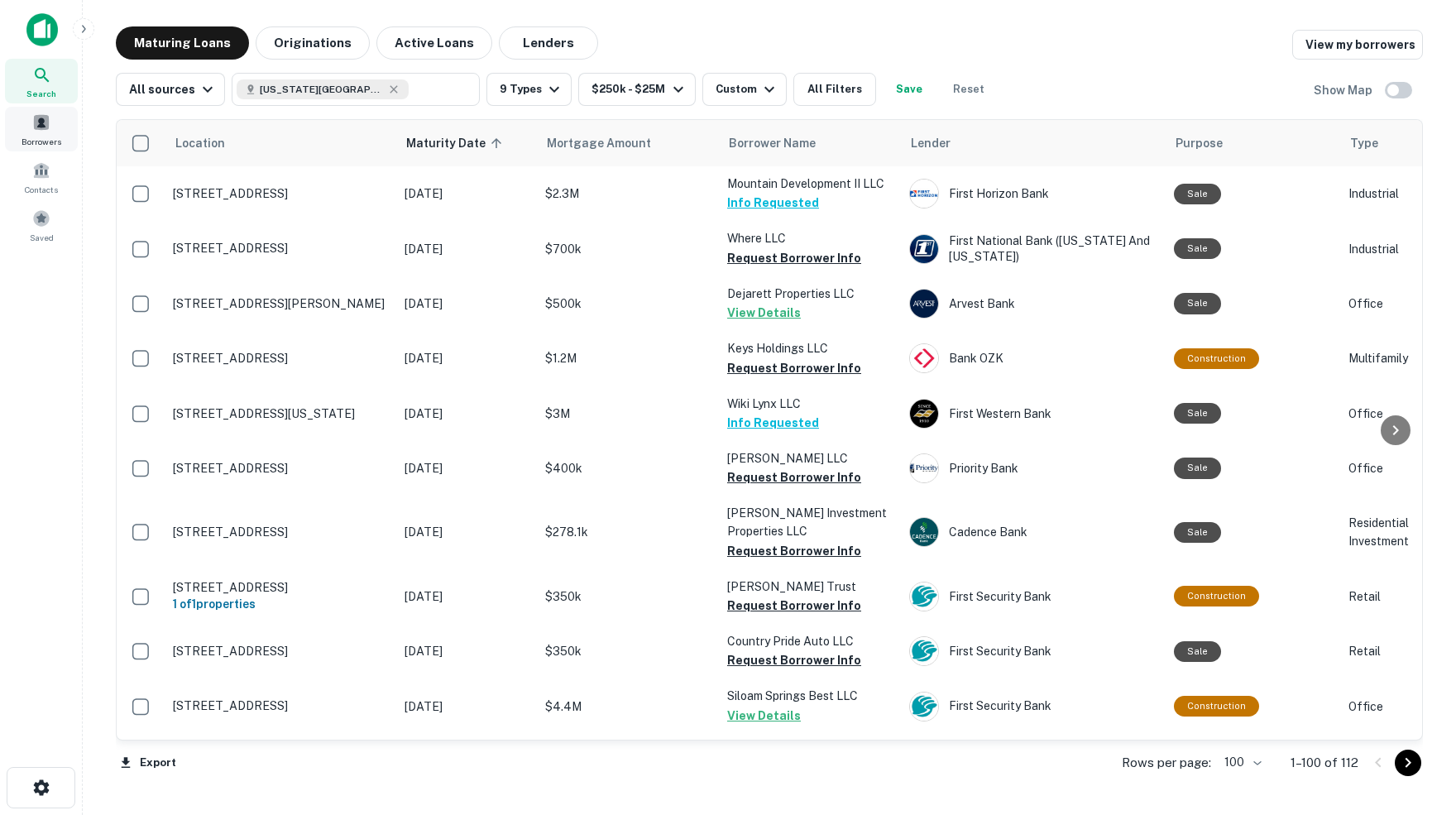
click at [43, 128] on span at bounding box center [42, 123] width 19 height 19
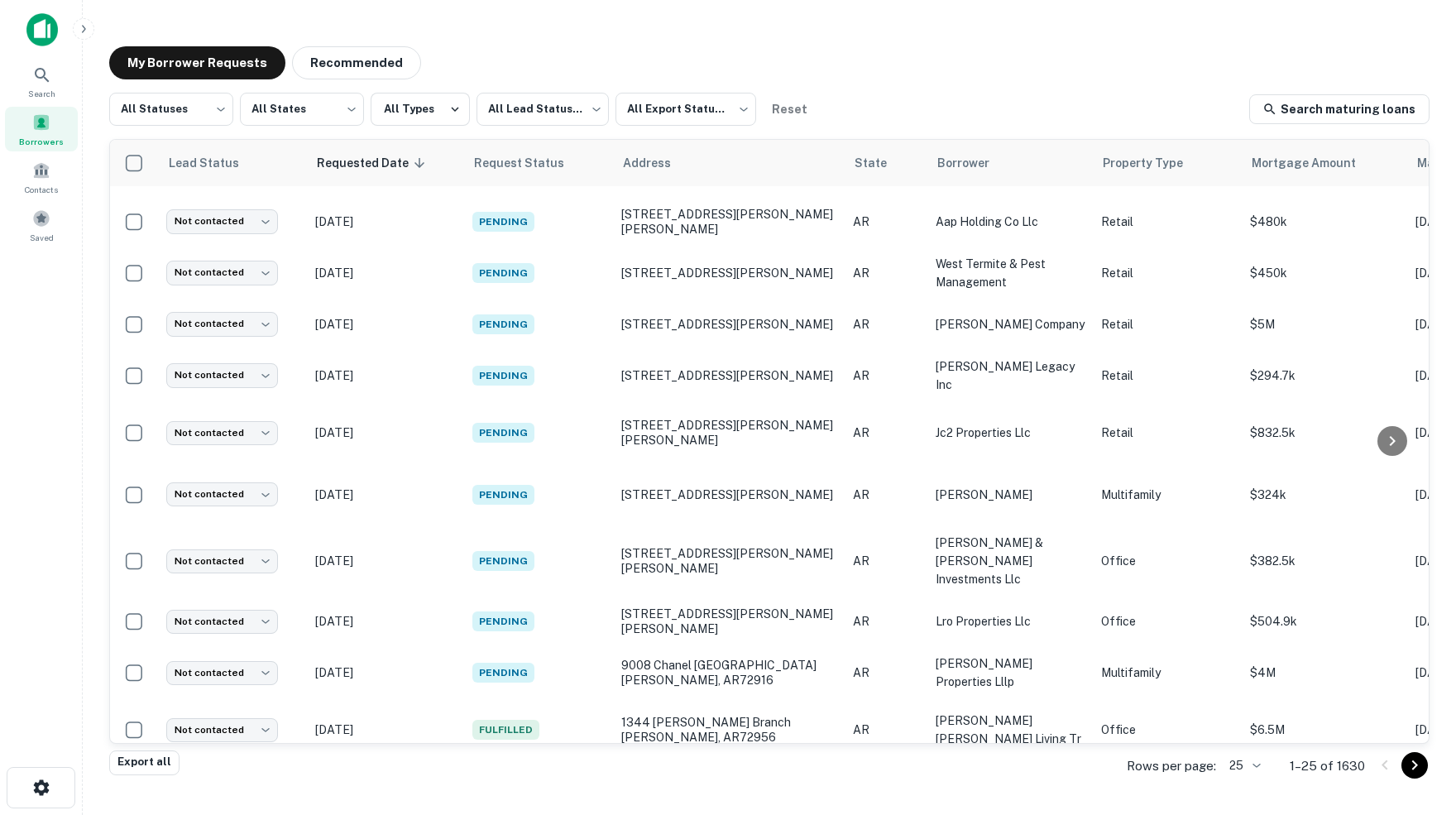
scroll to position [696, 0]
click at [1410, 765] on icon "Go to next page" at bounding box center [1414, 764] width 20 height 20
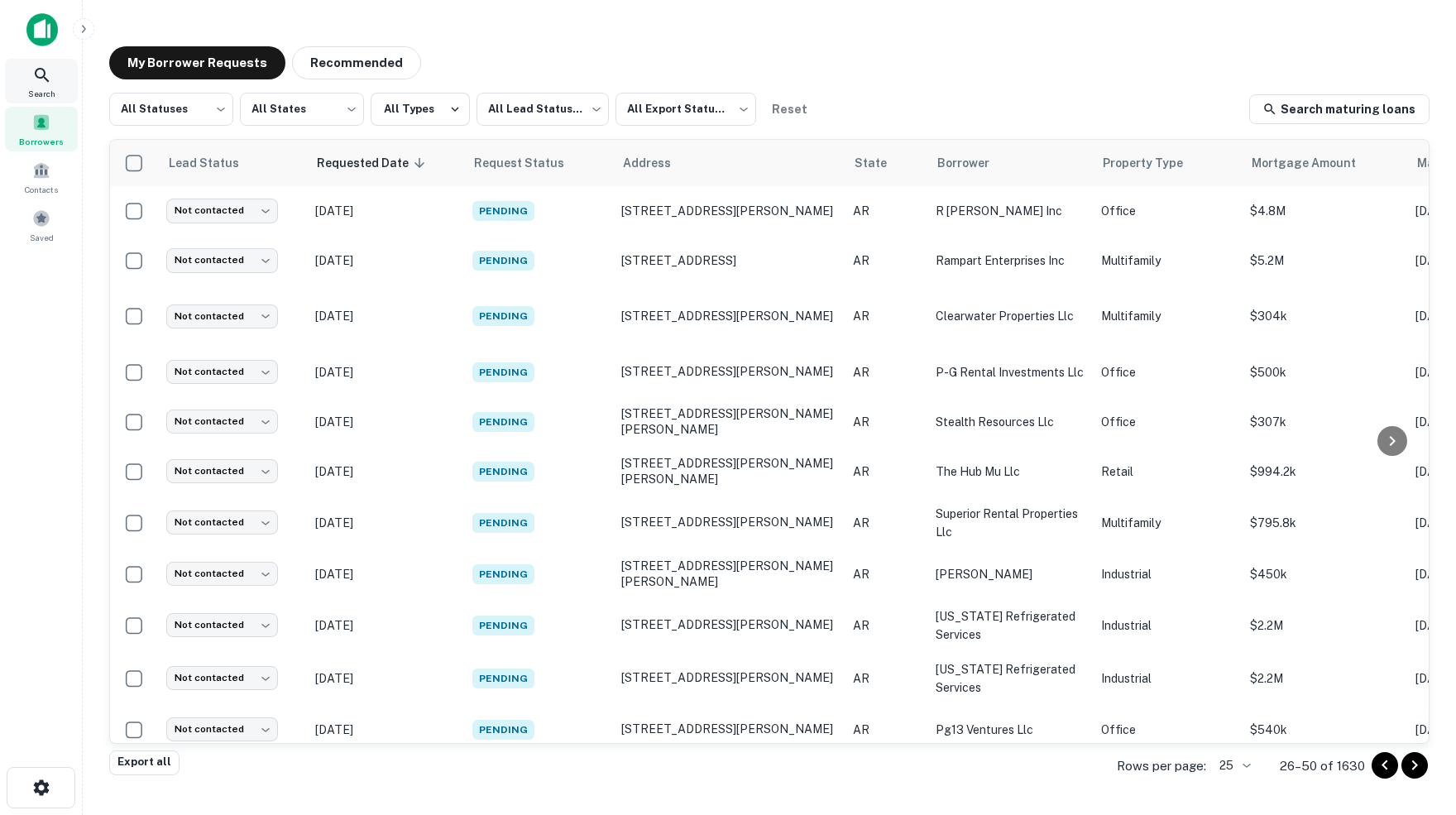
click at [46, 75] on icon at bounding box center [41, 74] width 14 height 14
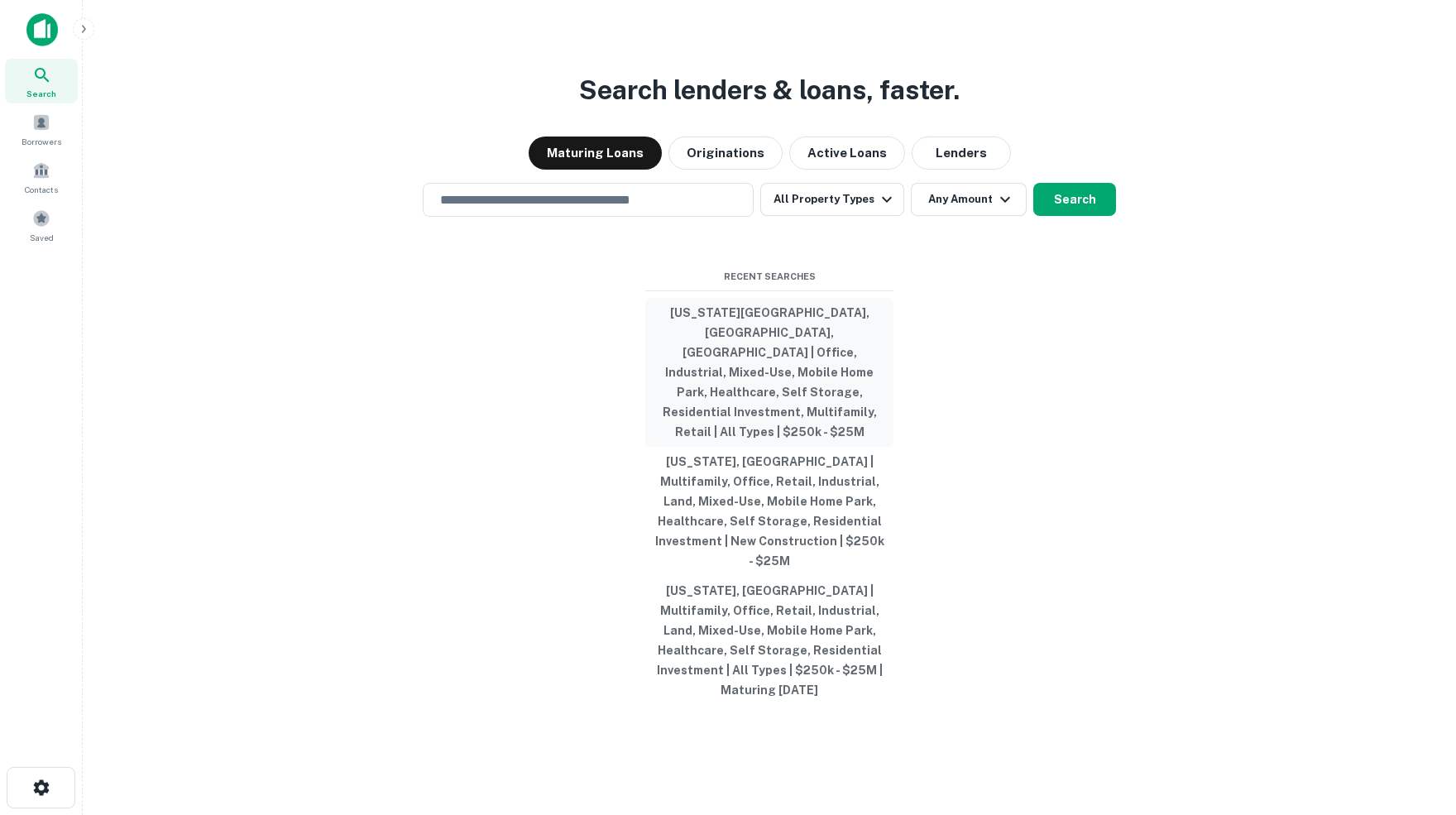
click at [762, 356] on button "[US_STATE][GEOGRAPHIC_DATA], [GEOGRAPHIC_DATA], [GEOGRAPHIC_DATA] | Office, Ind…" at bounding box center [769, 372] width 248 height 149
type input "**********"
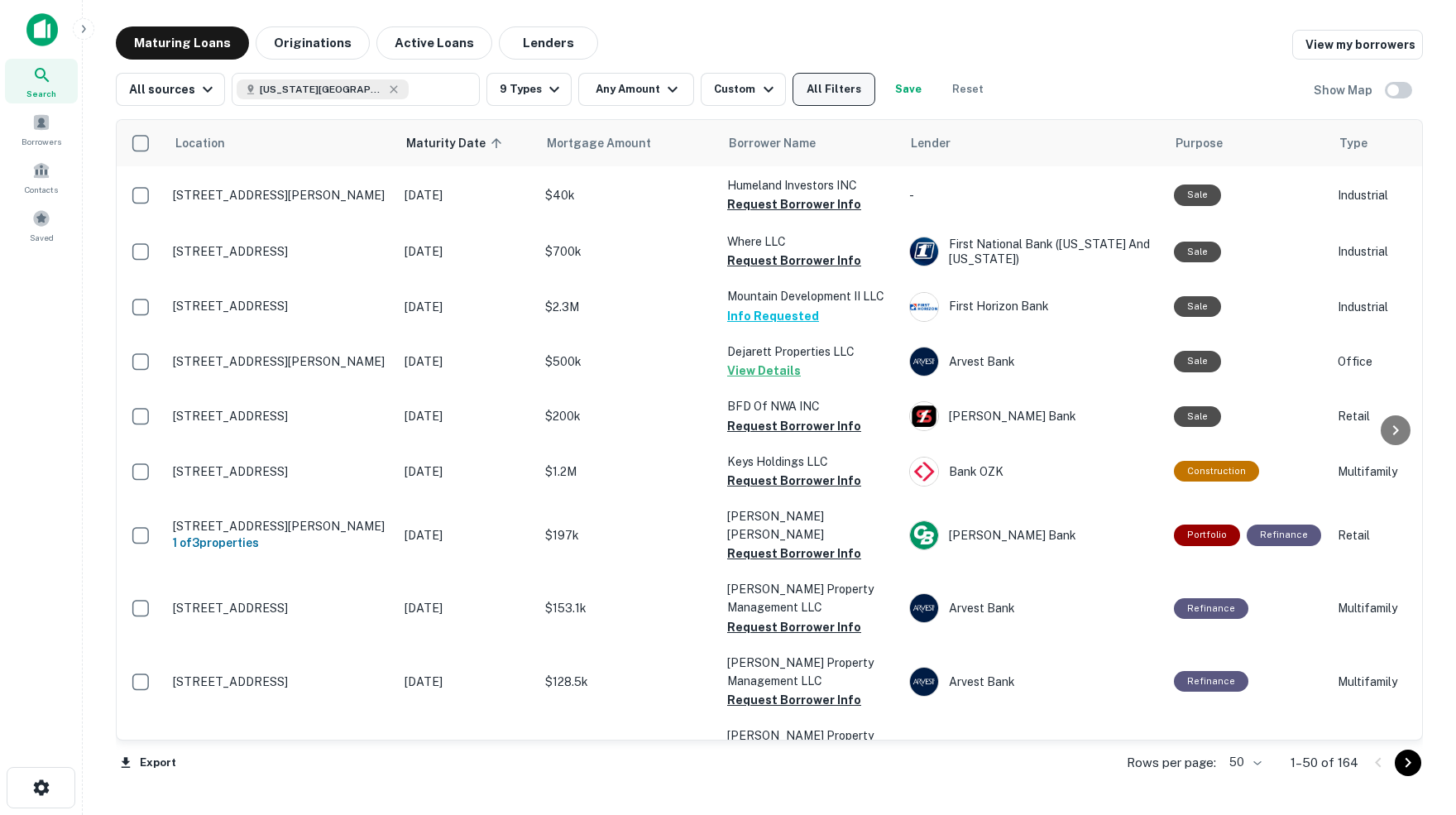
click at [860, 99] on button "All Filters" at bounding box center [833, 89] width 83 height 33
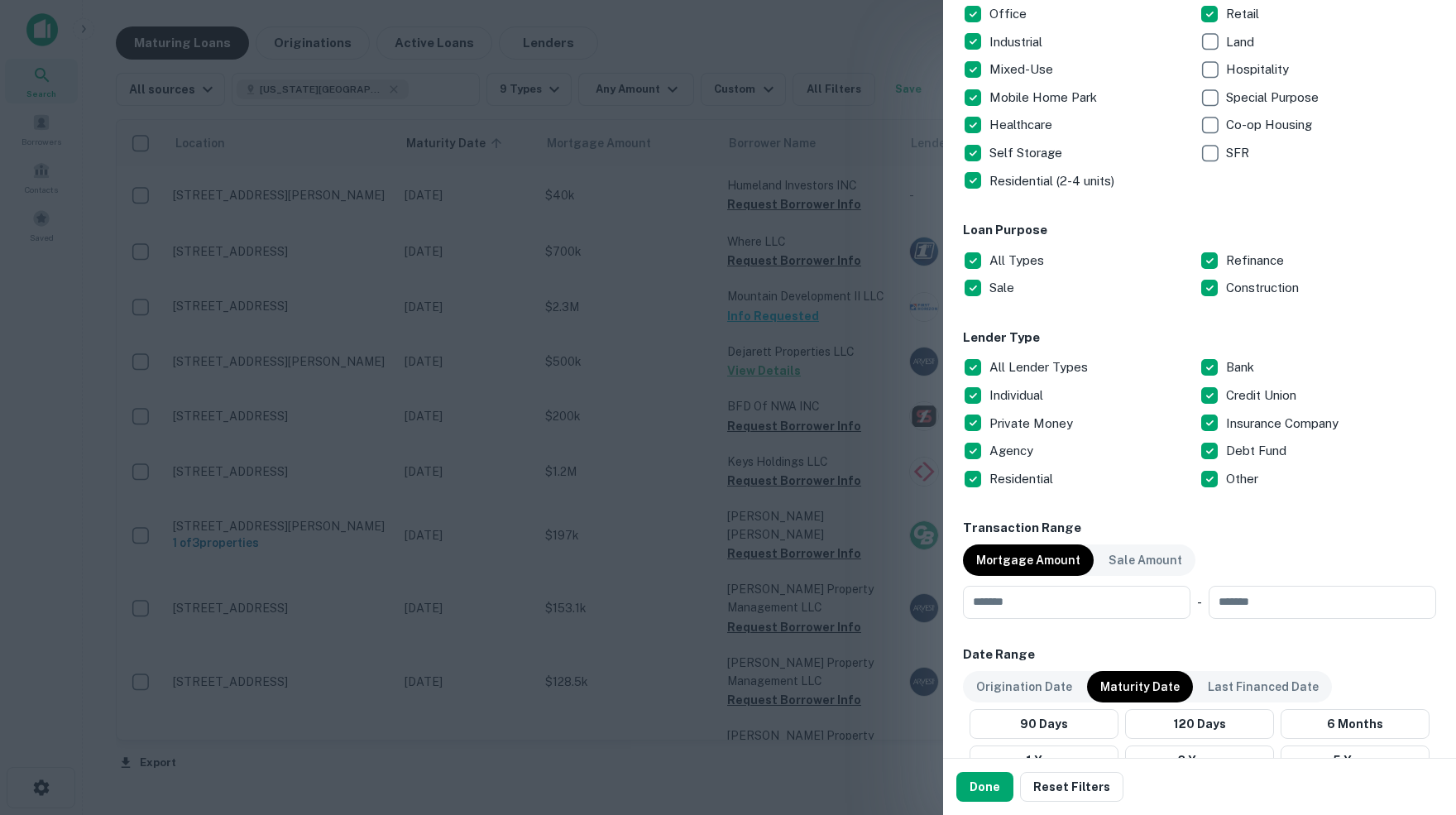
scroll to position [359, 0]
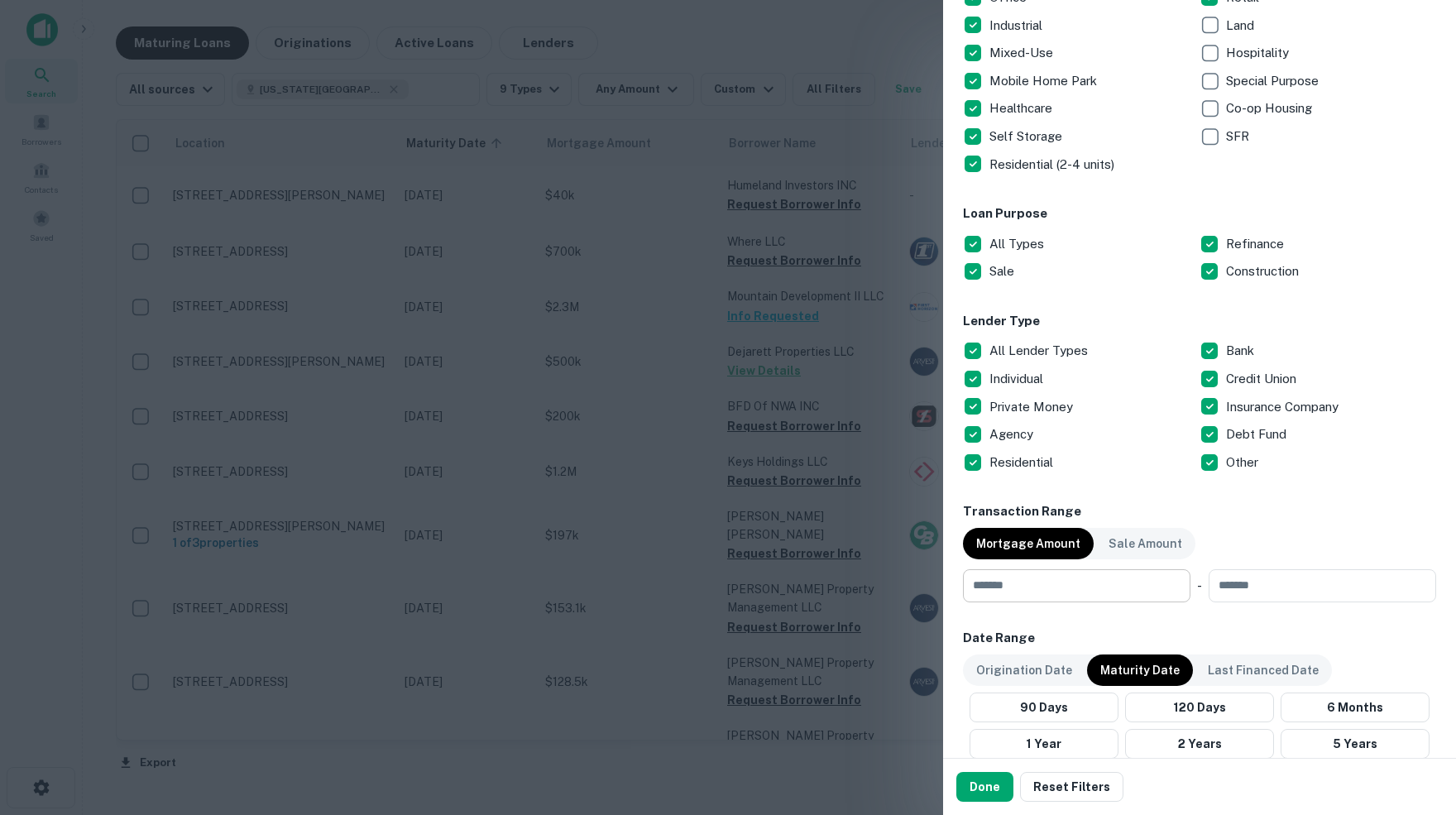
click at [1018, 585] on input "number" at bounding box center [1071, 585] width 216 height 33
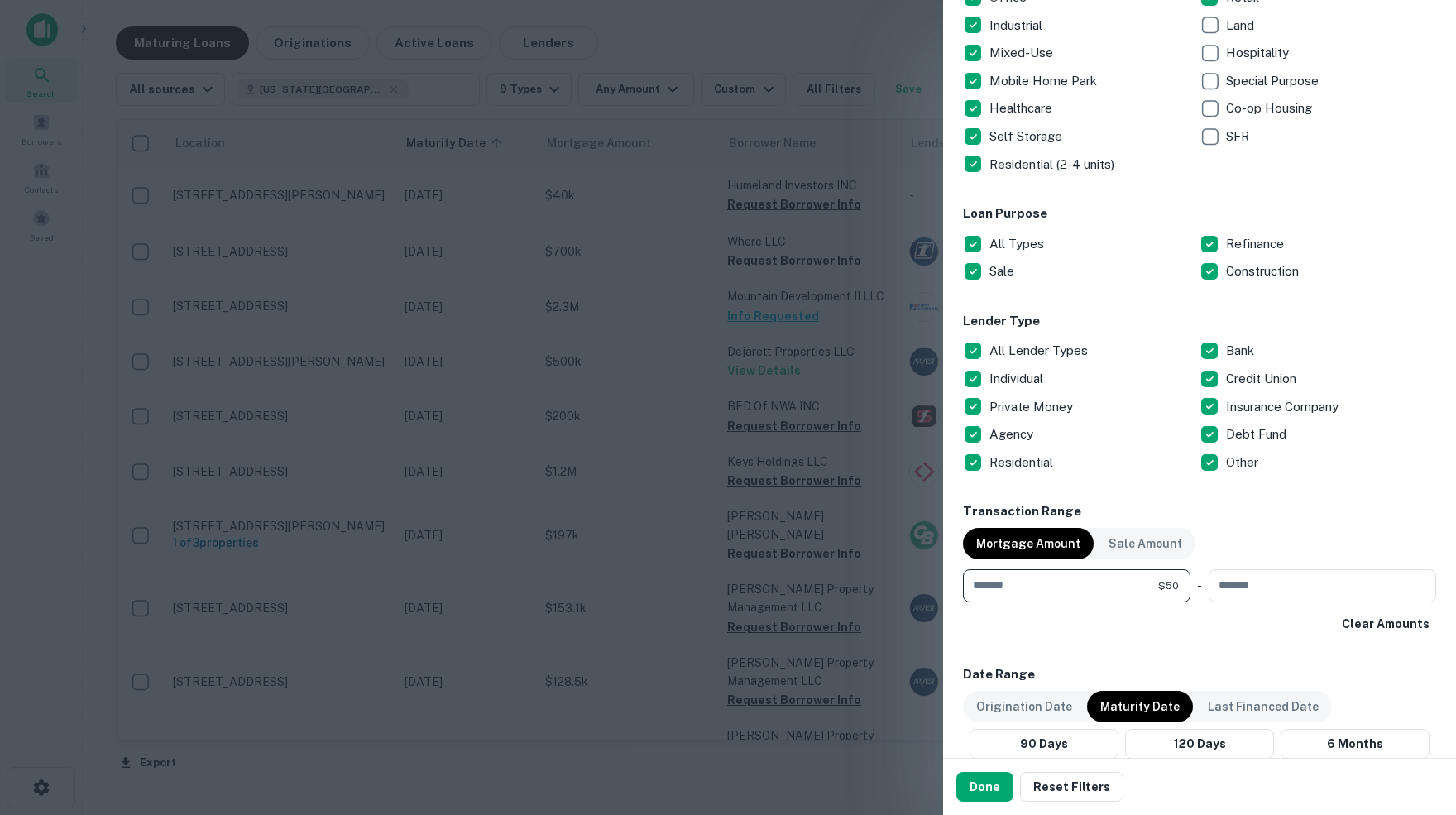
type input "*"
type input "******"
type input "********"
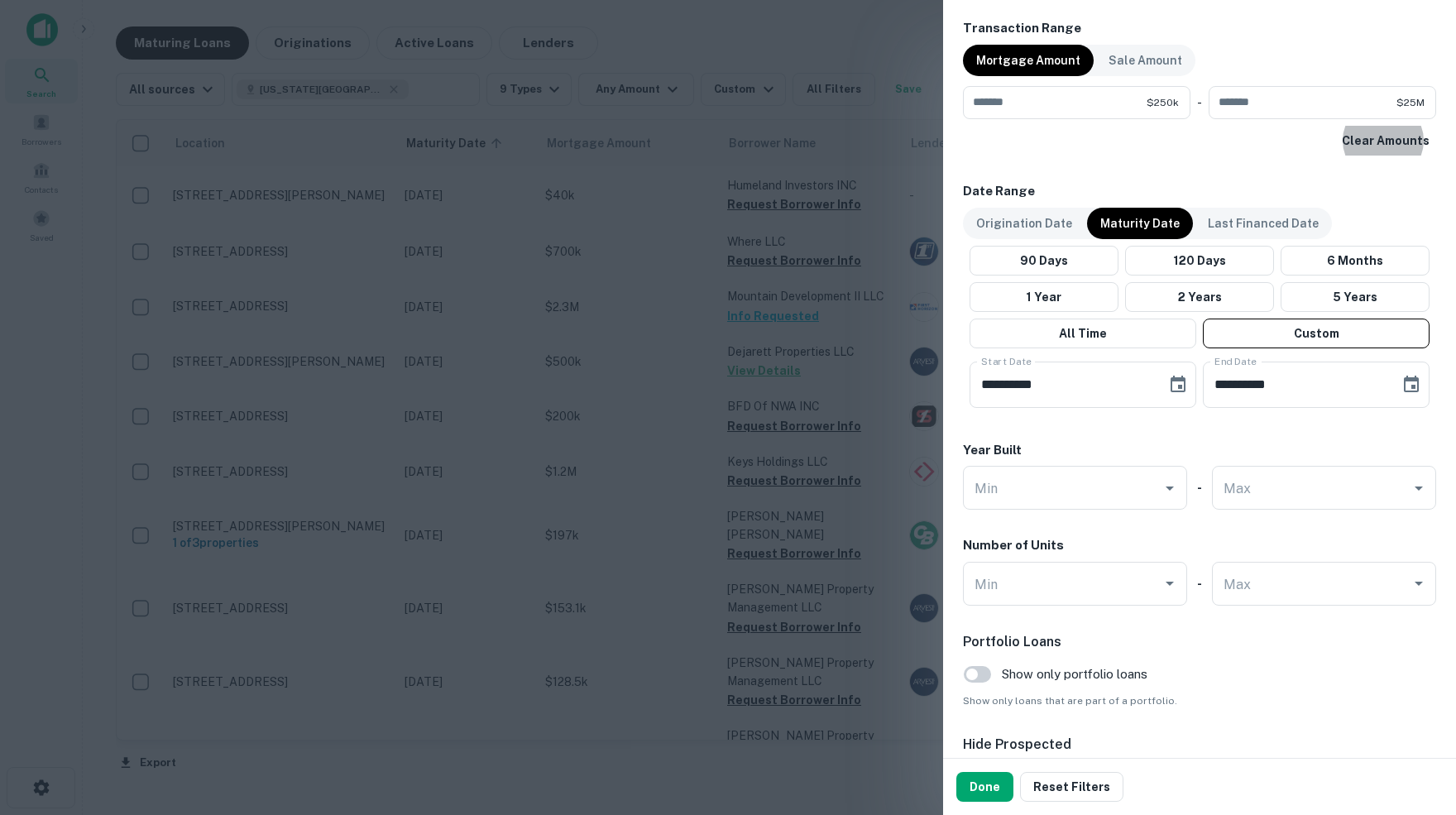
scroll to position [845, 0]
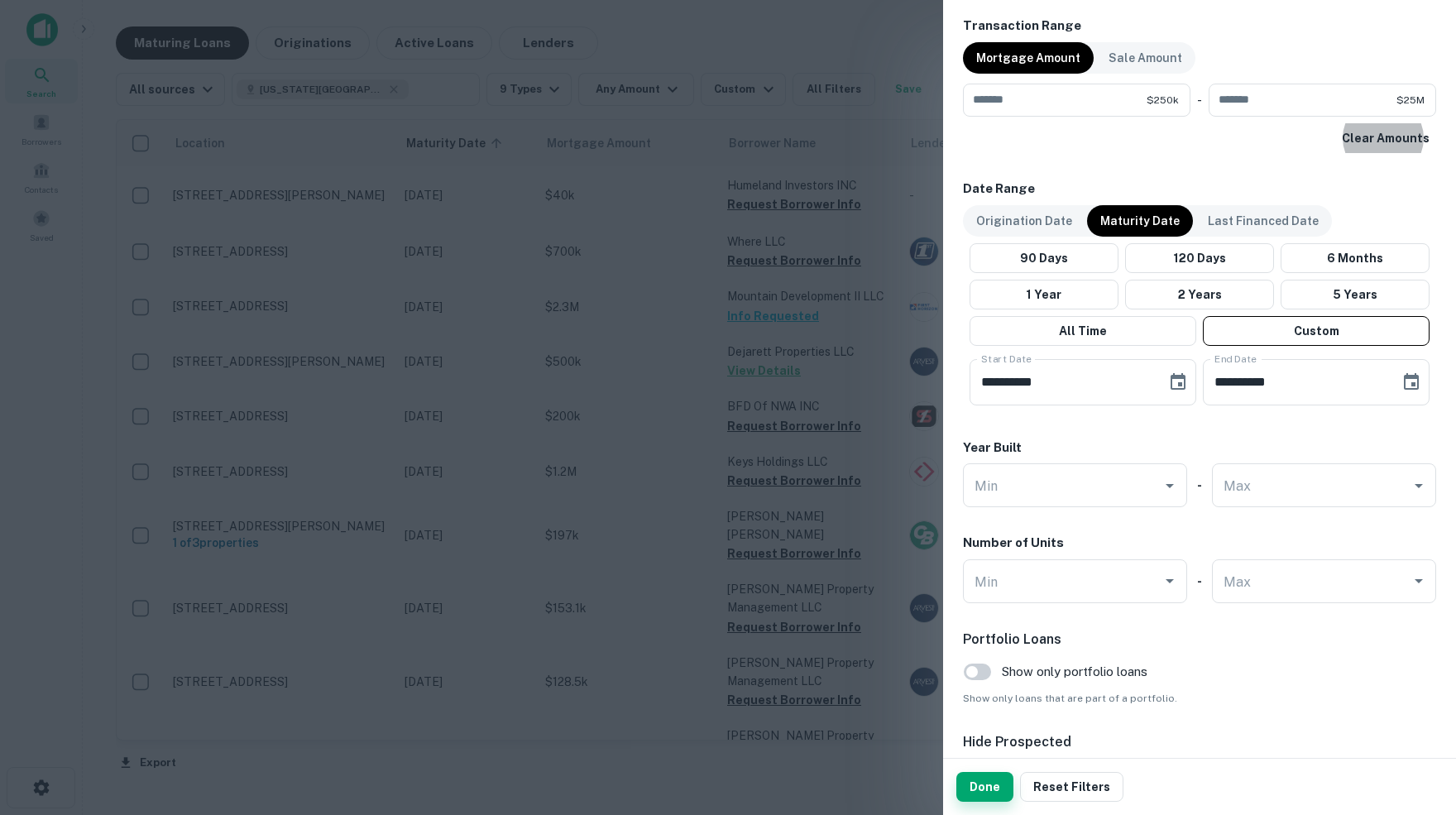
click at [995, 792] on button "Done" at bounding box center [985, 786] width 57 height 30
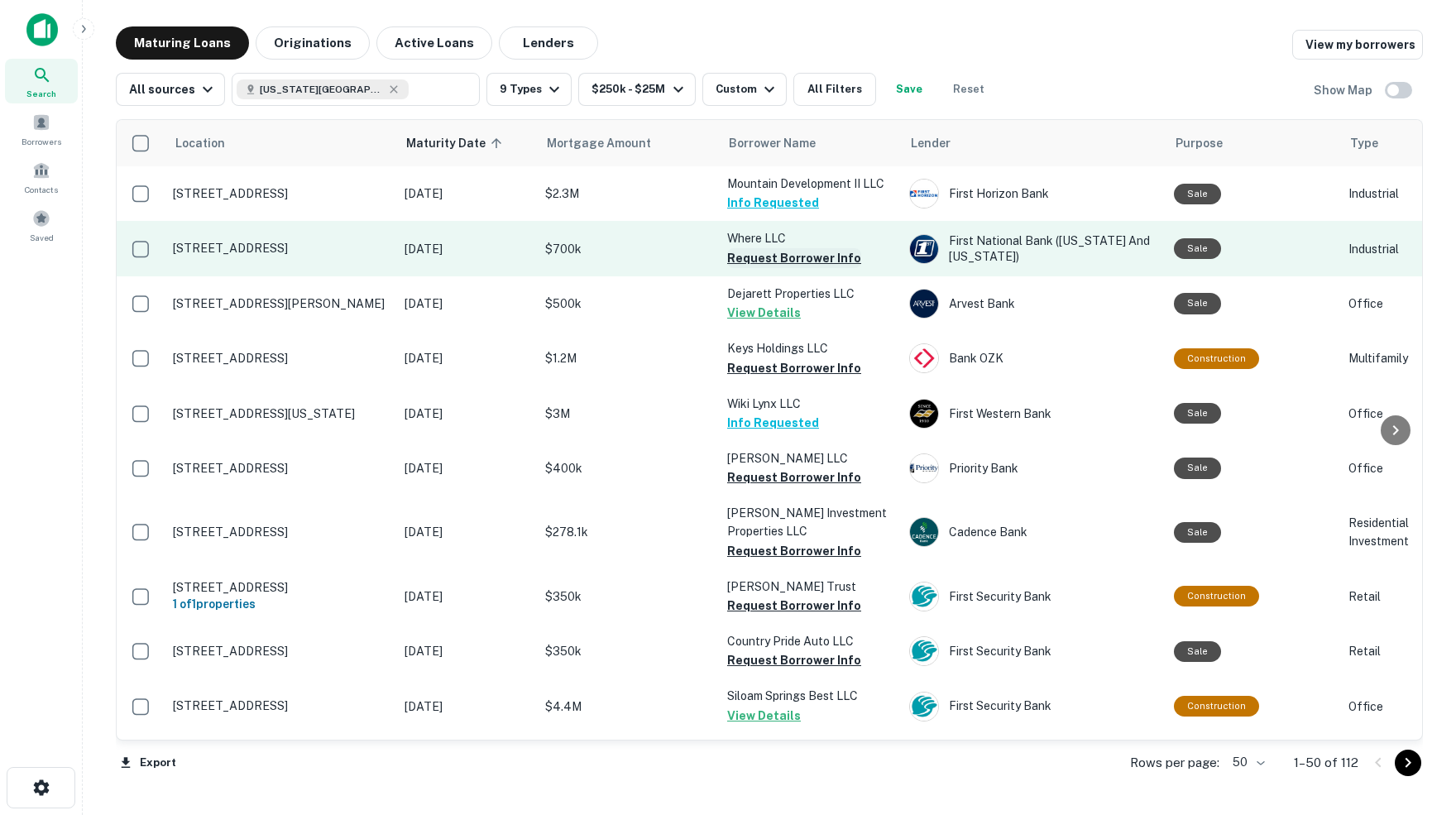
click at [758, 252] on button "Request Borrower Info" at bounding box center [794, 257] width 134 height 20
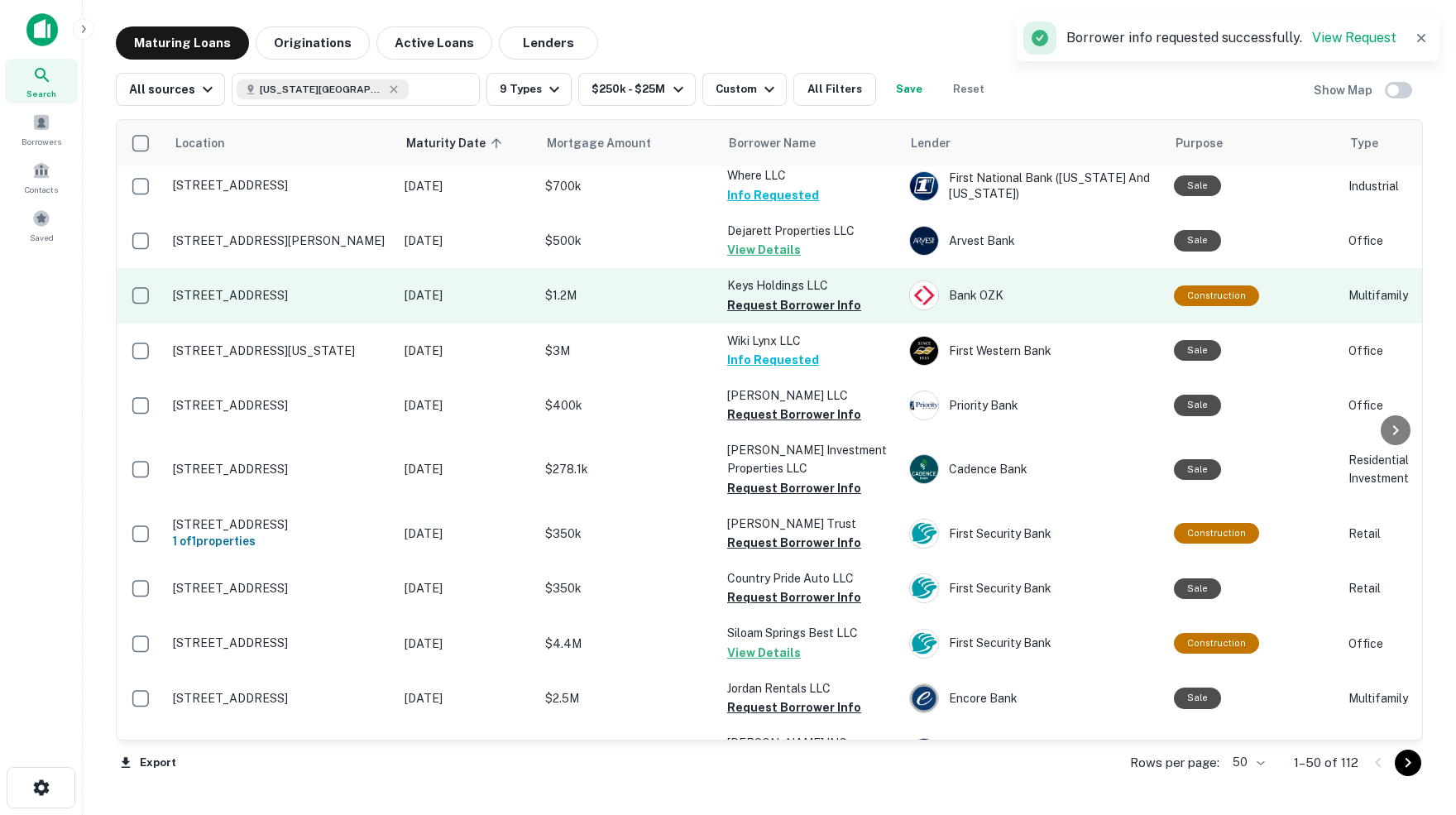
scroll to position [64, 0]
click at [748, 300] on button "Request Borrower Info" at bounding box center [794, 304] width 134 height 20
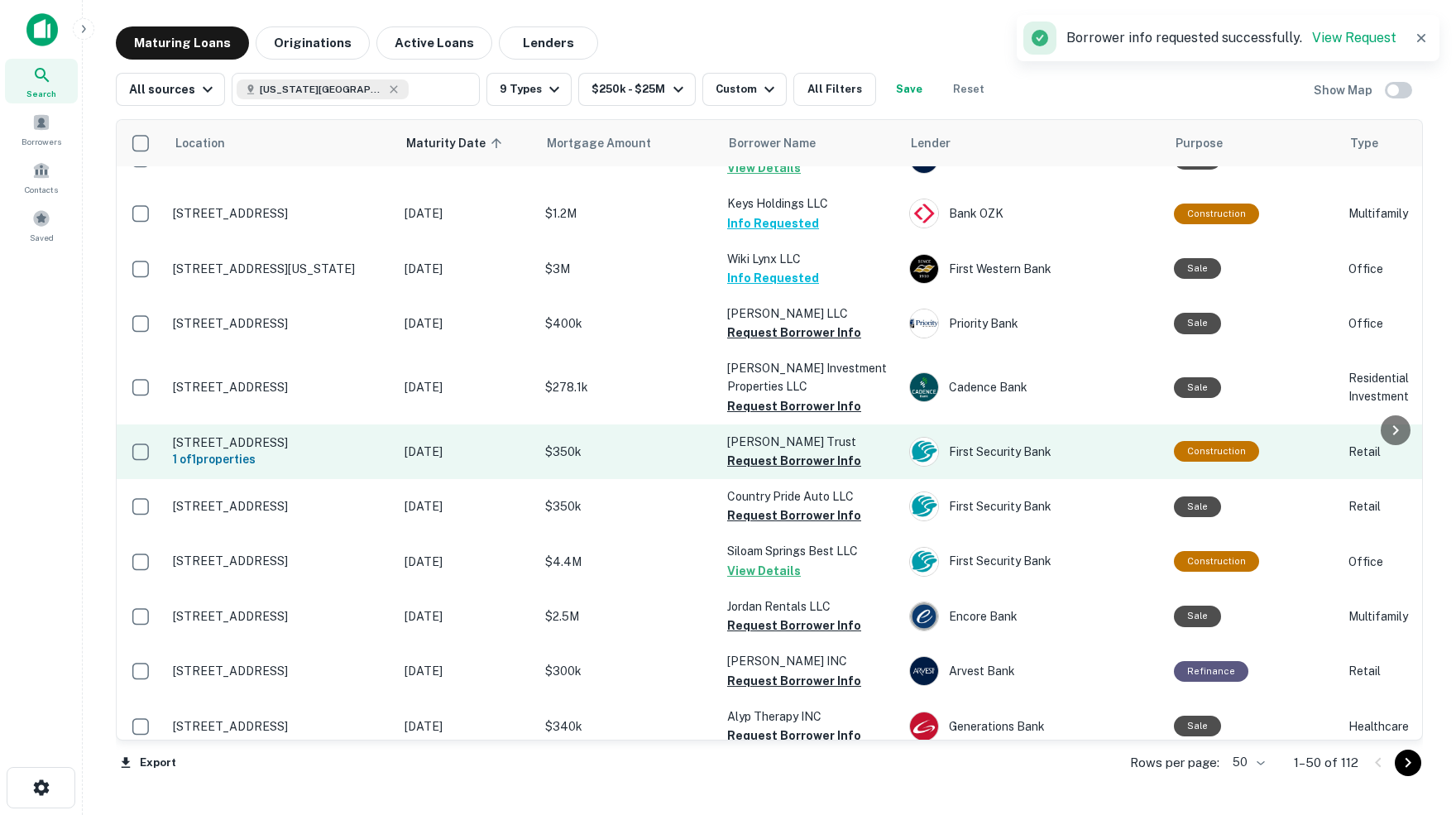
scroll to position [154, 0]
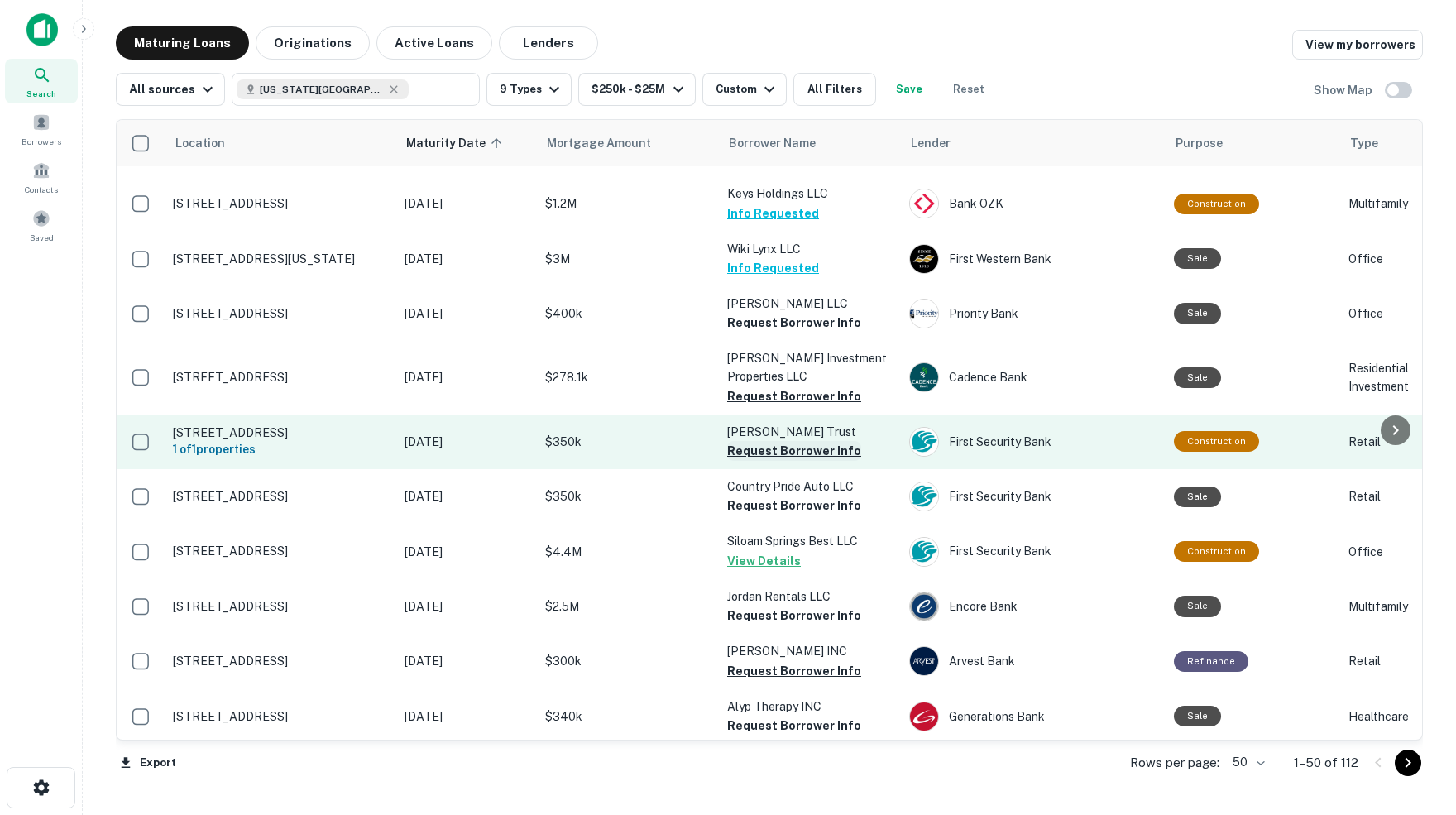
click at [763, 441] on button "Request Borrower Info" at bounding box center [794, 450] width 134 height 20
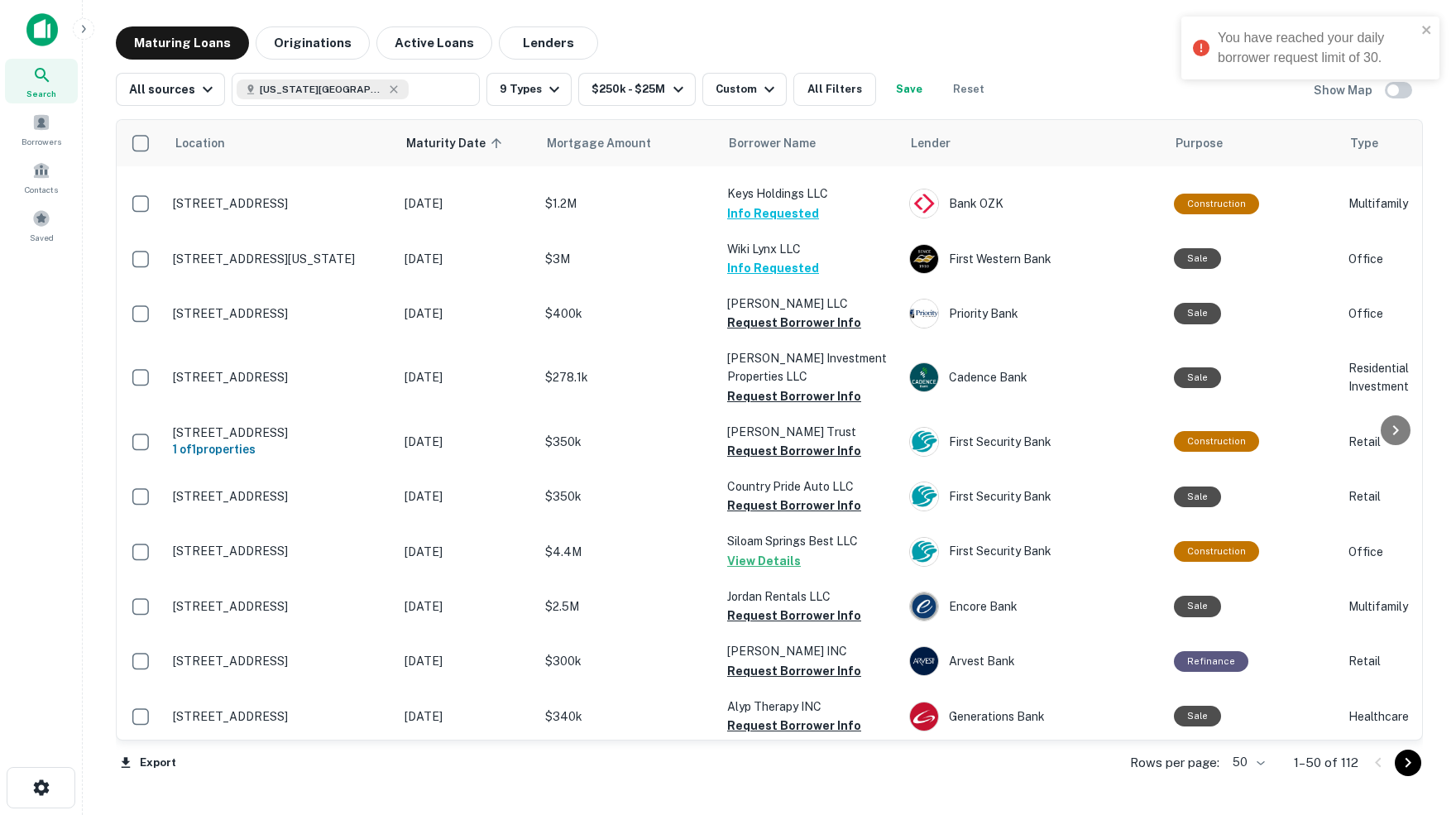
click at [1071, 43] on div "Maturing Loans Originations Active Loans Lenders View my borrowers" at bounding box center [770, 43] width 1307 height 33
